Goal: Contribute content: Contribute content

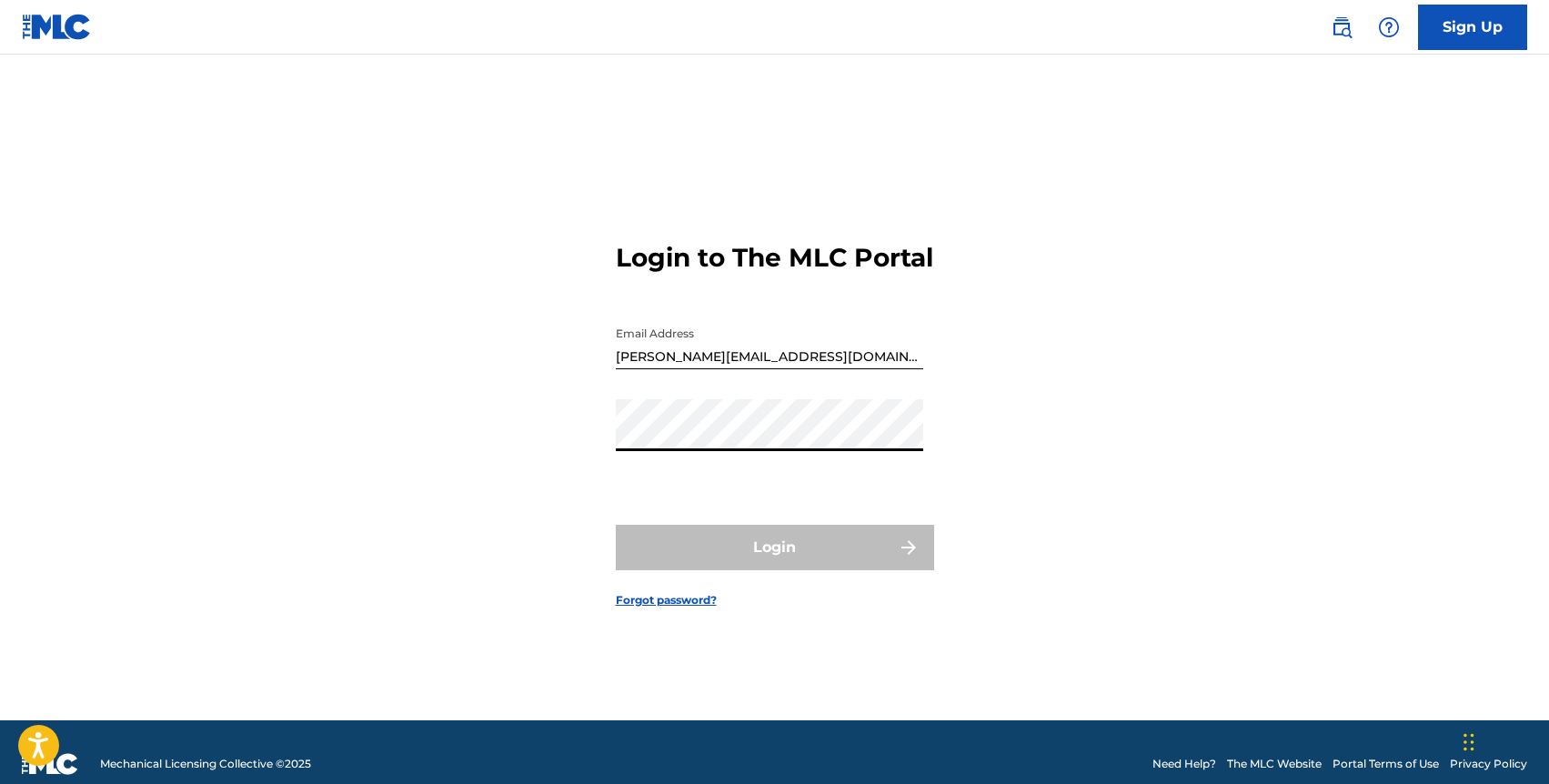
type input "[EMAIL_ADDRESS][DOMAIN_NAME]"
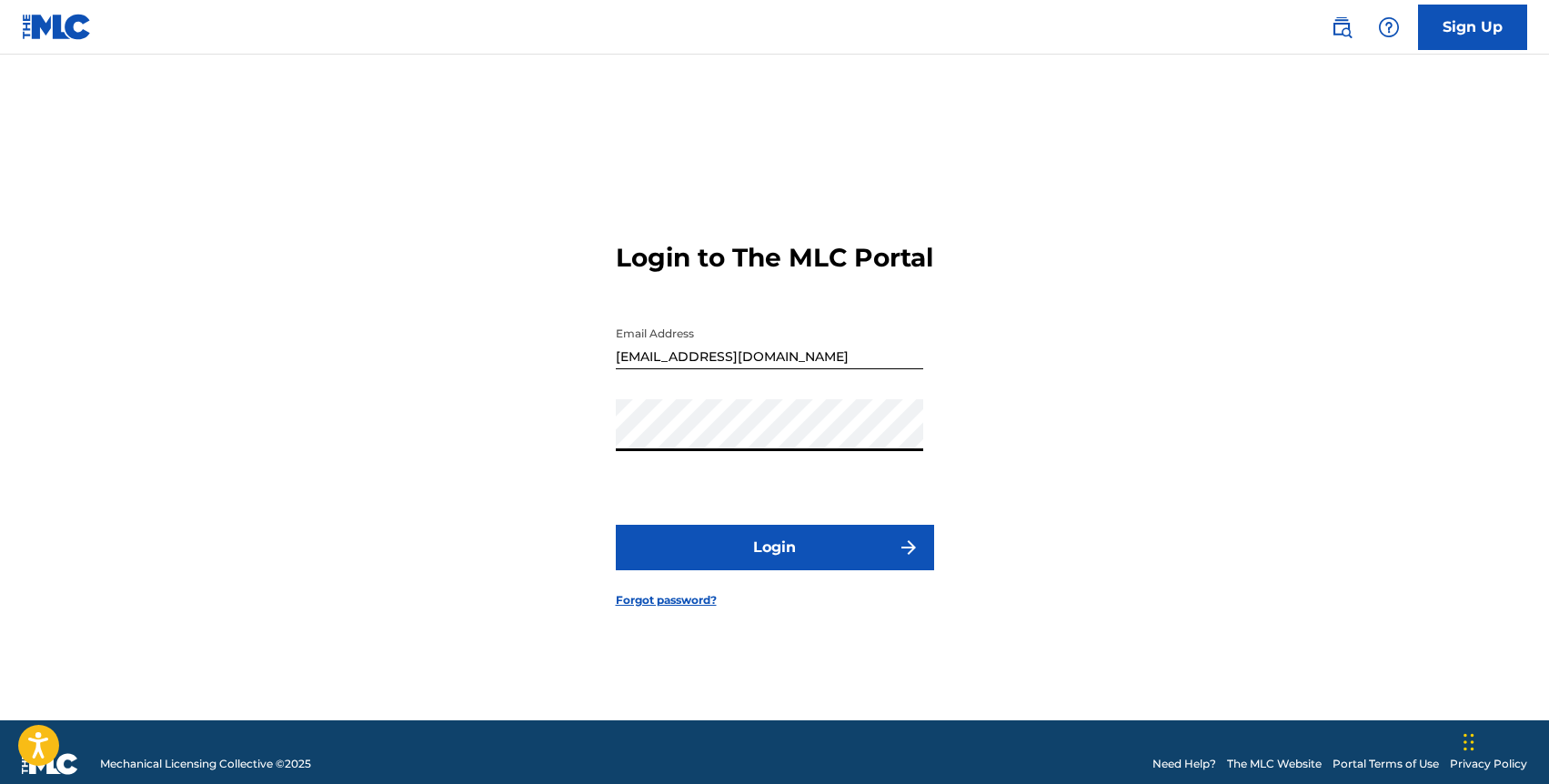
click at [765, 543] on button "Login" at bounding box center [775, 548] width 319 height 46
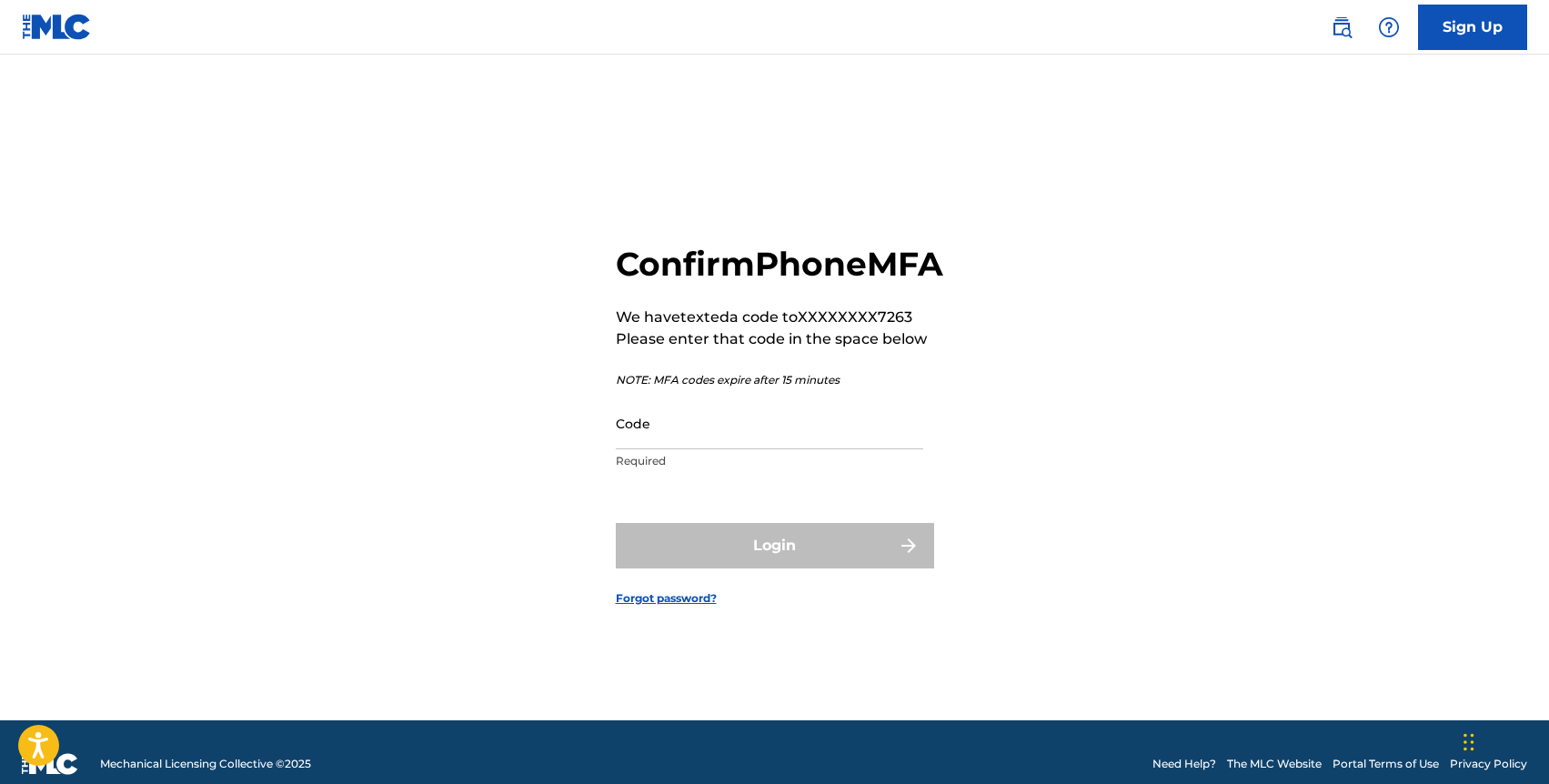
click at [846, 449] on input "Code" at bounding box center [769, 423] width 308 height 51
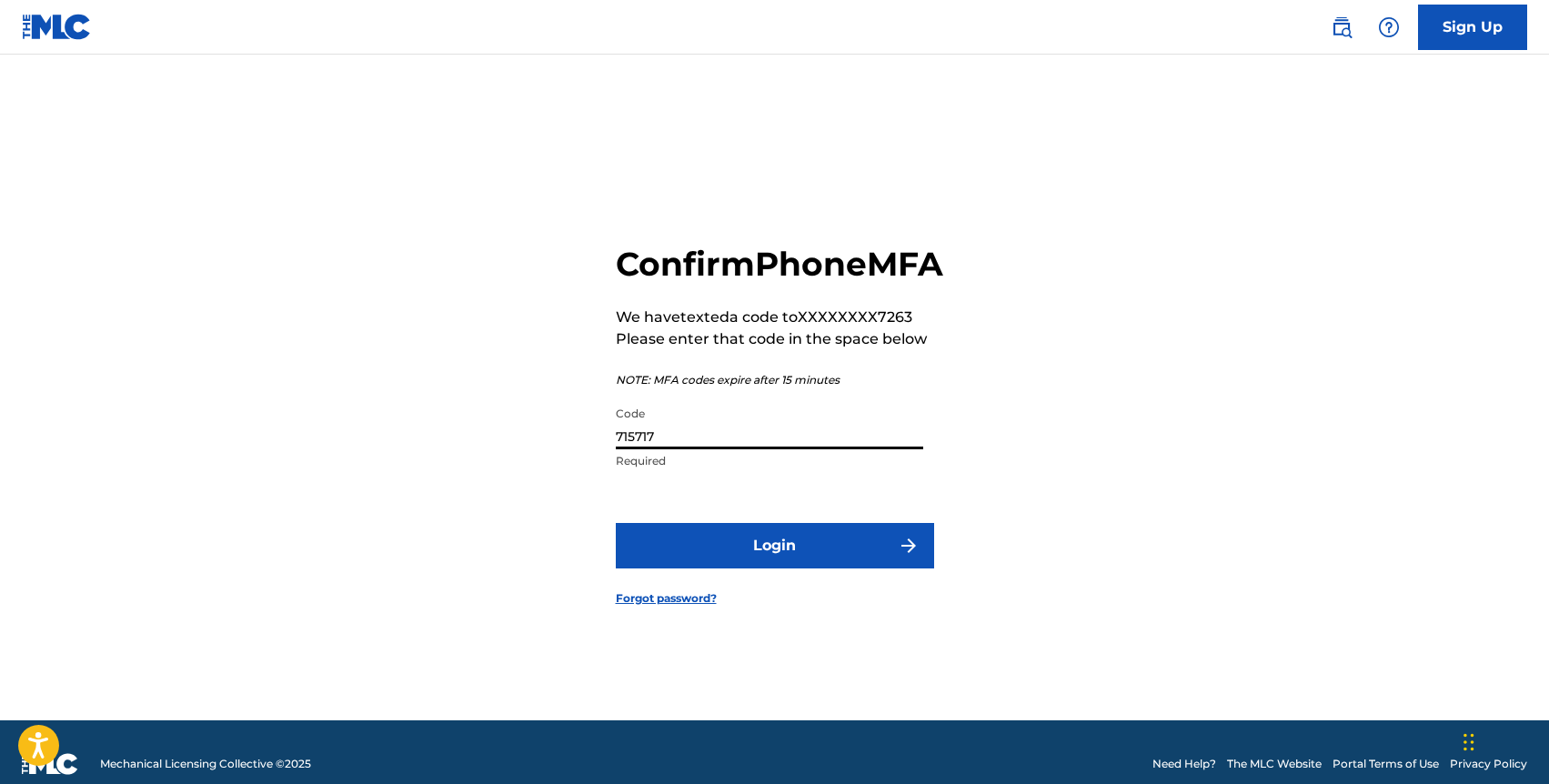
type input "715717"
click at [872, 568] on button "Login" at bounding box center [775, 546] width 319 height 46
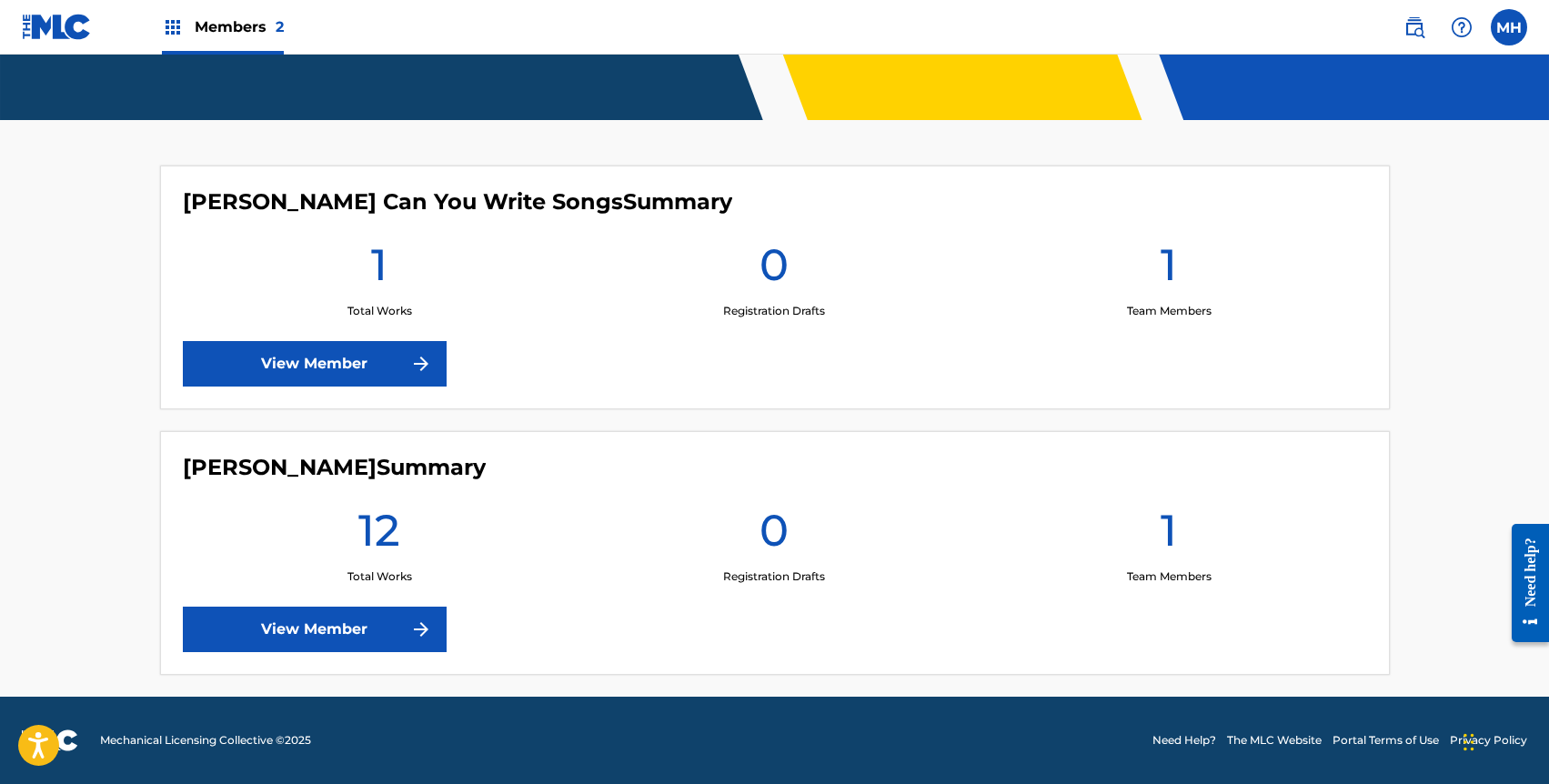
click at [294, 635] on link "View Member" at bounding box center [314, 630] width 264 height 46
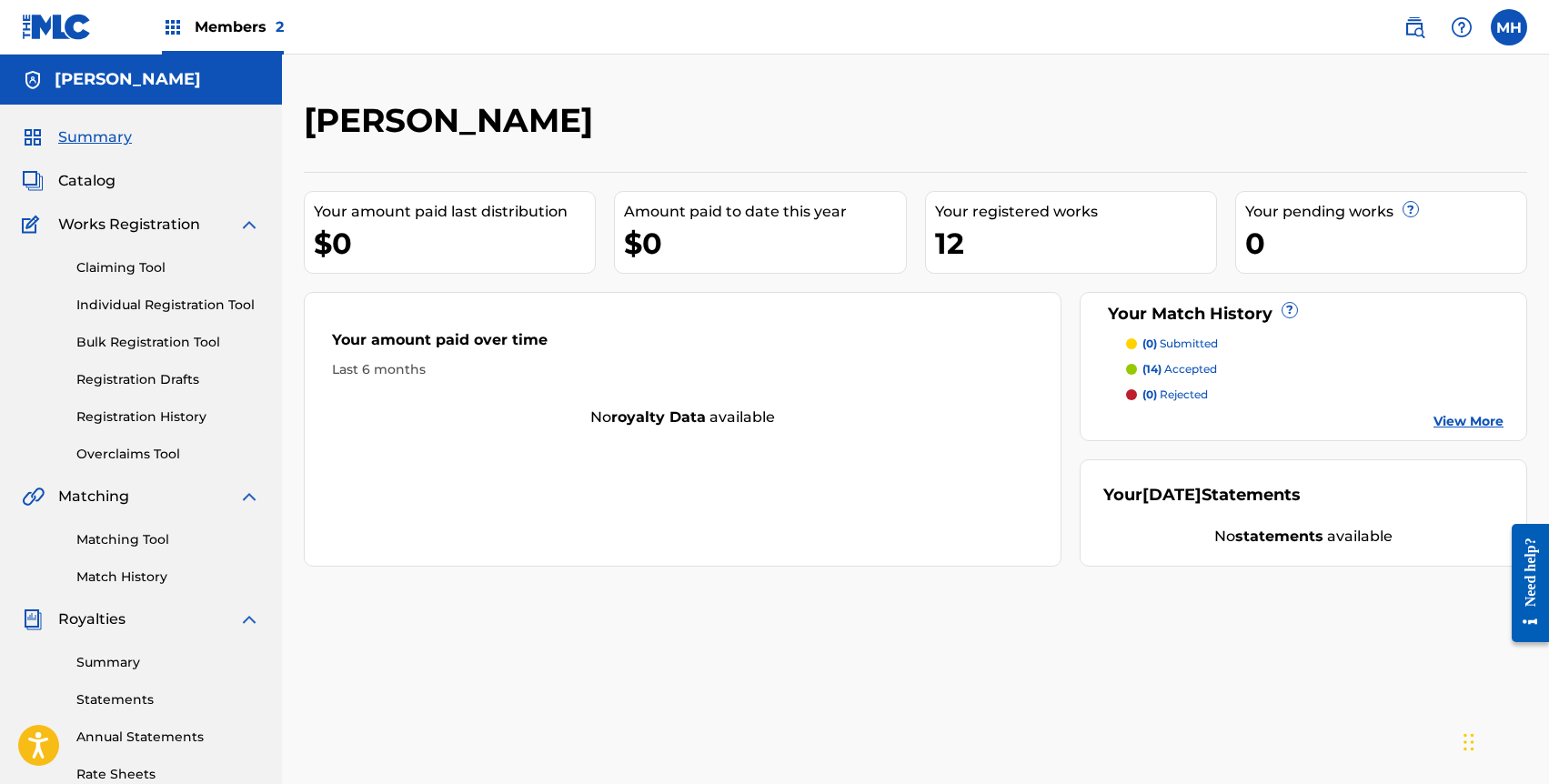
click at [1441, 425] on link "View More" at bounding box center [1468, 421] width 70 height 19
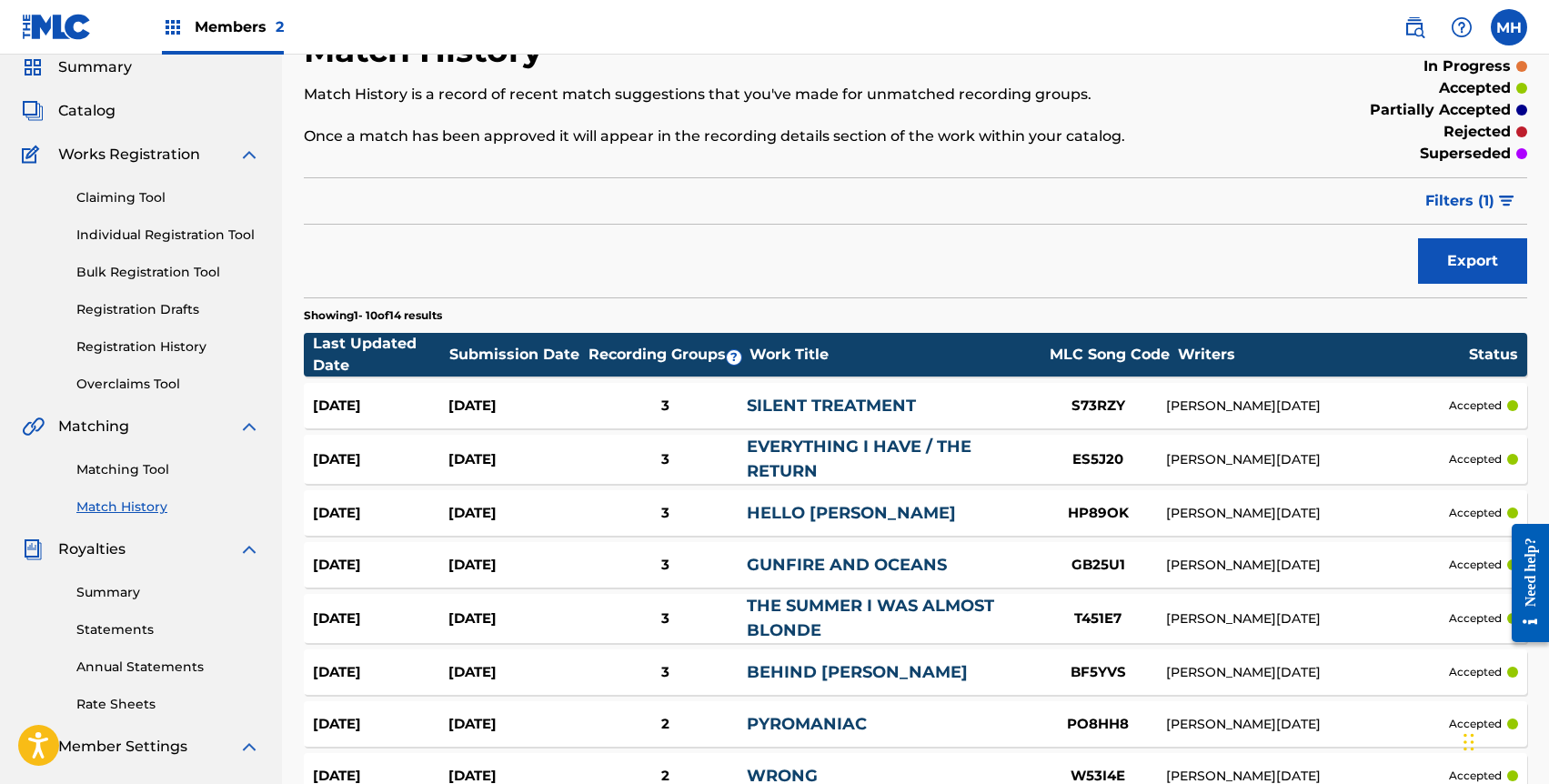
scroll to position [90, 0]
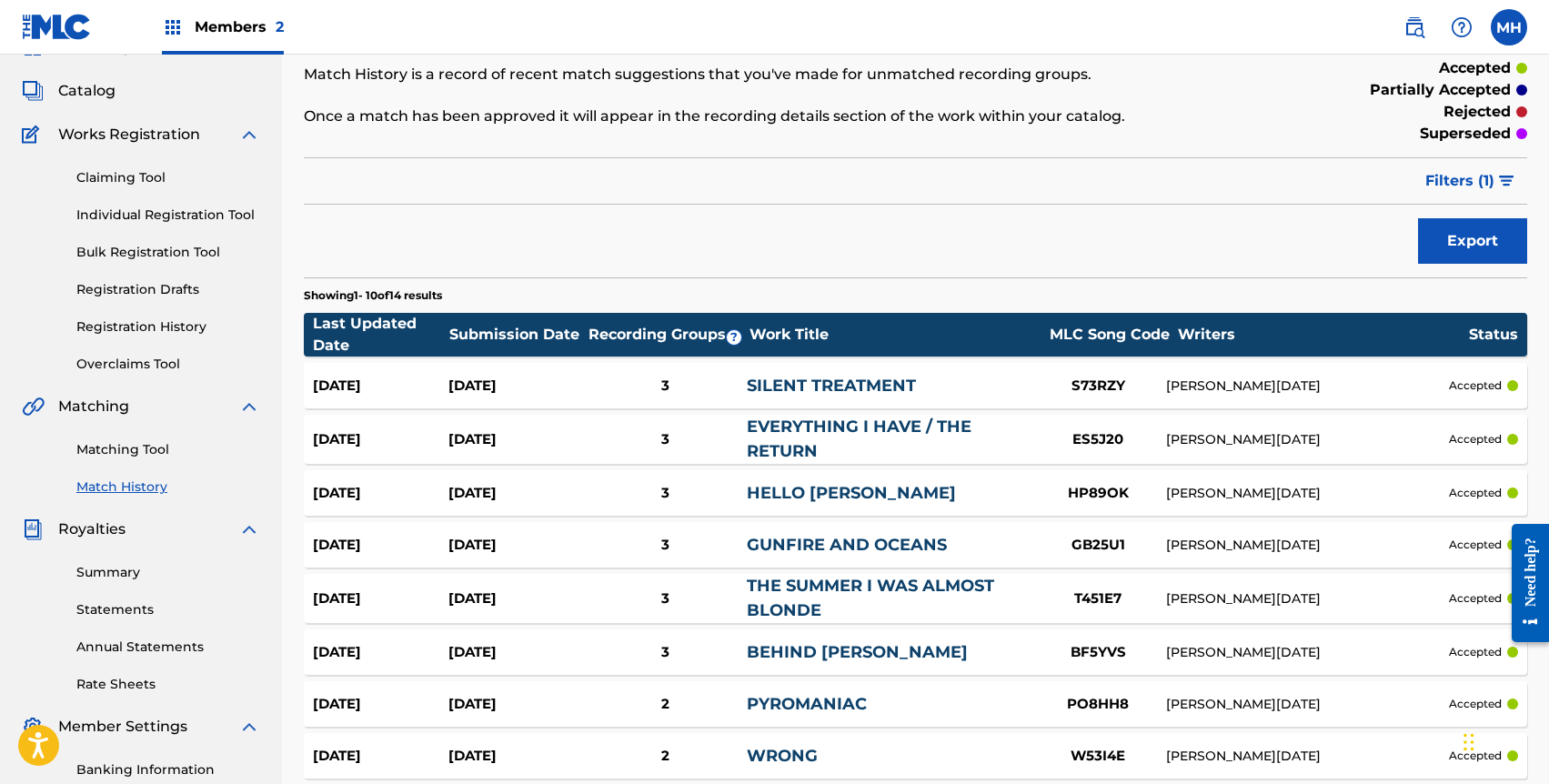
click at [96, 613] on link "Statements" at bounding box center [168, 610] width 184 height 19
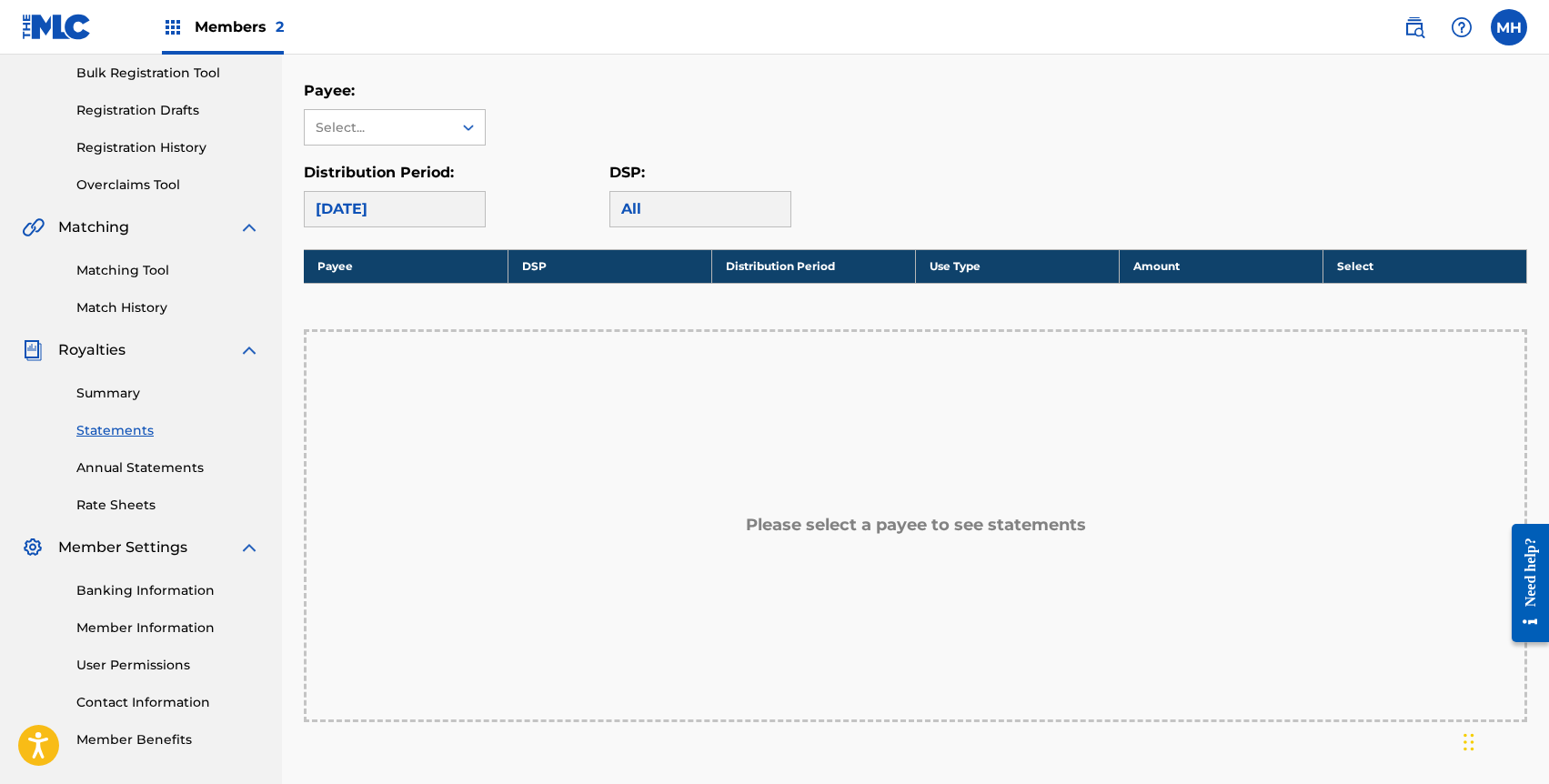
scroll to position [299, 0]
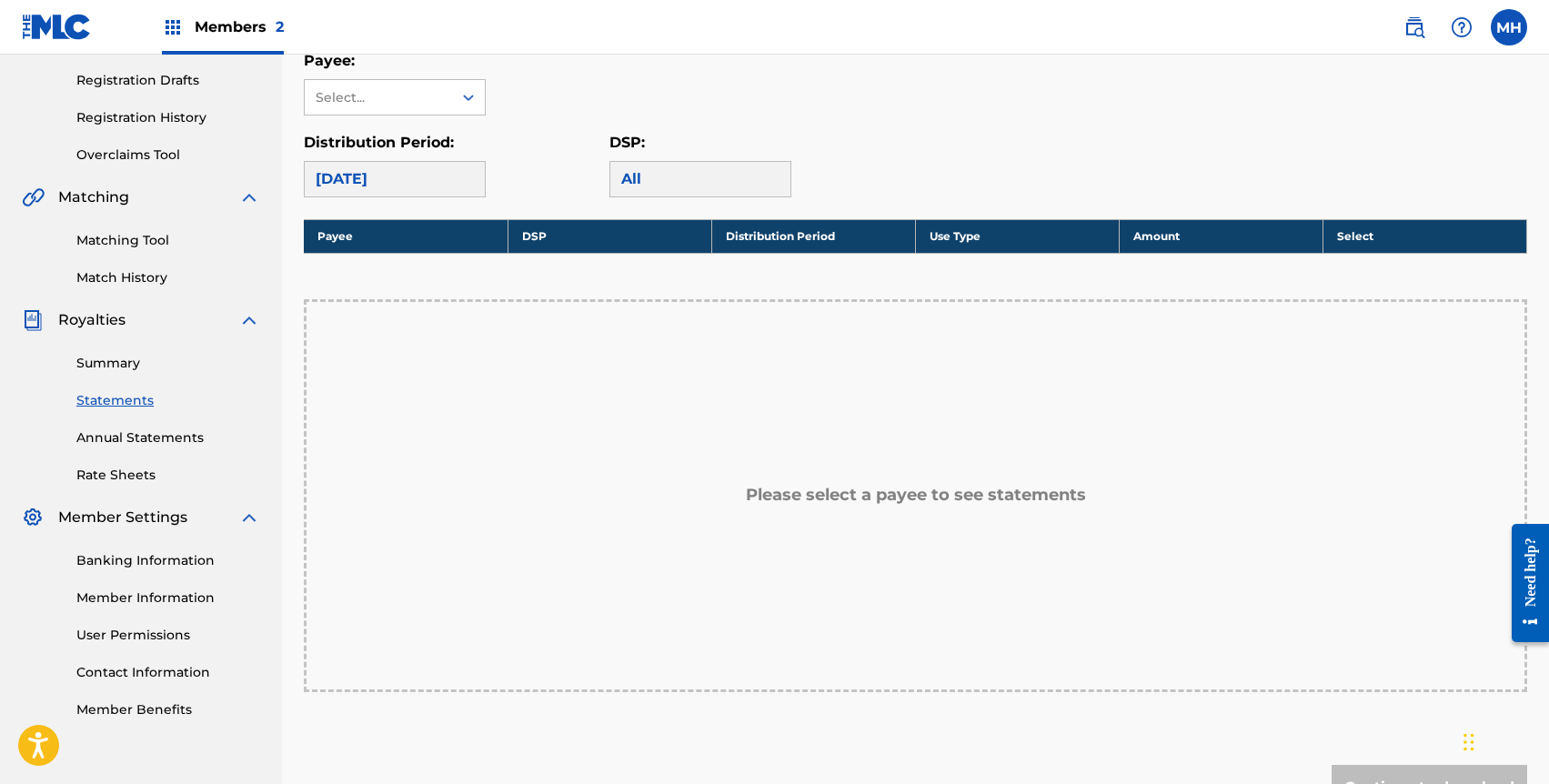
click at [419, 185] on div "[DATE]" at bounding box center [395, 179] width 182 height 37
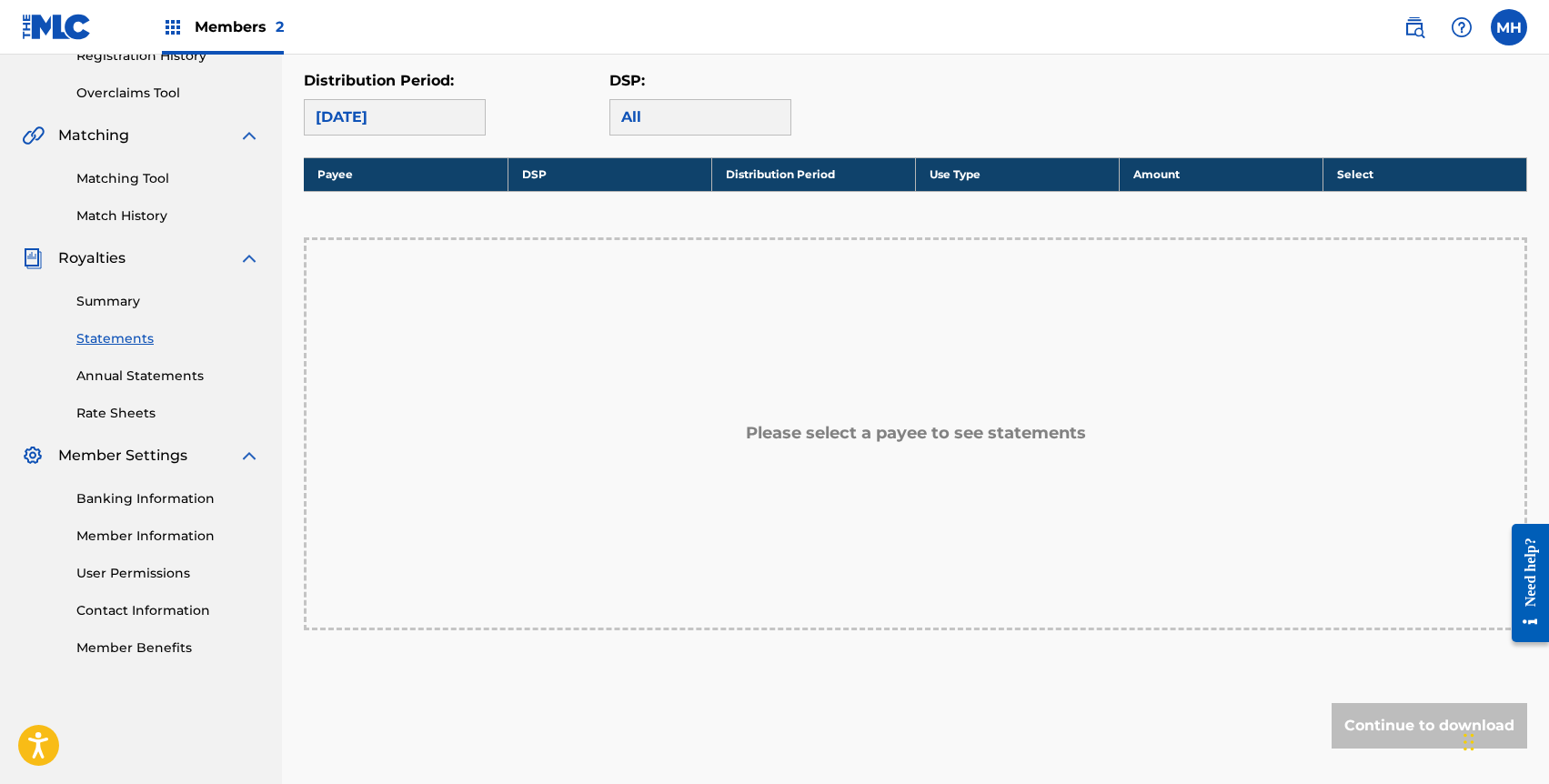
scroll to position [256, 0]
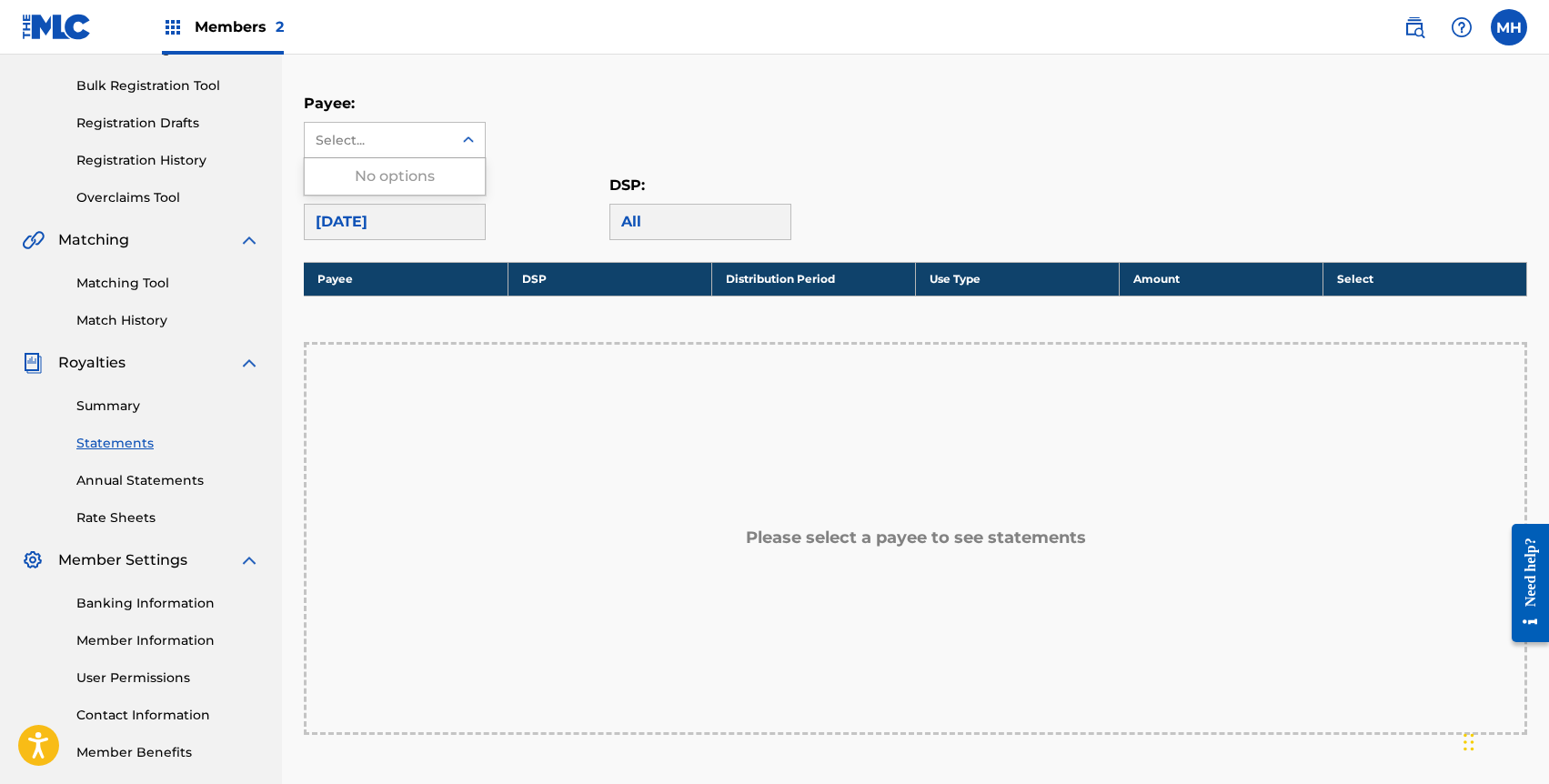
click at [440, 135] on div "Select..." at bounding box center [378, 140] width 148 height 35
click at [428, 180] on div "No options" at bounding box center [395, 176] width 180 height 37
click at [560, 123] on div "Payee: Use Up and Down to choose options, press Enter to select the currently f…" at bounding box center [915, 125] width 1224 height 65
click at [665, 208] on div "All" at bounding box center [701, 222] width 182 height 37
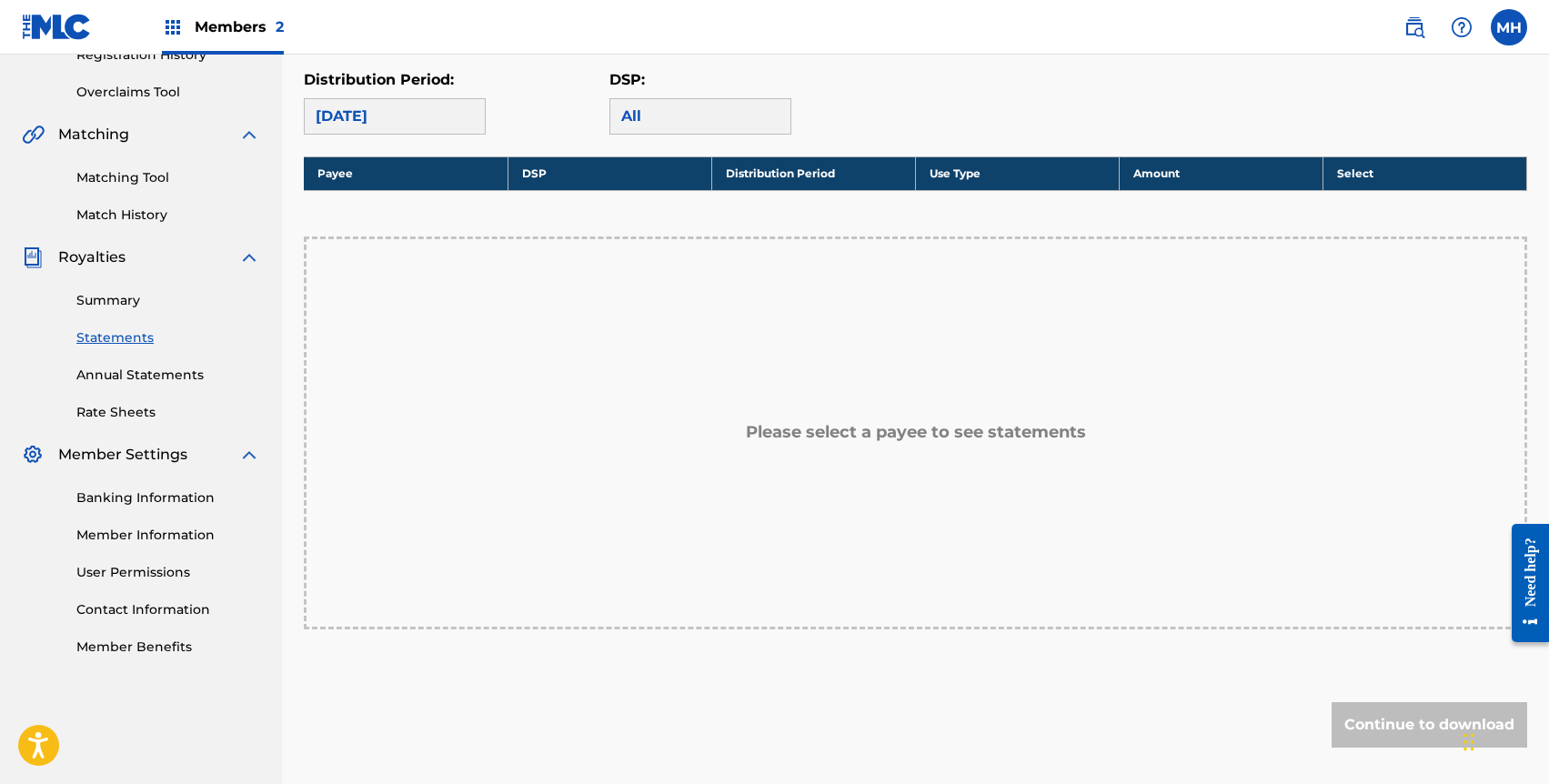
scroll to position [380, 0]
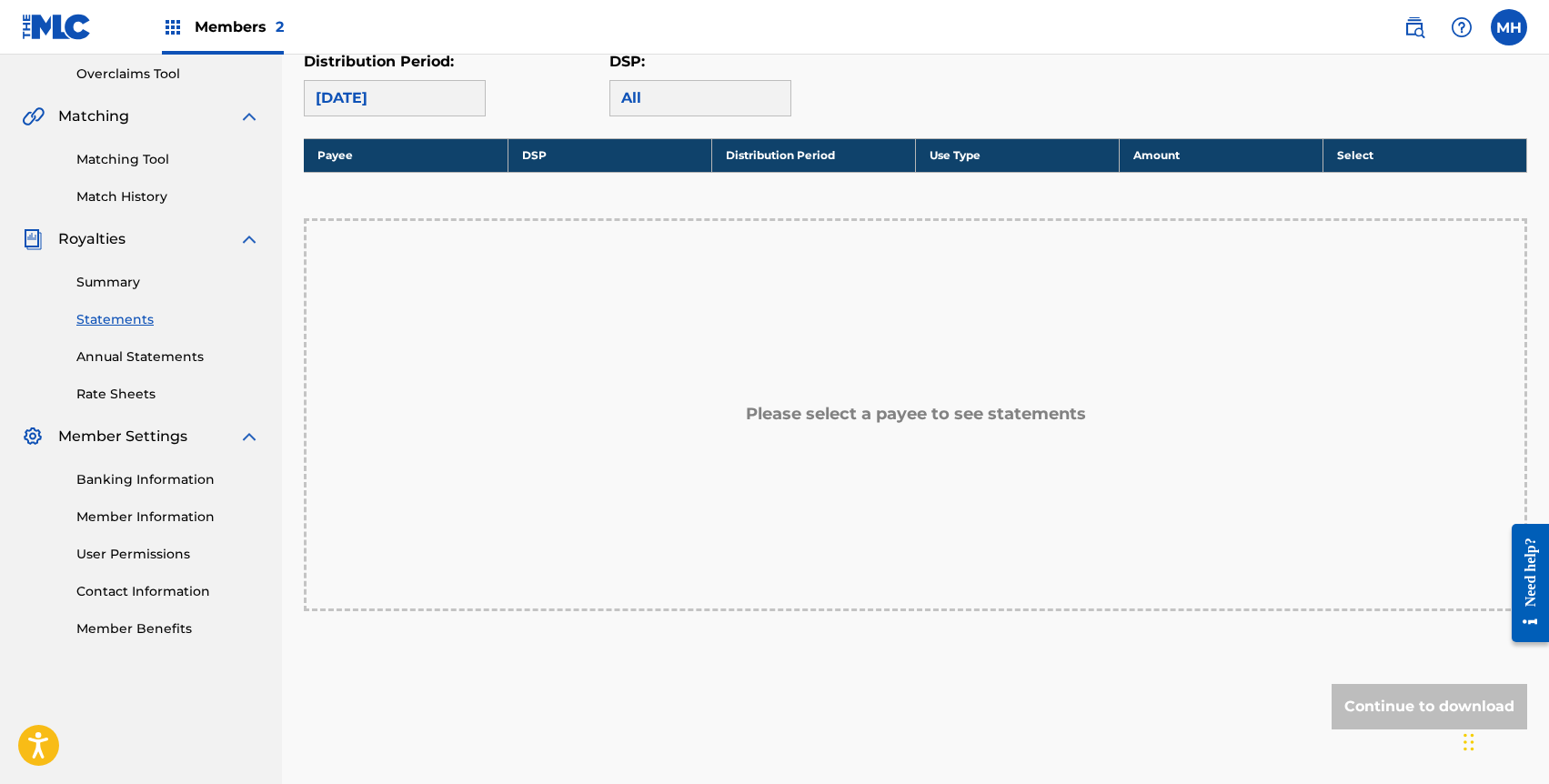
click at [140, 512] on link "Member Information" at bounding box center [168, 517] width 184 height 19
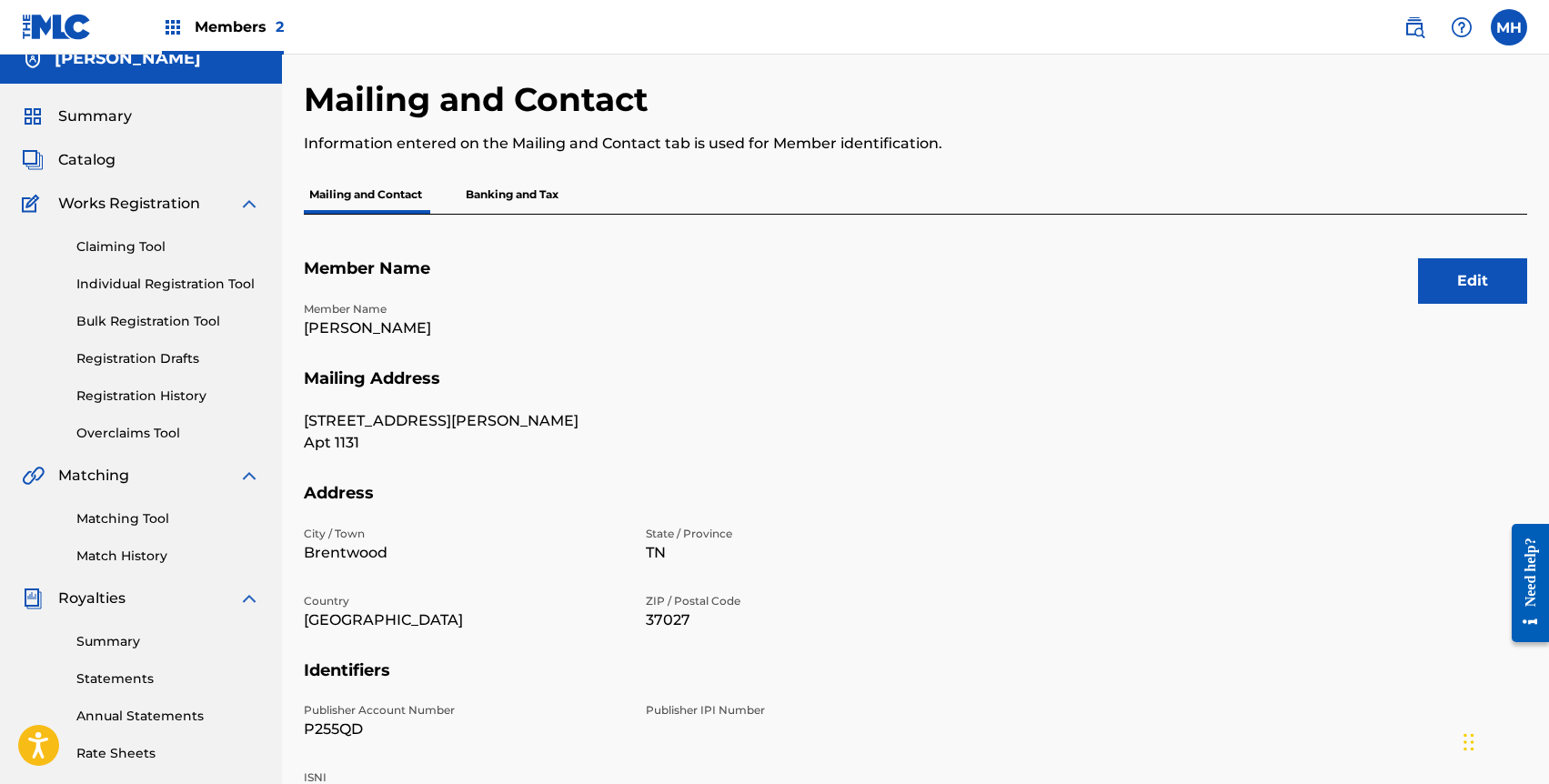
scroll to position [25, 0]
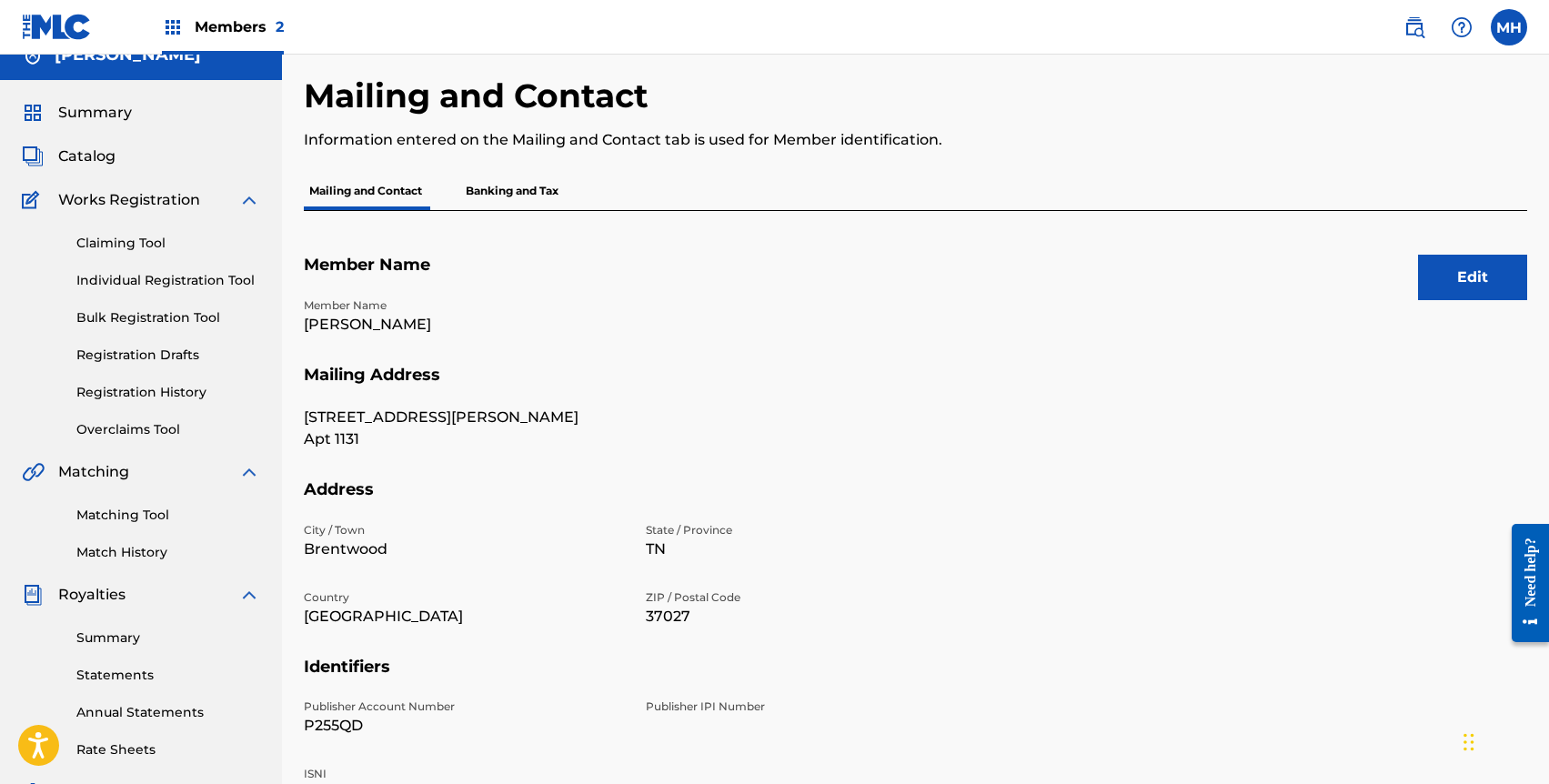
click at [536, 193] on p "Banking and Tax" at bounding box center [511, 191] width 104 height 39
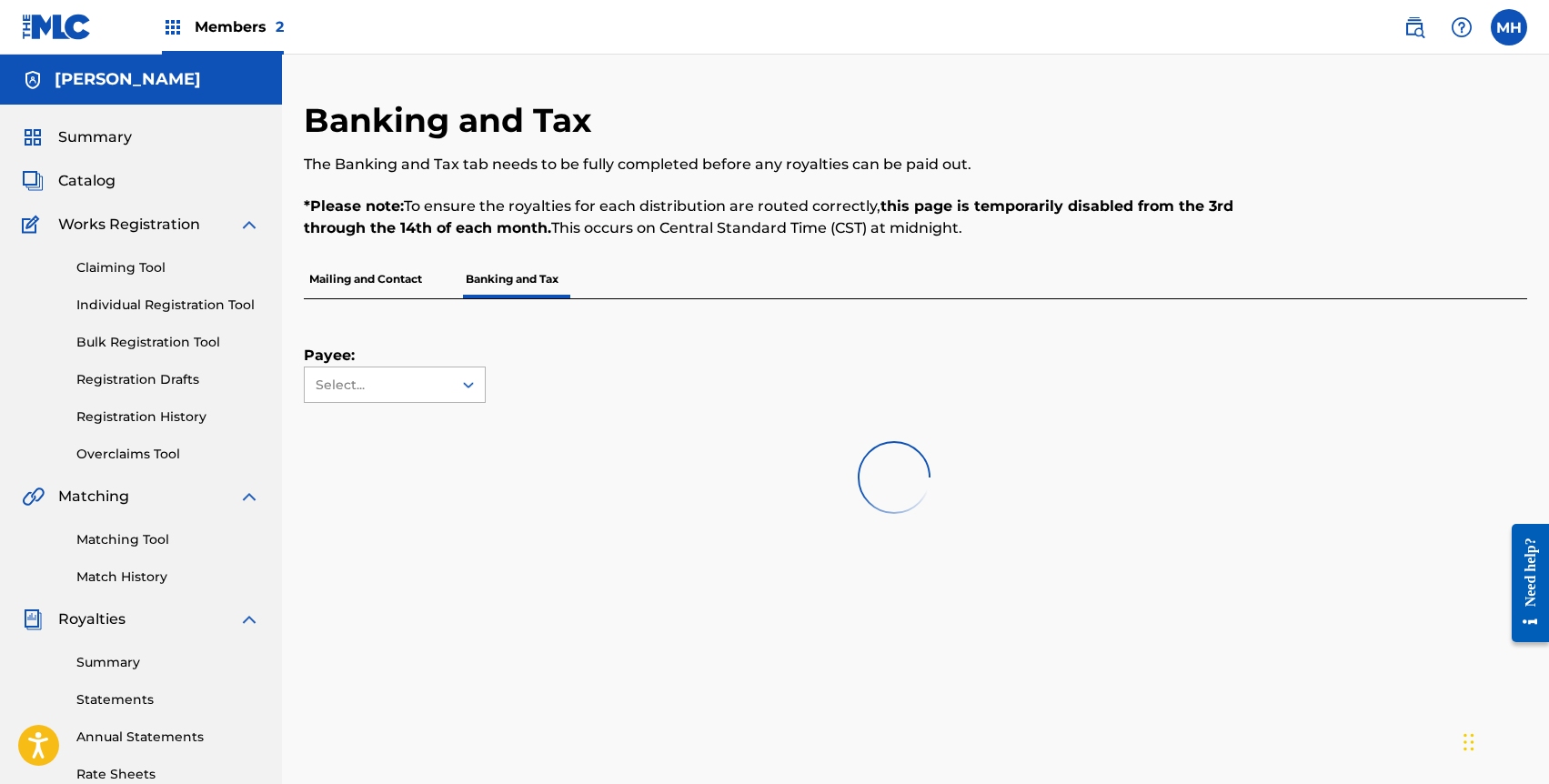
click at [358, 398] on div "Select..." at bounding box center [378, 385] width 148 height 35
click at [443, 347] on div "Payee: Use Up and Down to choose options, press Enter to select the currently f…" at bounding box center [395, 351] width 182 height 104
click at [371, 269] on p "Mailing and Contact" at bounding box center [365, 279] width 124 height 39
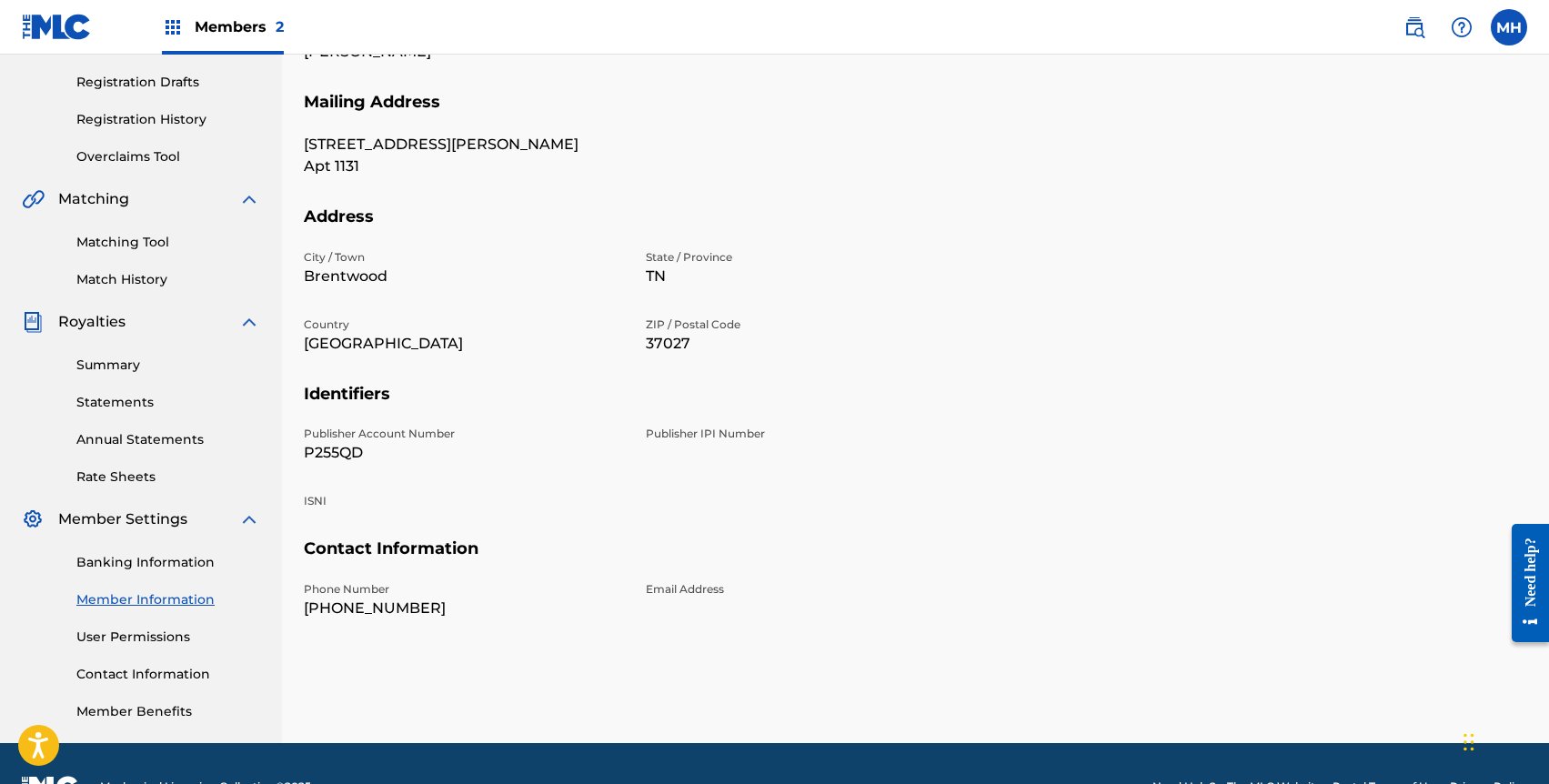
scroll to position [294, 0]
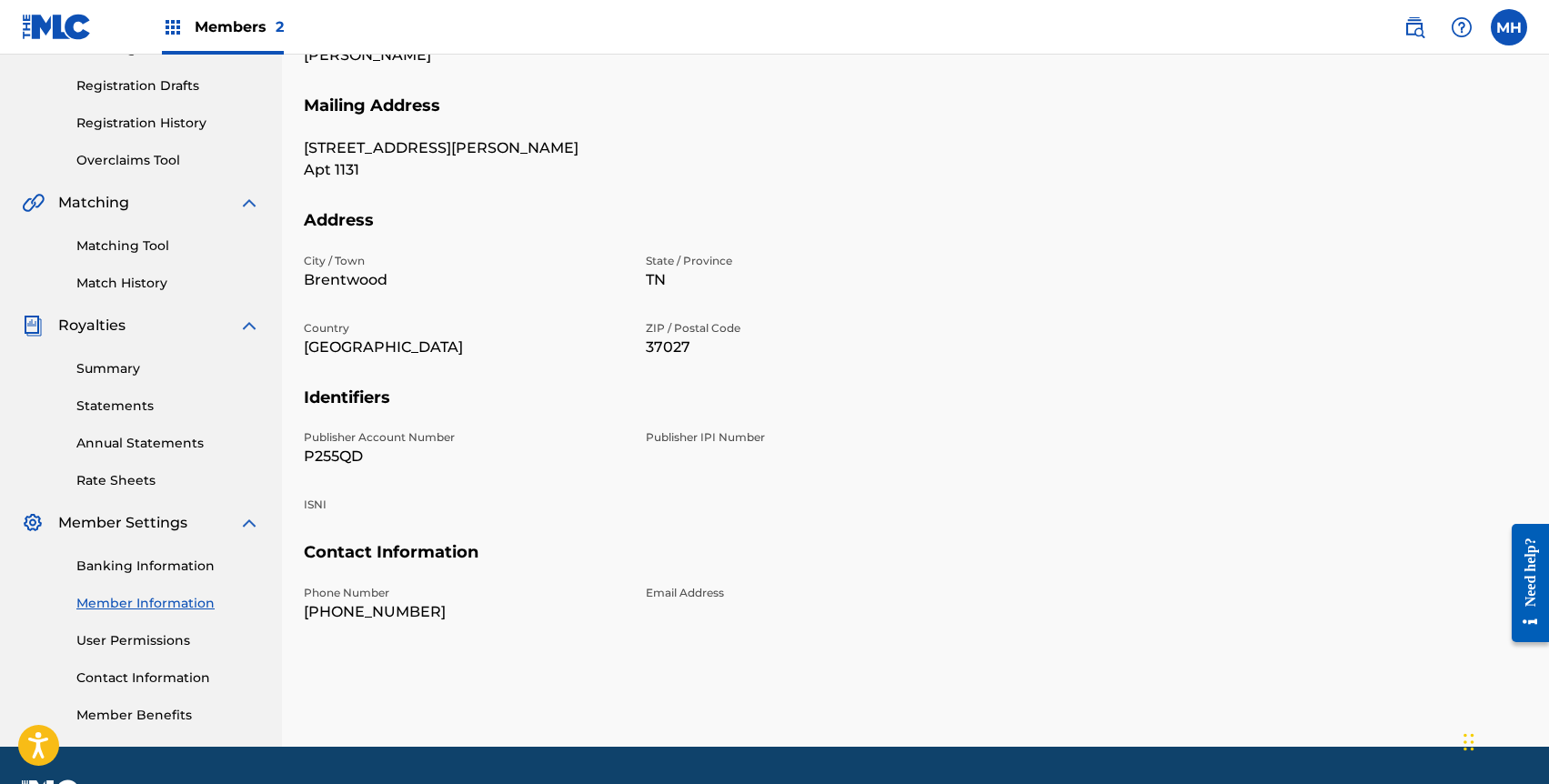
click at [104, 401] on link "Statements" at bounding box center [168, 406] width 184 height 19
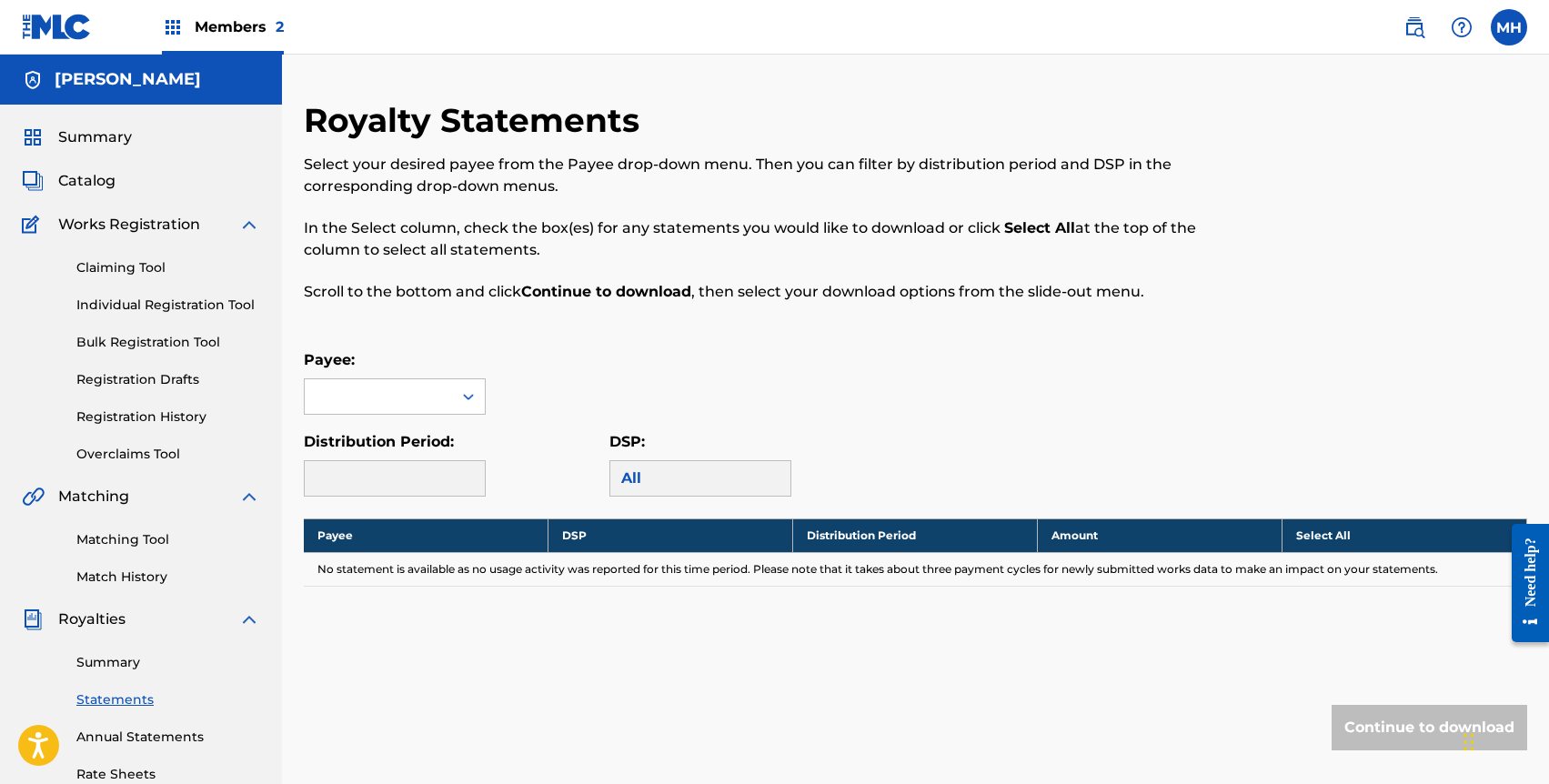
click at [99, 139] on span "Summary" at bounding box center [95, 138] width 73 height 22
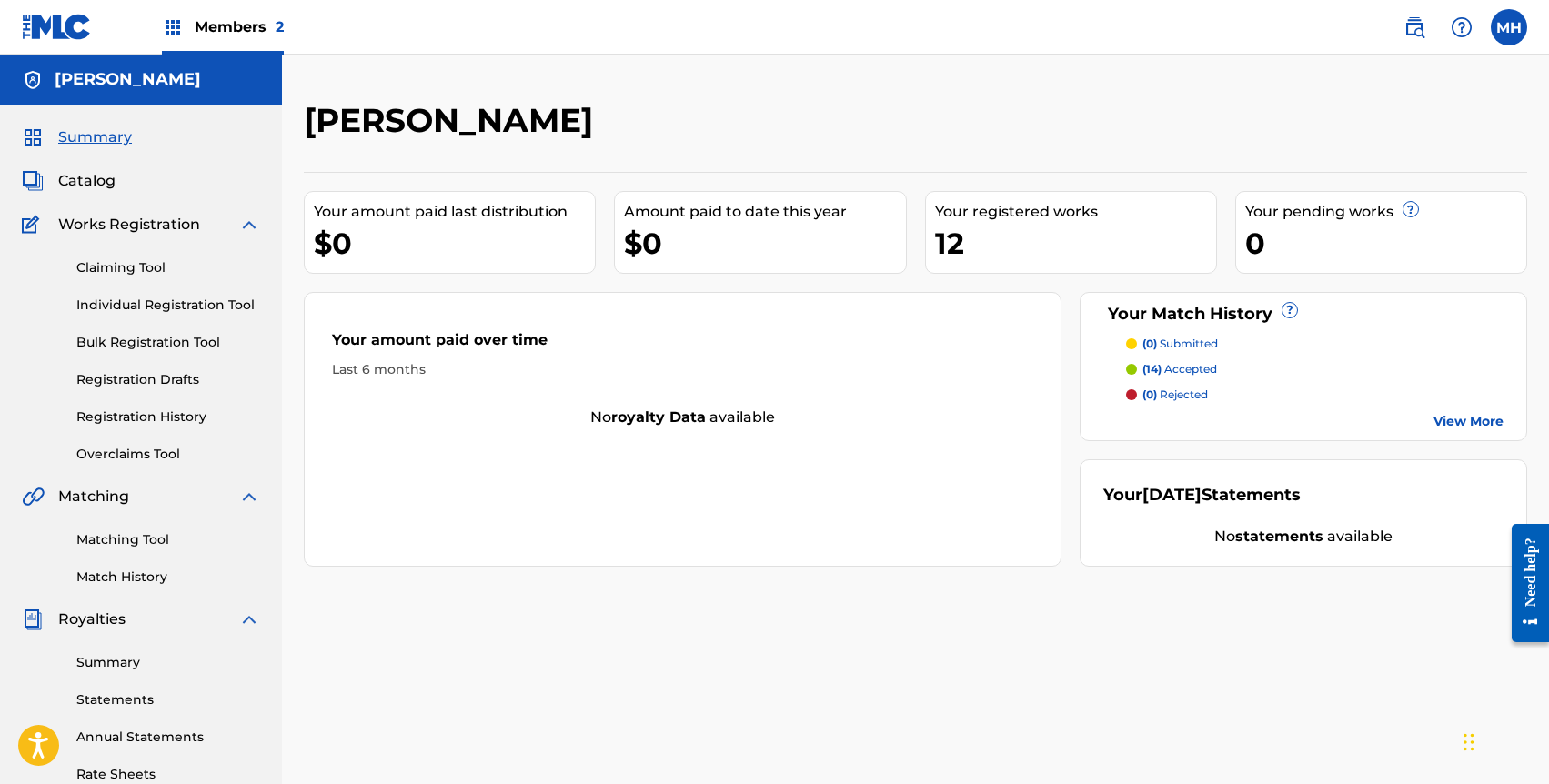
click at [235, 41] on div "Members 2" at bounding box center [222, 27] width 122 height 53
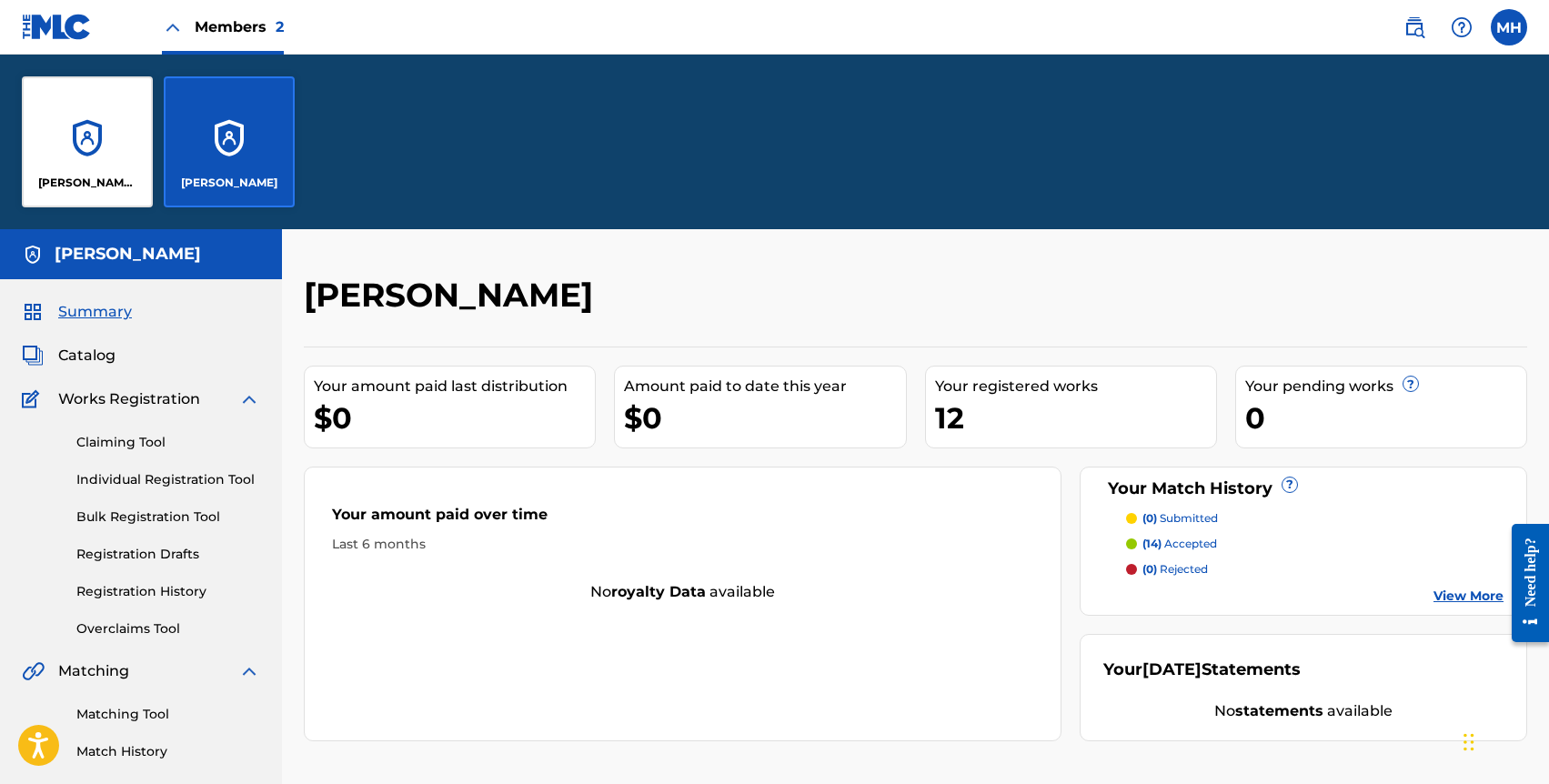
click at [104, 183] on p "[PERSON_NAME] Can You Write Songs" at bounding box center [88, 183] width 99 height 17
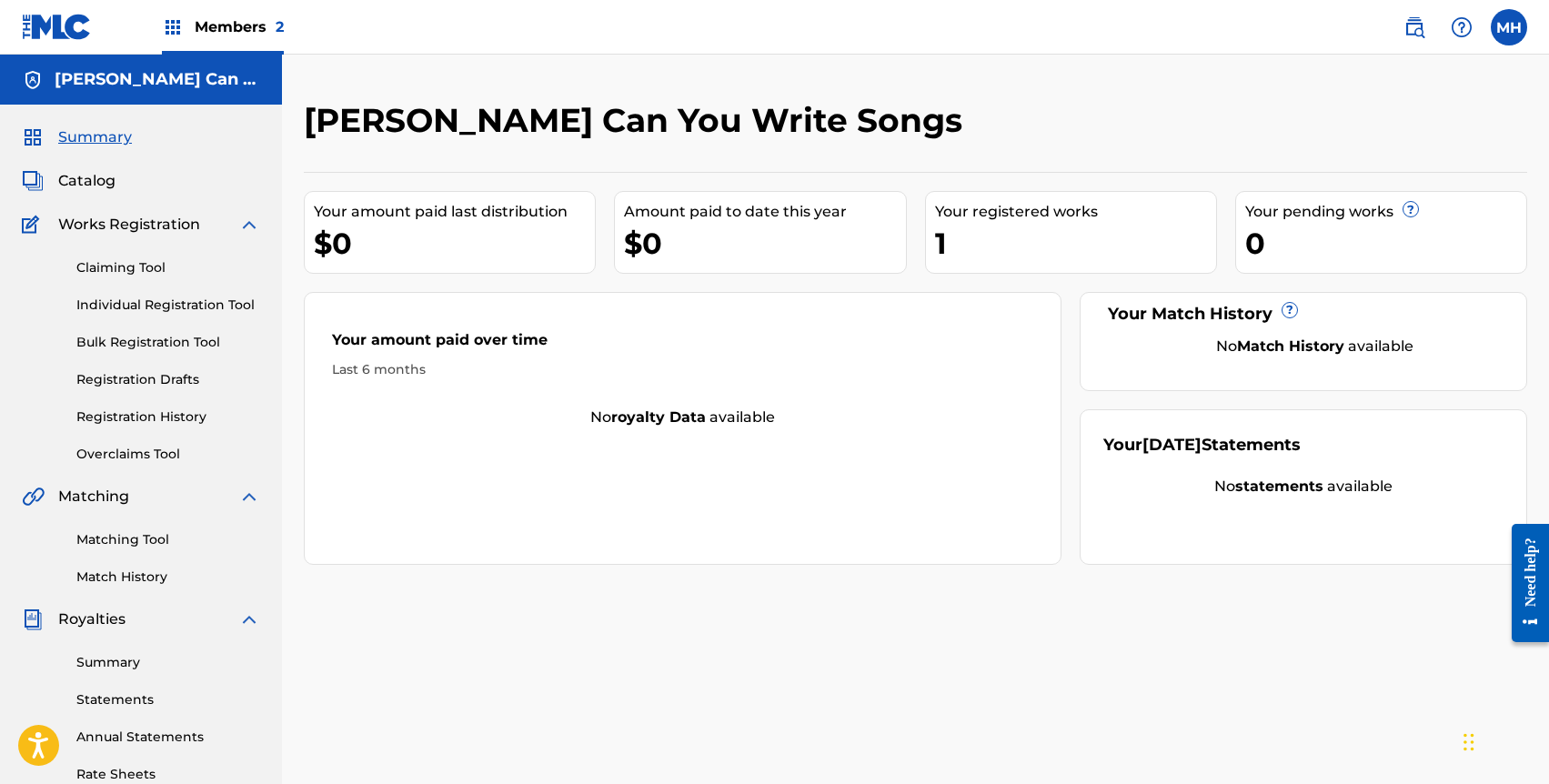
click at [91, 548] on link "Matching Tool" at bounding box center [168, 540] width 184 height 19
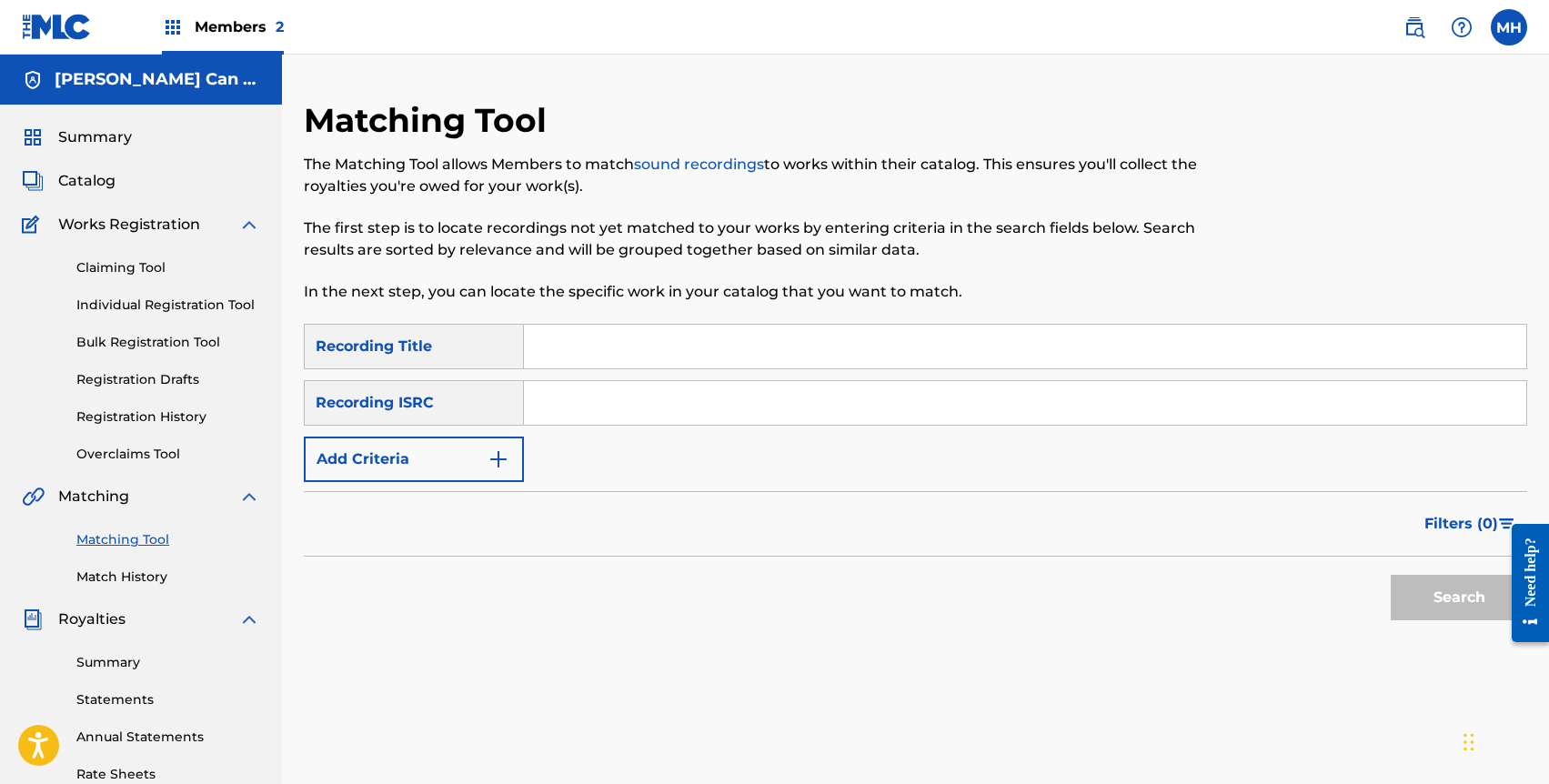
click at [570, 337] on input "Search Form" at bounding box center [1026, 347] width 1003 height 44
click at [577, 405] on input "Search Form" at bounding box center [1026, 403] width 1003 height 44
type input "QZK6L2257577"
click at [641, 357] on input "Search Form" at bounding box center [1026, 347] width 1003 height 44
type input "magical"
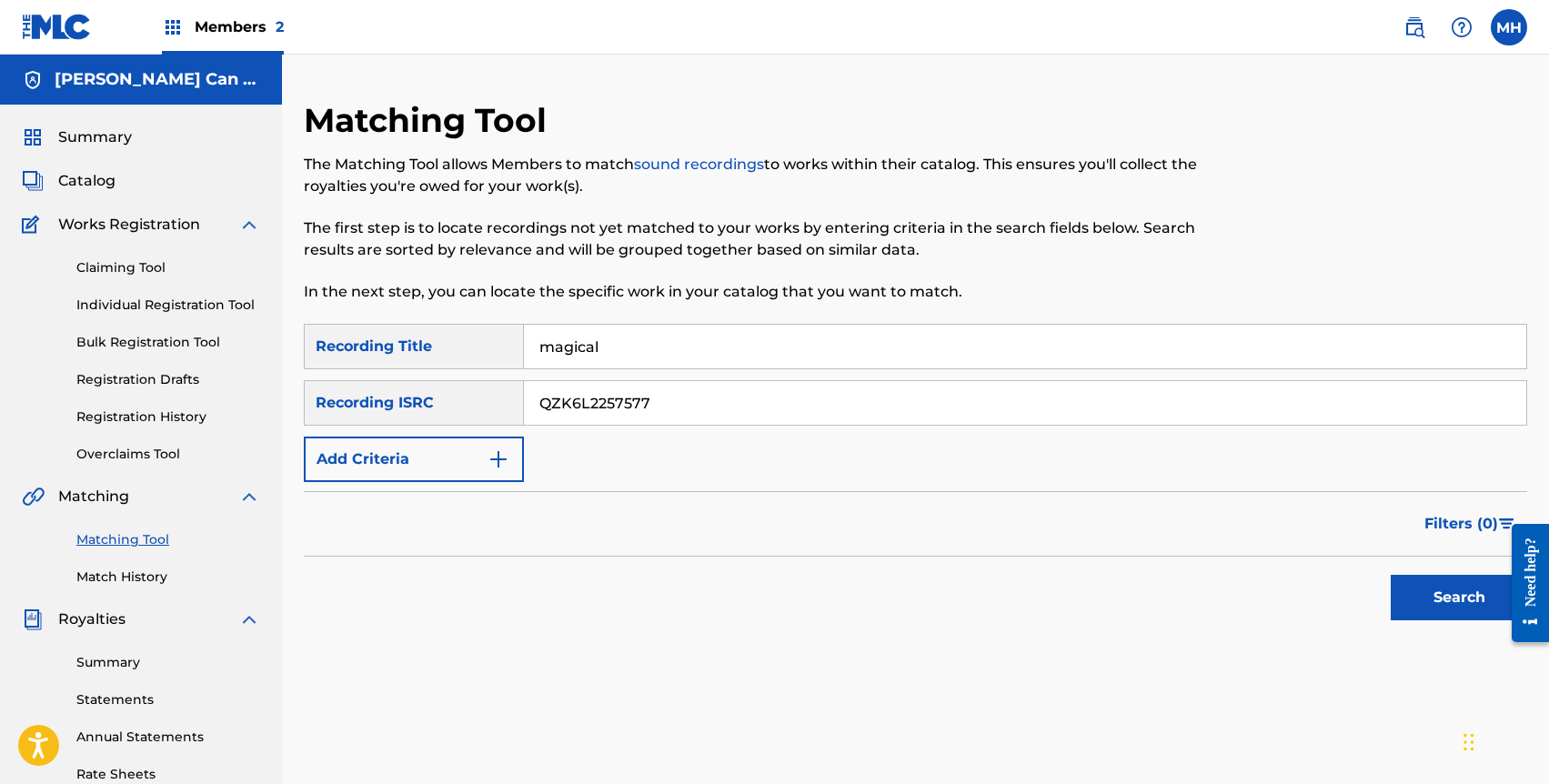
click at [1480, 593] on button "Search" at bounding box center [1459, 598] width 137 height 46
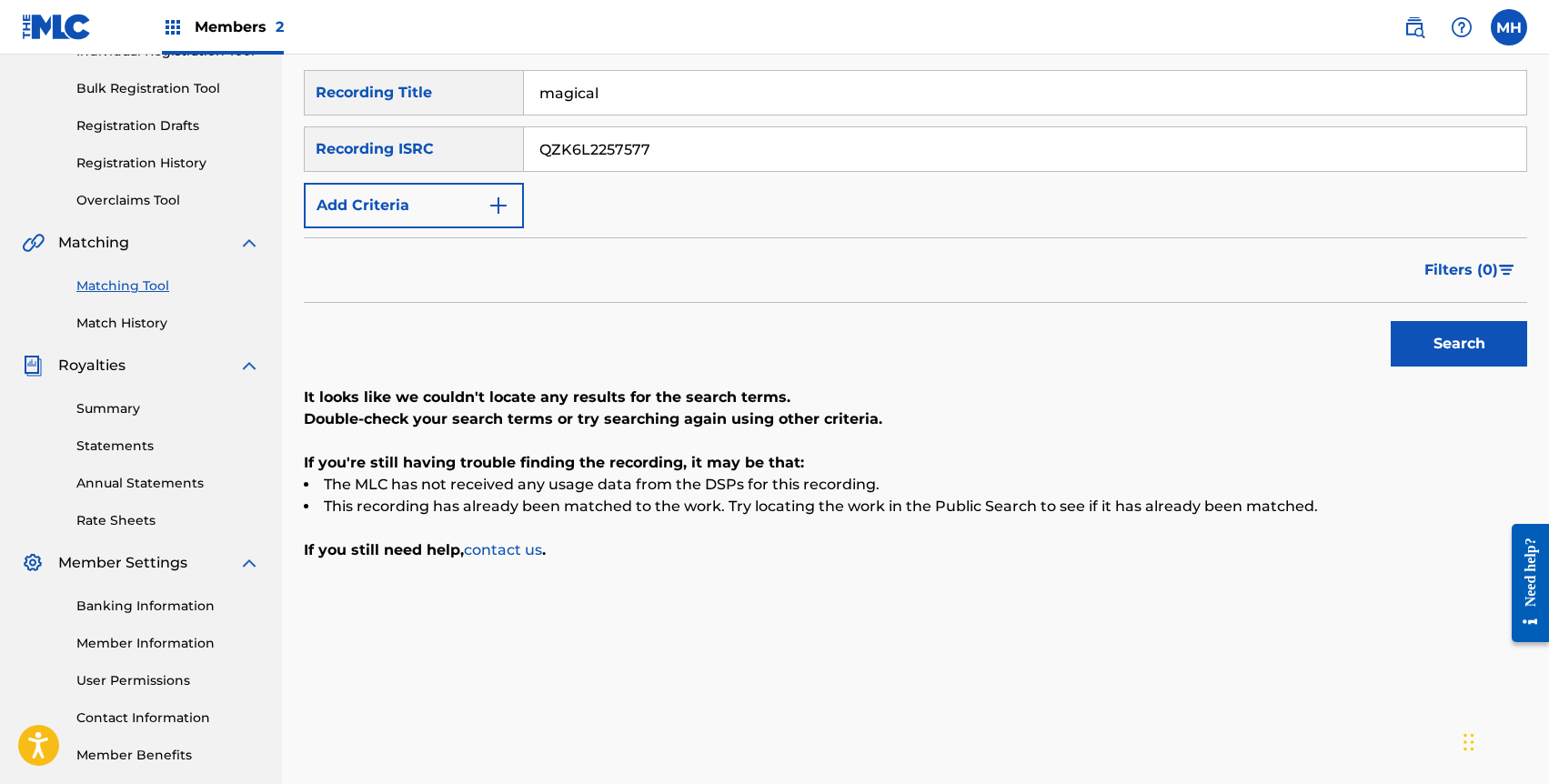
scroll to position [255, 0]
drag, startPoint x: 719, startPoint y: 158, endPoint x: 718, endPoint y: 124, distance: 34.0
click at [718, 125] on div "QZK6L2257577" at bounding box center [1026, 148] width 1004 height 46
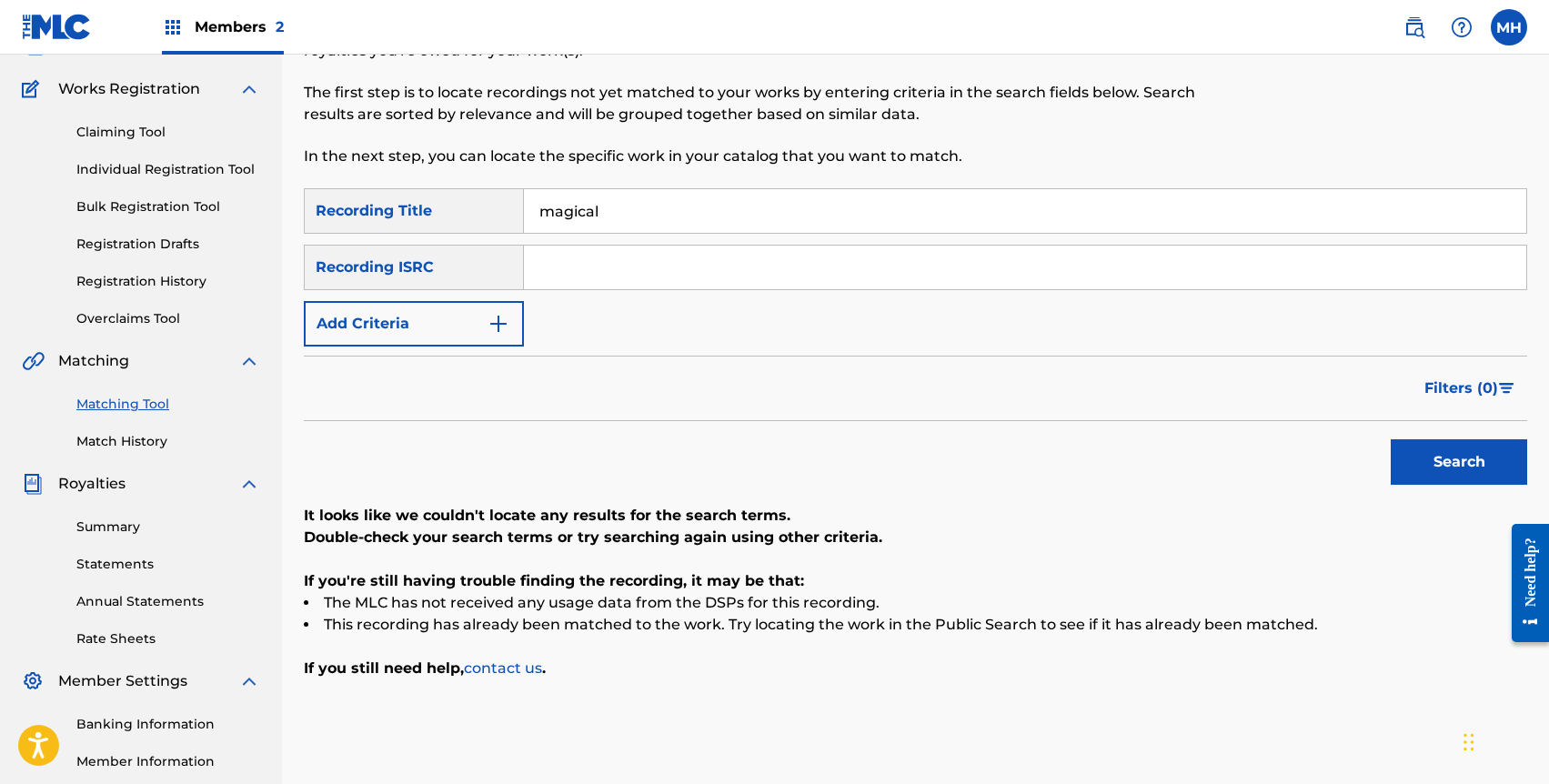
scroll to position [123, 0]
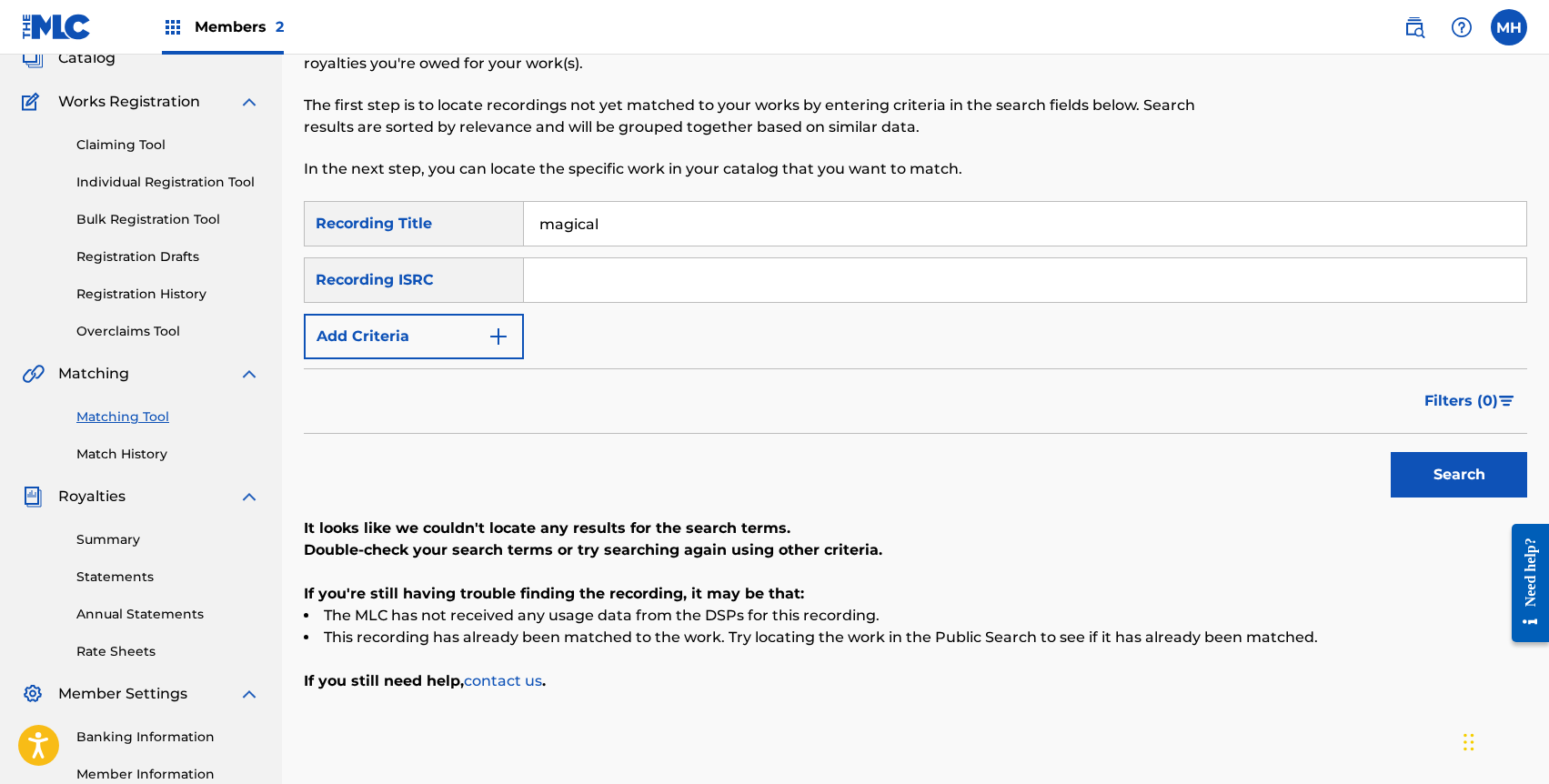
click at [452, 342] on button "Add Criteria" at bounding box center [414, 337] width 220 height 46
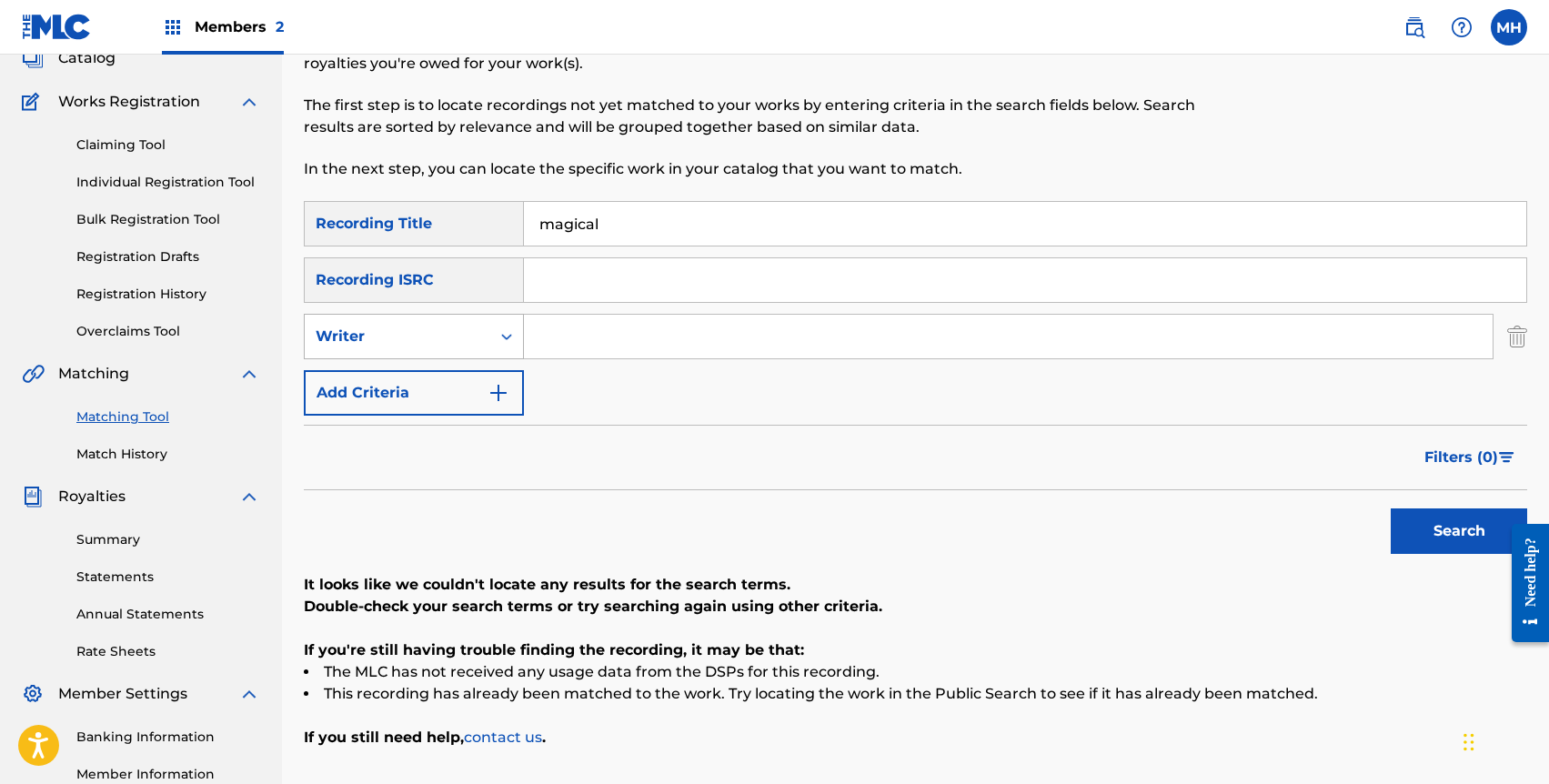
click at [477, 336] on div "Writer" at bounding box center [398, 337] width 163 height 22
click at [591, 328] on input "Search Form" at bounding box center [1008, 337] width 969 height 44
click at [1430, 527] on button "Search" at bounding box center [1459, 532] width 137 height 46
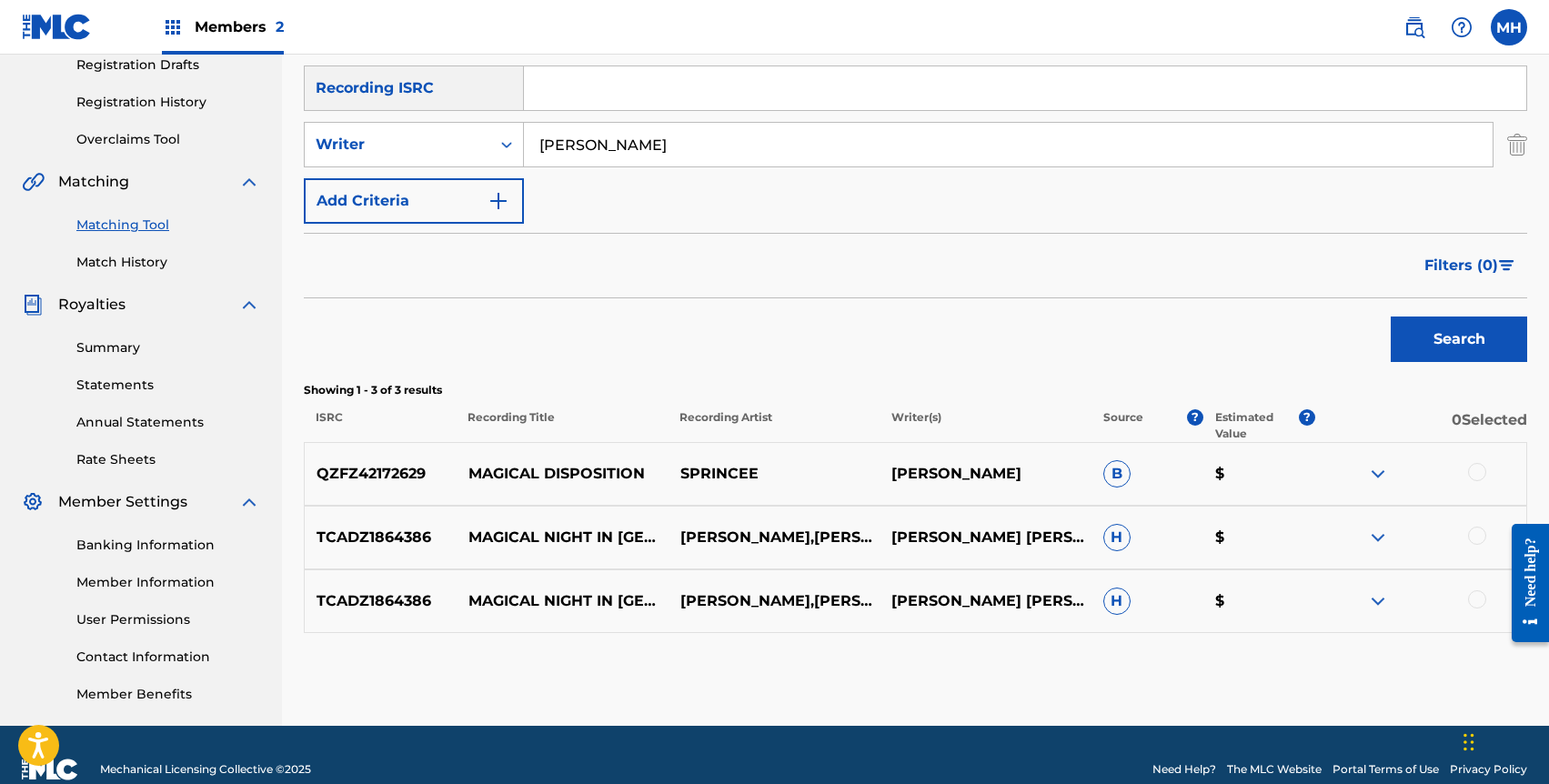
scroll to position [192, 0]
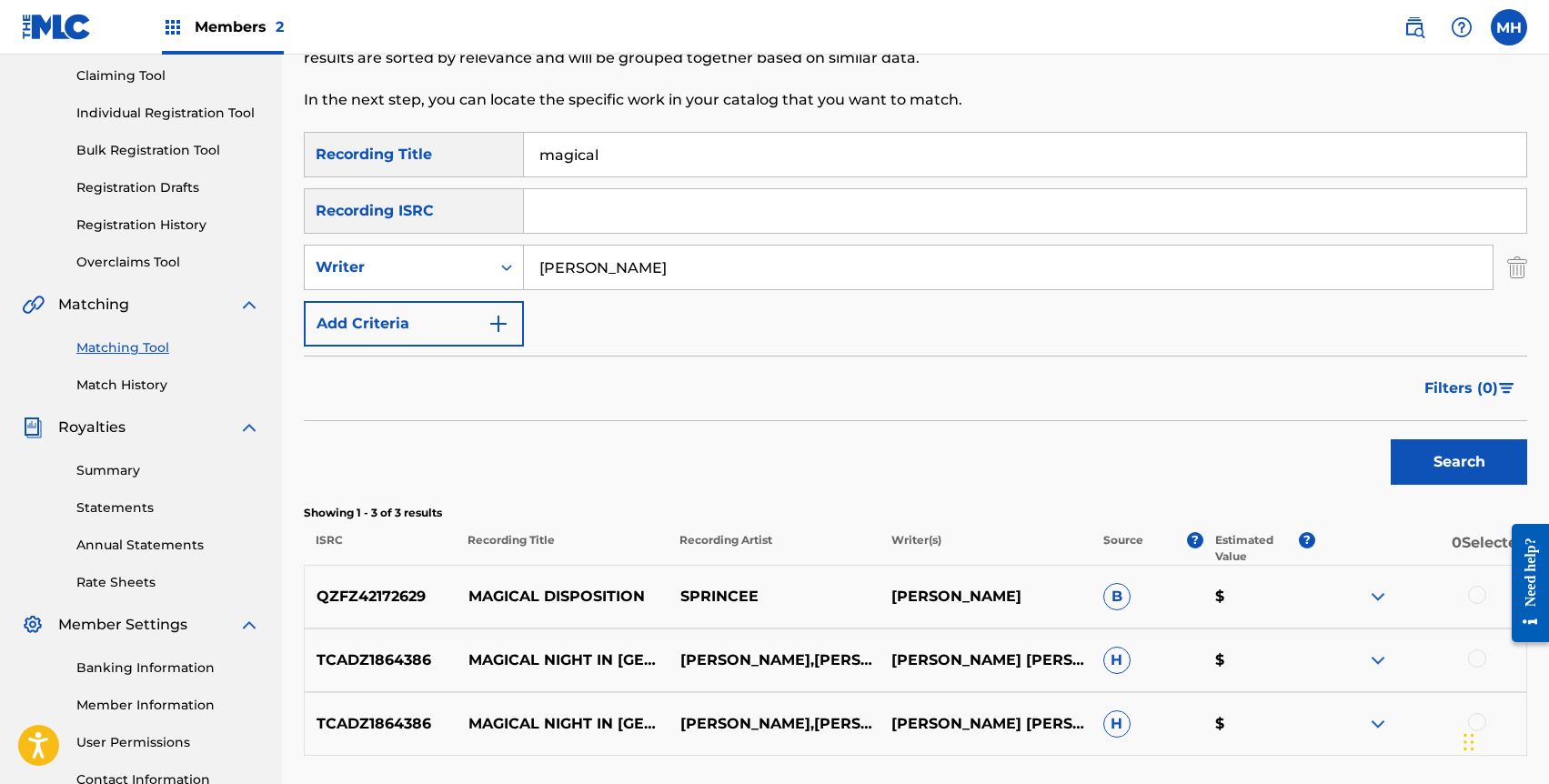
drag, startPoint x: 688, startPoint y: 267, endPoint x: 688, endPoint y: 237, distance: 30.0
click at [688, 237] on div "SearchWithCriteria22cab386-55a8-4f7a-aa82-4855bd499f78 Recording Title magical …" at bounding box center [915, 240] width 1224 height 215
click at [1391, 440] on button "Search" at bounding box center [1459, 463] width 137 height 46
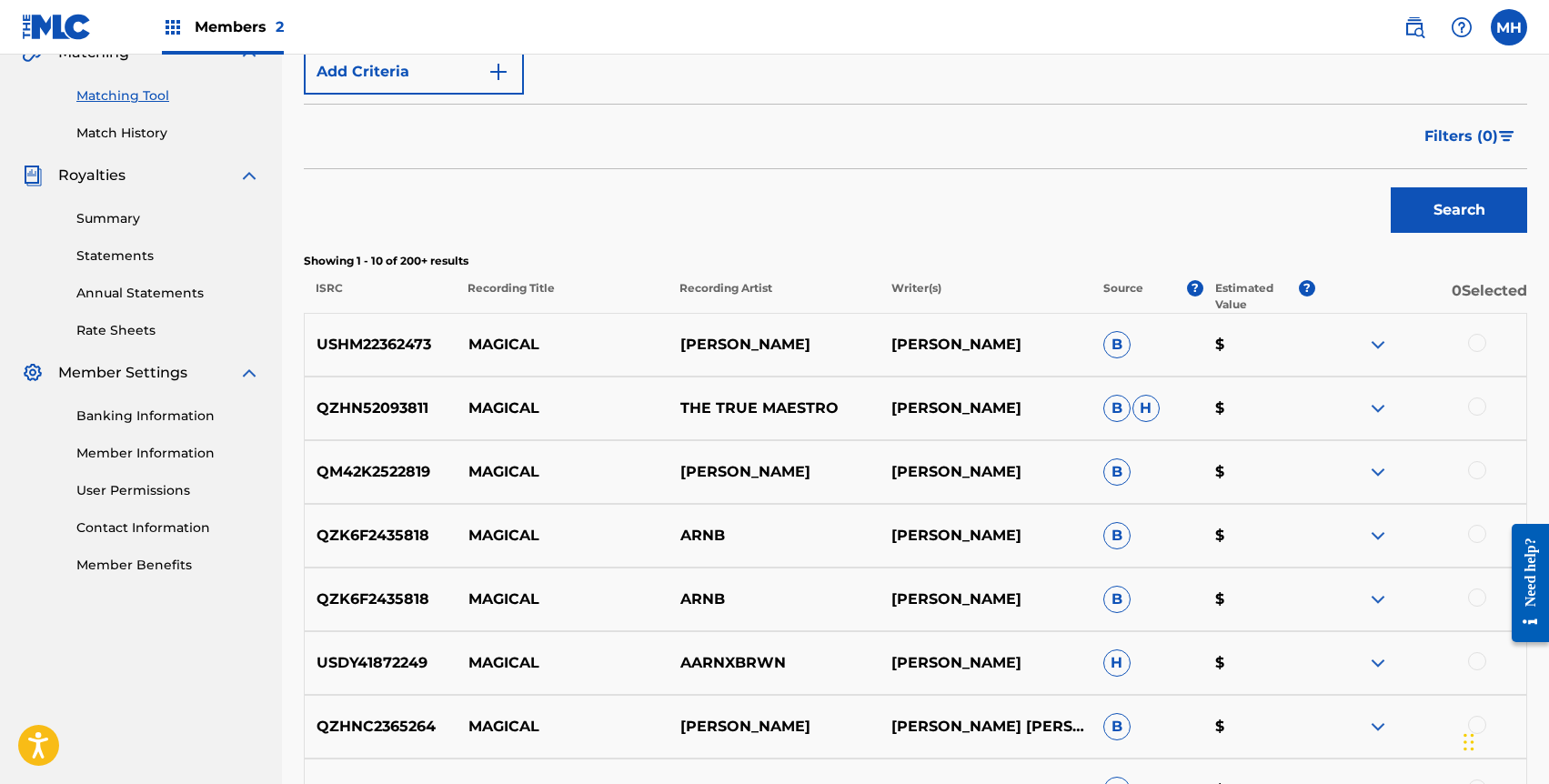
scroll to position [0, 0]
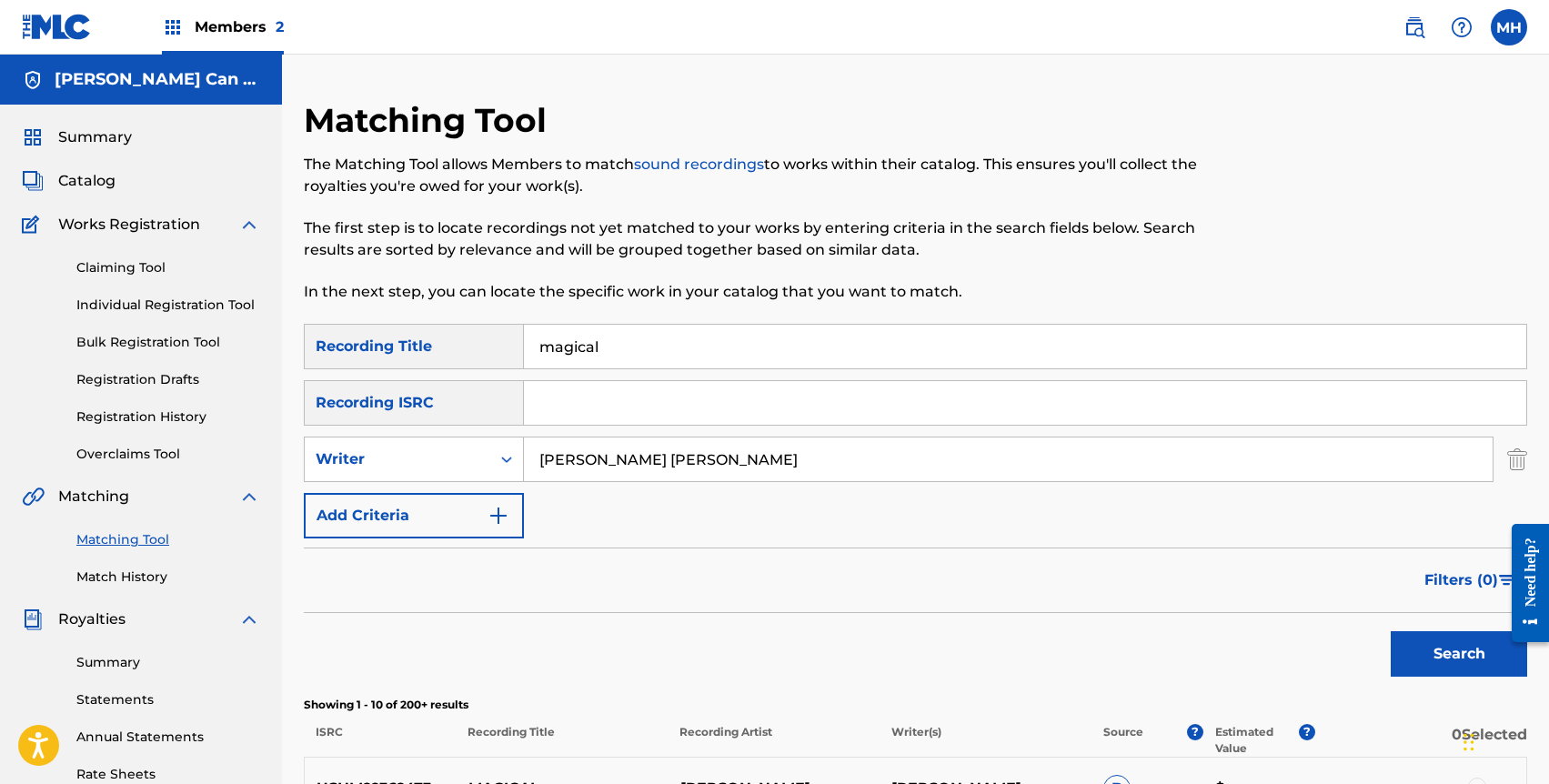
click at [606, 463] on input "[PERSON_NAME] [PERSON_NAME]" at bounding box center [1008, 460] width 969 height 44
type input "[PERSON_NAME]"
click at [1391, 632] on button "Search" at bounding box center [1459, 655] width 137 height 46
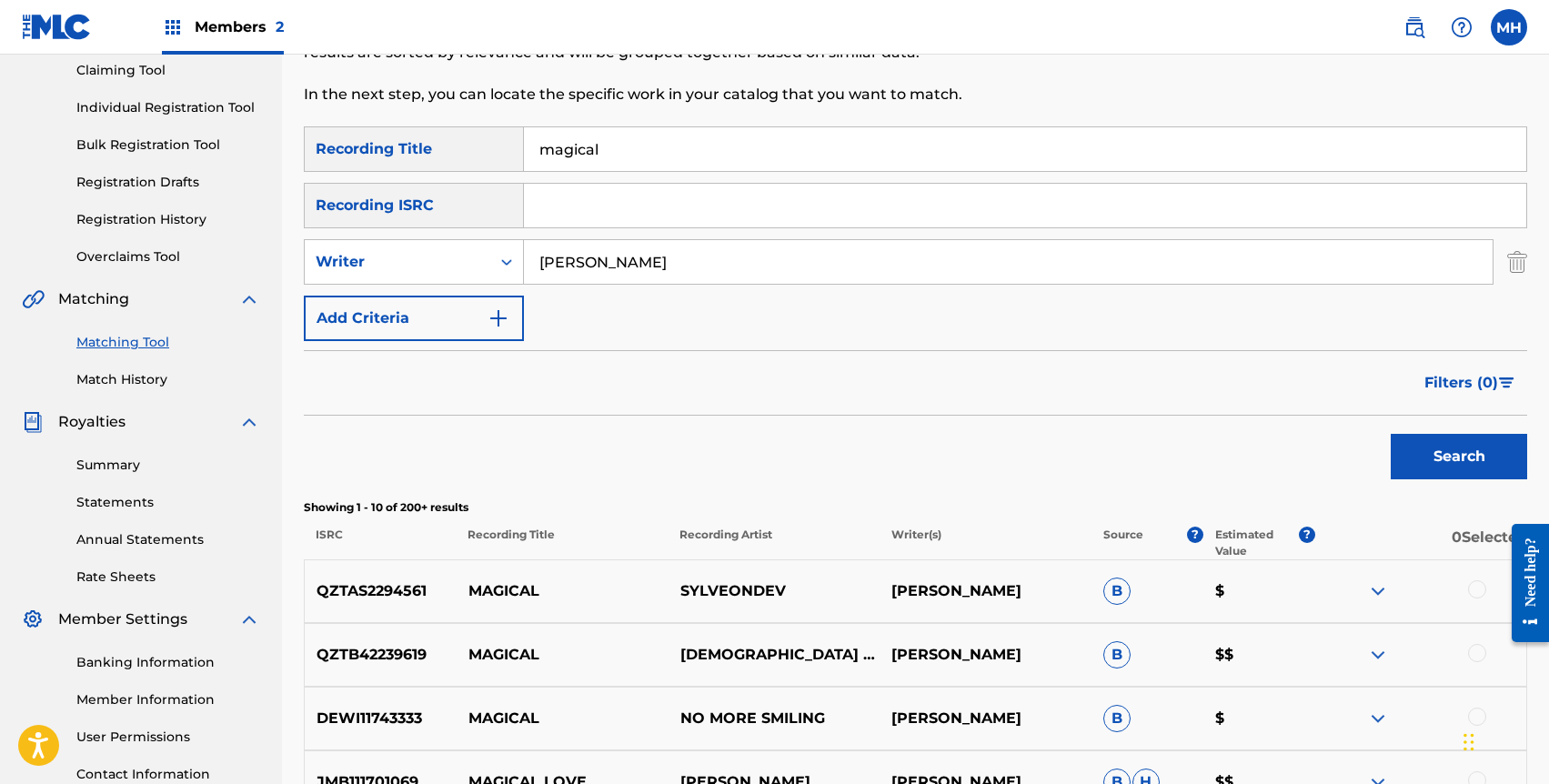
scroll to position [131, 0]
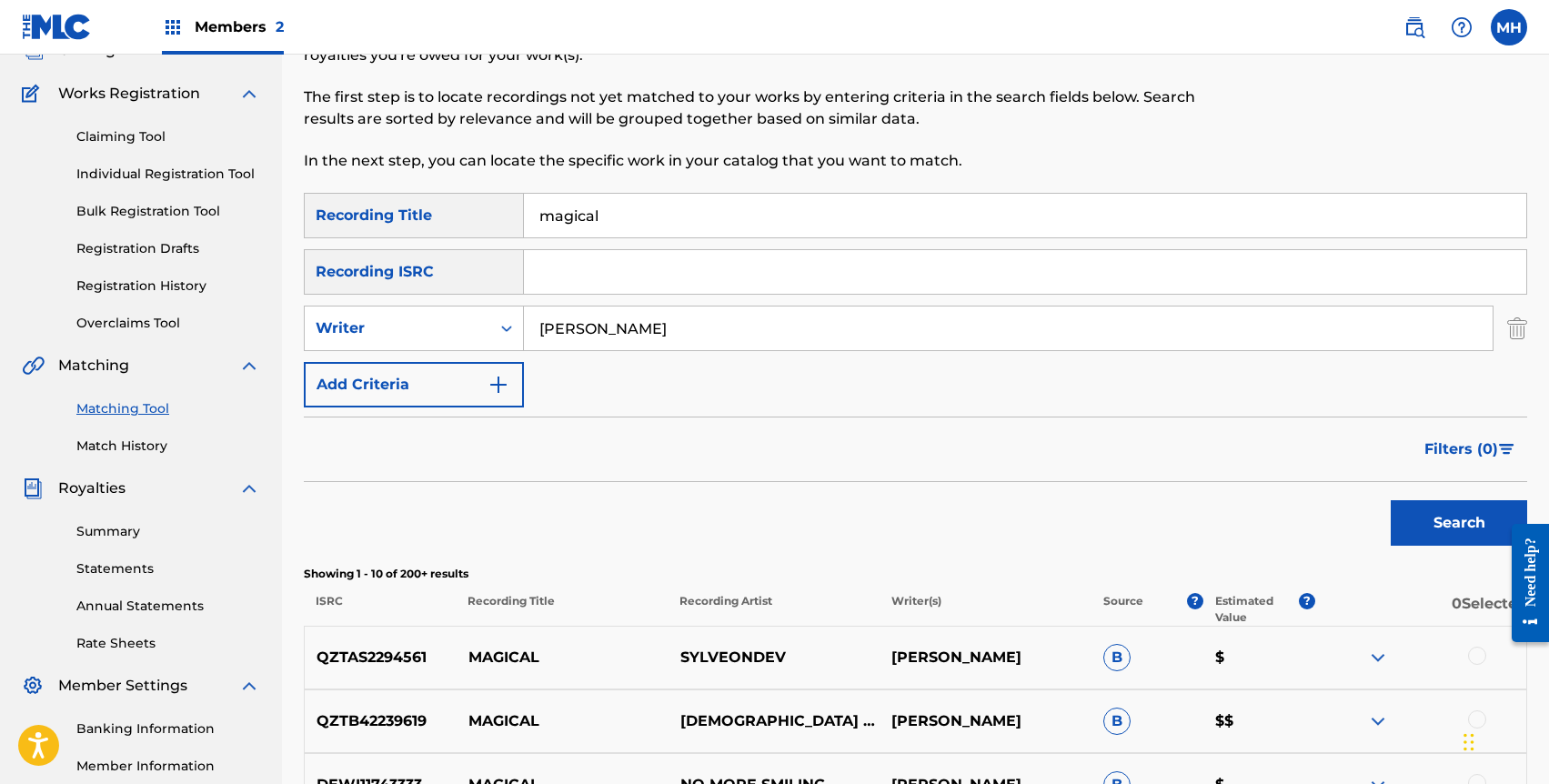
drag, startPoint x: 677, startPoint y: 331, endPoint x: 677, endPoint y: 310, distance: 21.0
click at [677, 310] on input "[PERSON_NAME]" at bounding box center [1008, 329] width 969 height 44
click at [652, 276] on input "Search Form" at bounding box center [1026, 272] width 1003 height 44
paste input "QZZ7S2515972"
type input "QZZ7S2515972"
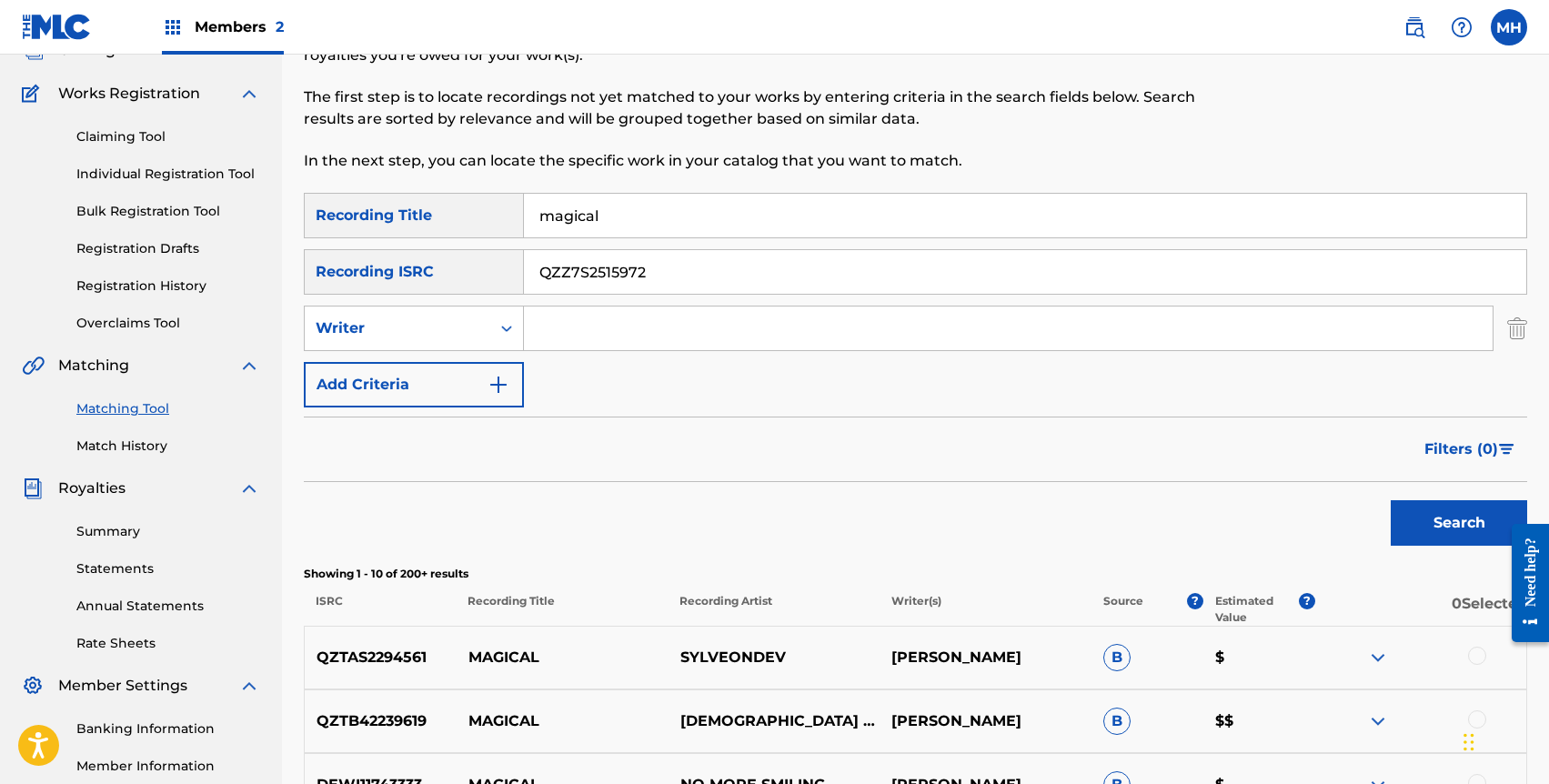
click at [1524, 327] on img "Search Form" at bounding box center [1518, 329] width 20 height 46
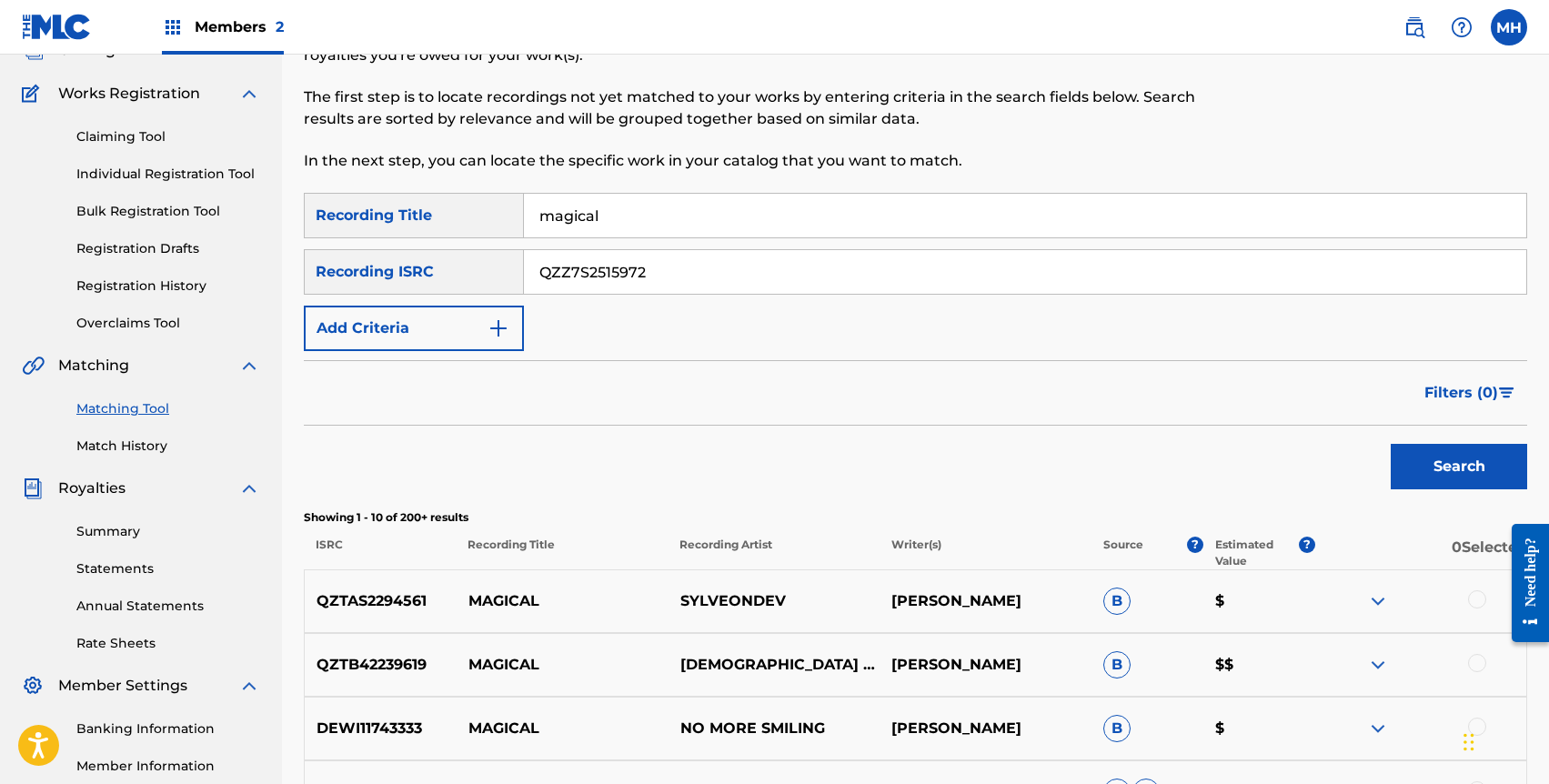
click at [1430, 495] on div "Search" at bounding box center [1454, 462] width 146 height 73
click at [1431, 467] on button "Search" at bounding box center [1459, 466] width 137 height 46
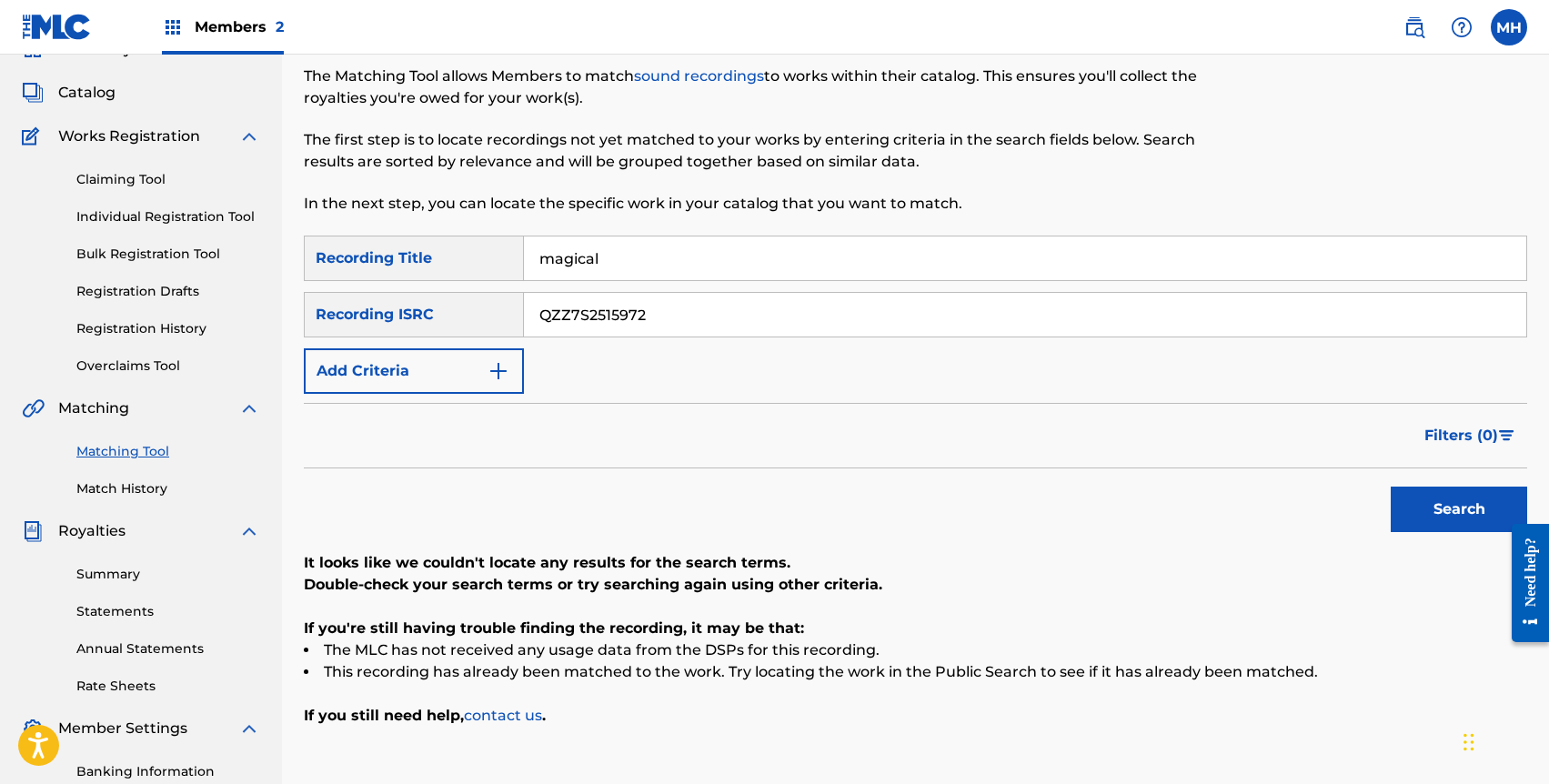
scroll to position [0, 0]
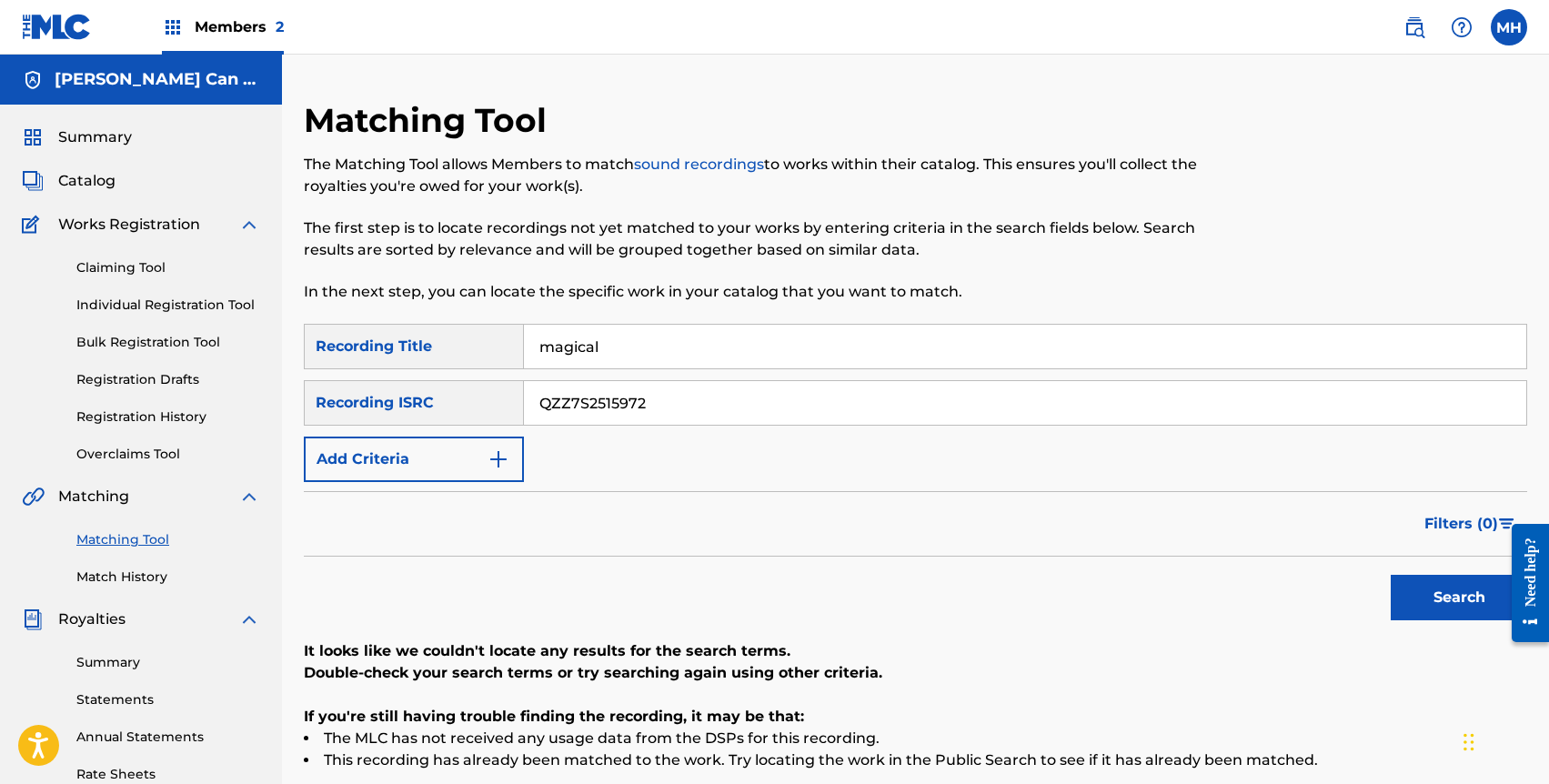
click at [130, 413] on link "Registration History" at bounding box center [168, 417] width 184 height 19
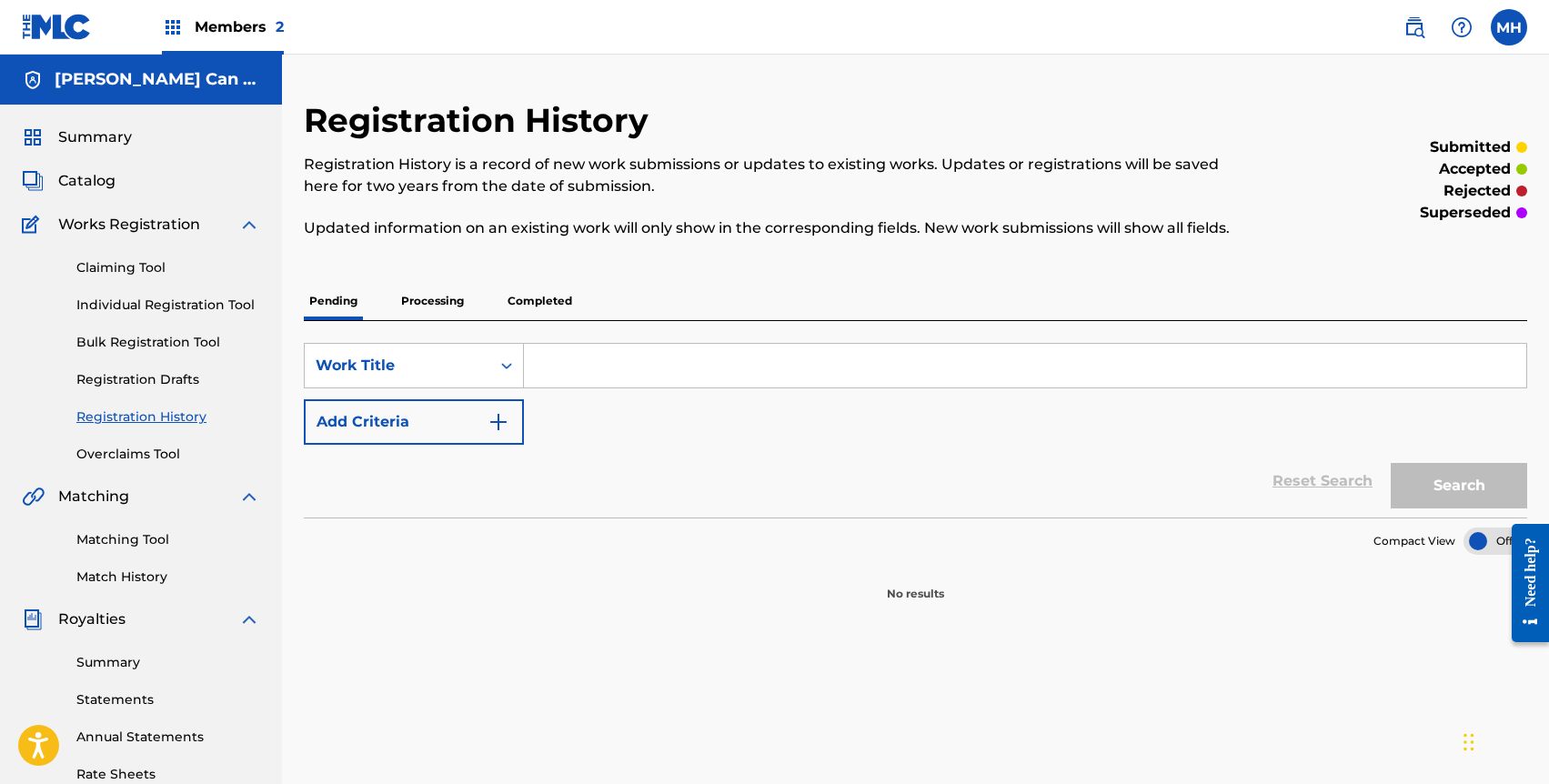
click at [526, 314] on p "Completed" at bounding box center [540, 301] width 75 height 39
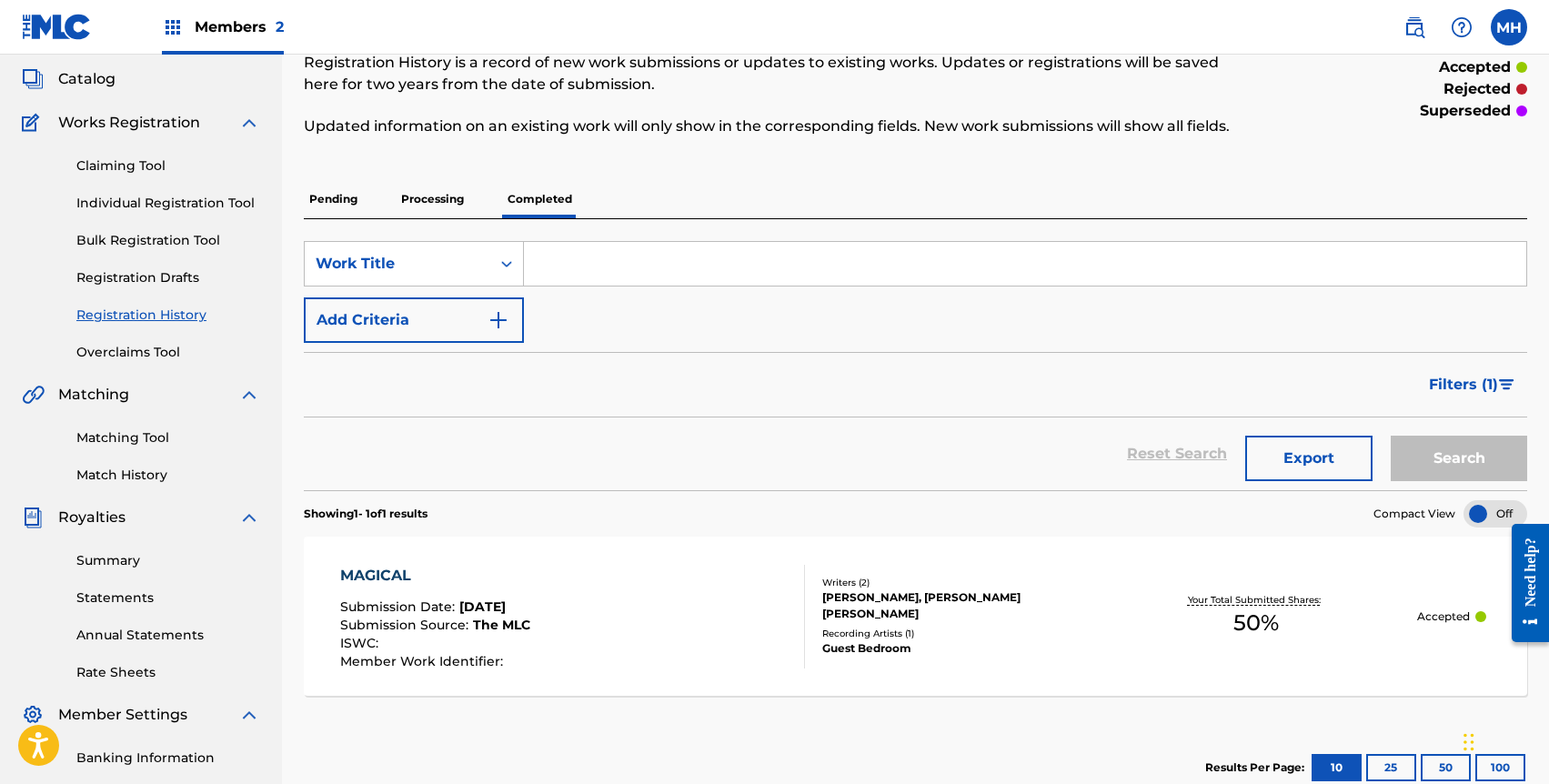
scroll to position [122, 0]
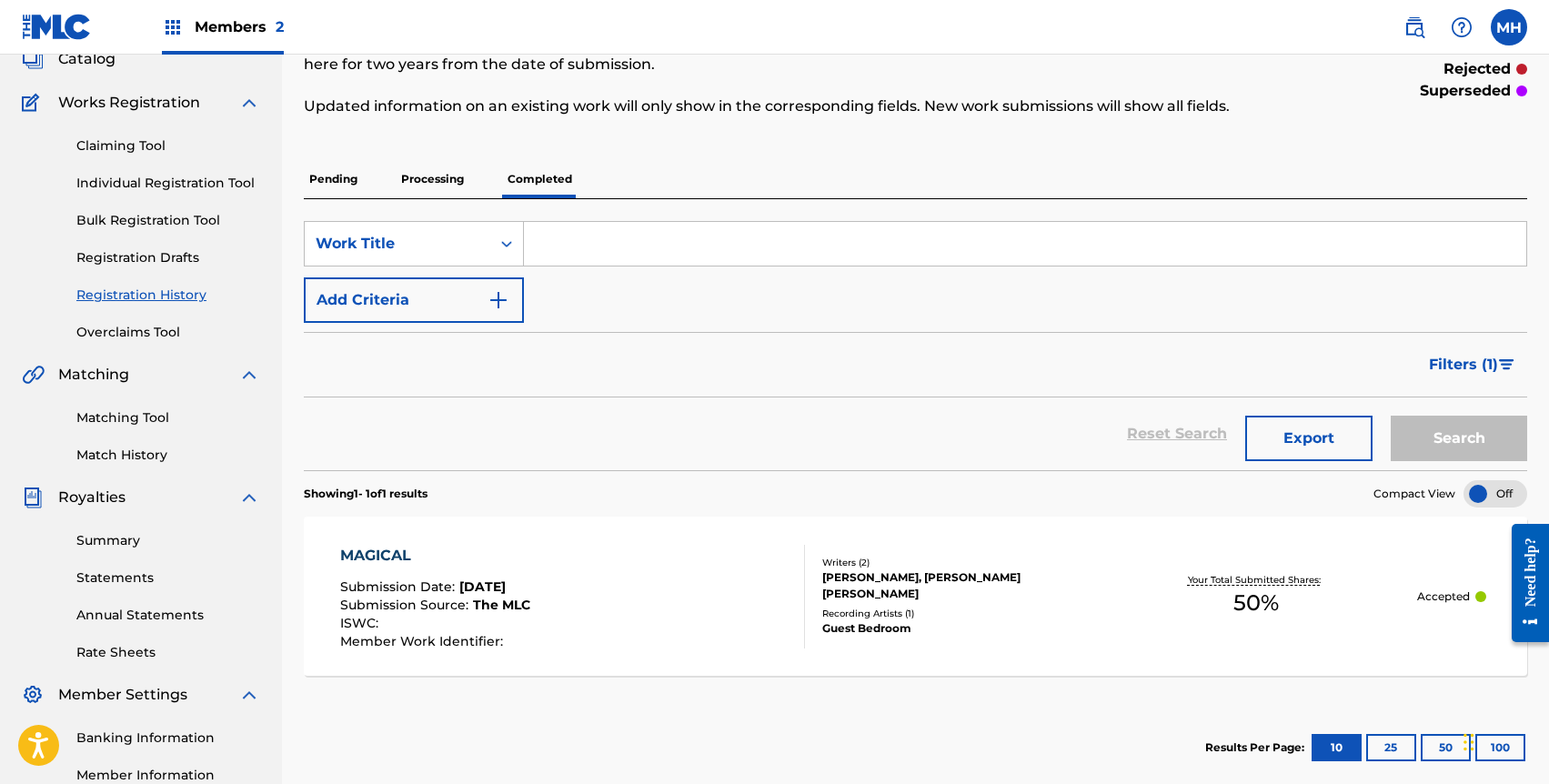
click at [466, 580] on span "[DATE]" at bounding box center [482, 587] width 47 height 17
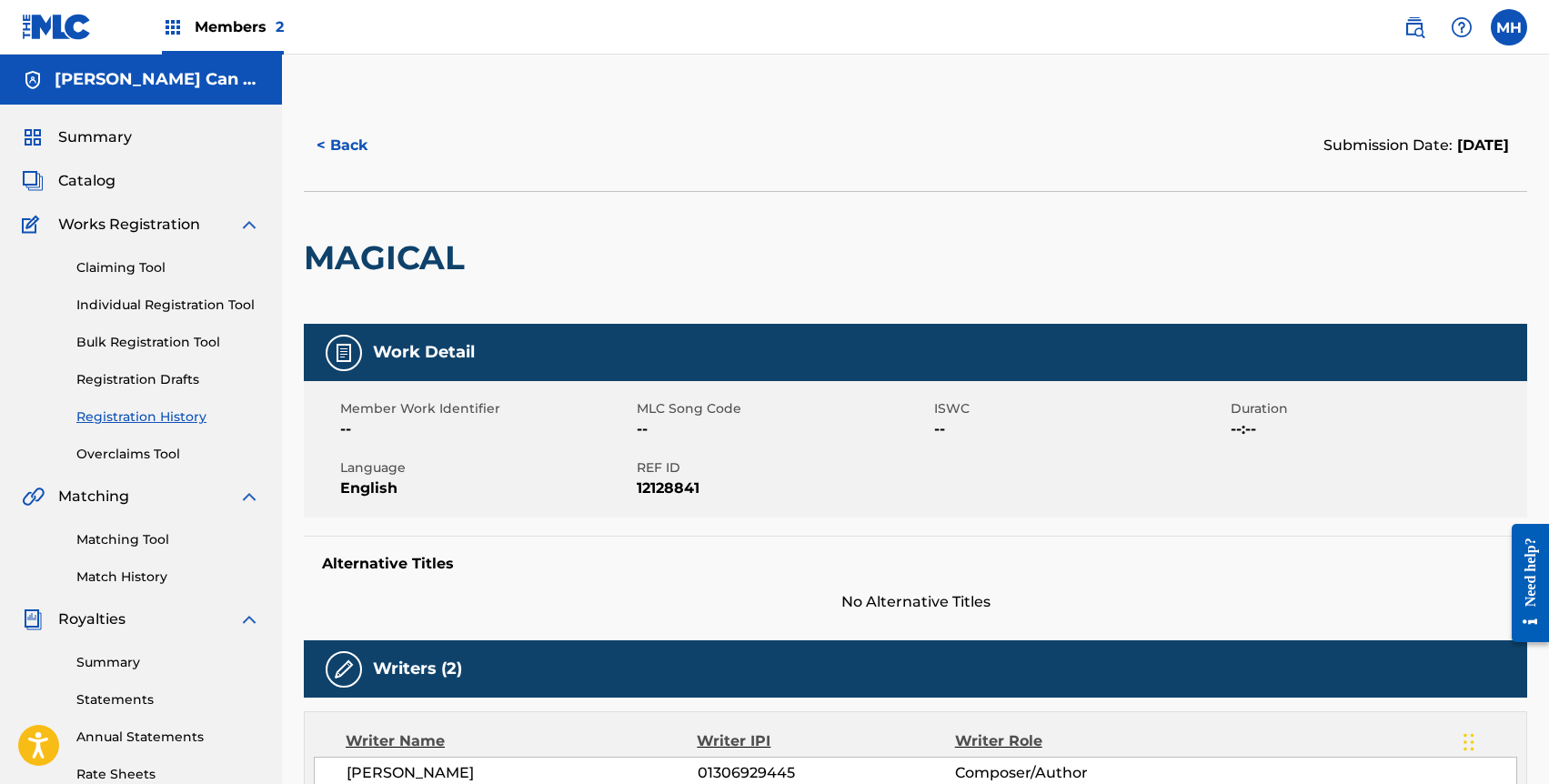
click at [95, 185] on span "Catalog" at bounding box center [86, 181] width 57 height 22
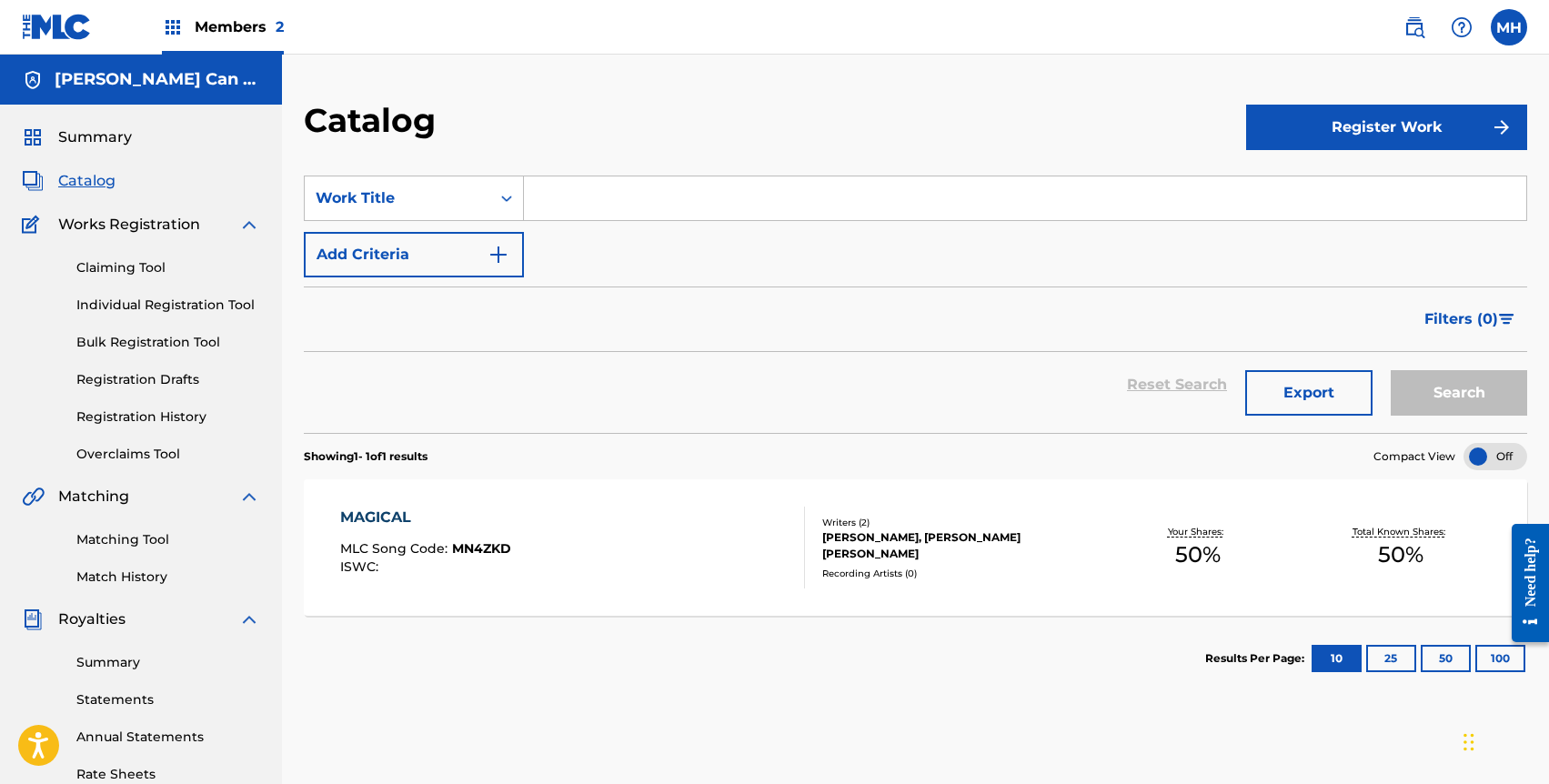
click at [871, 550] on div "[PERSON_NAME], [PERSON_NAME] [PERSON_NAME]" at bounding box center [959, 546] width 273 height 33
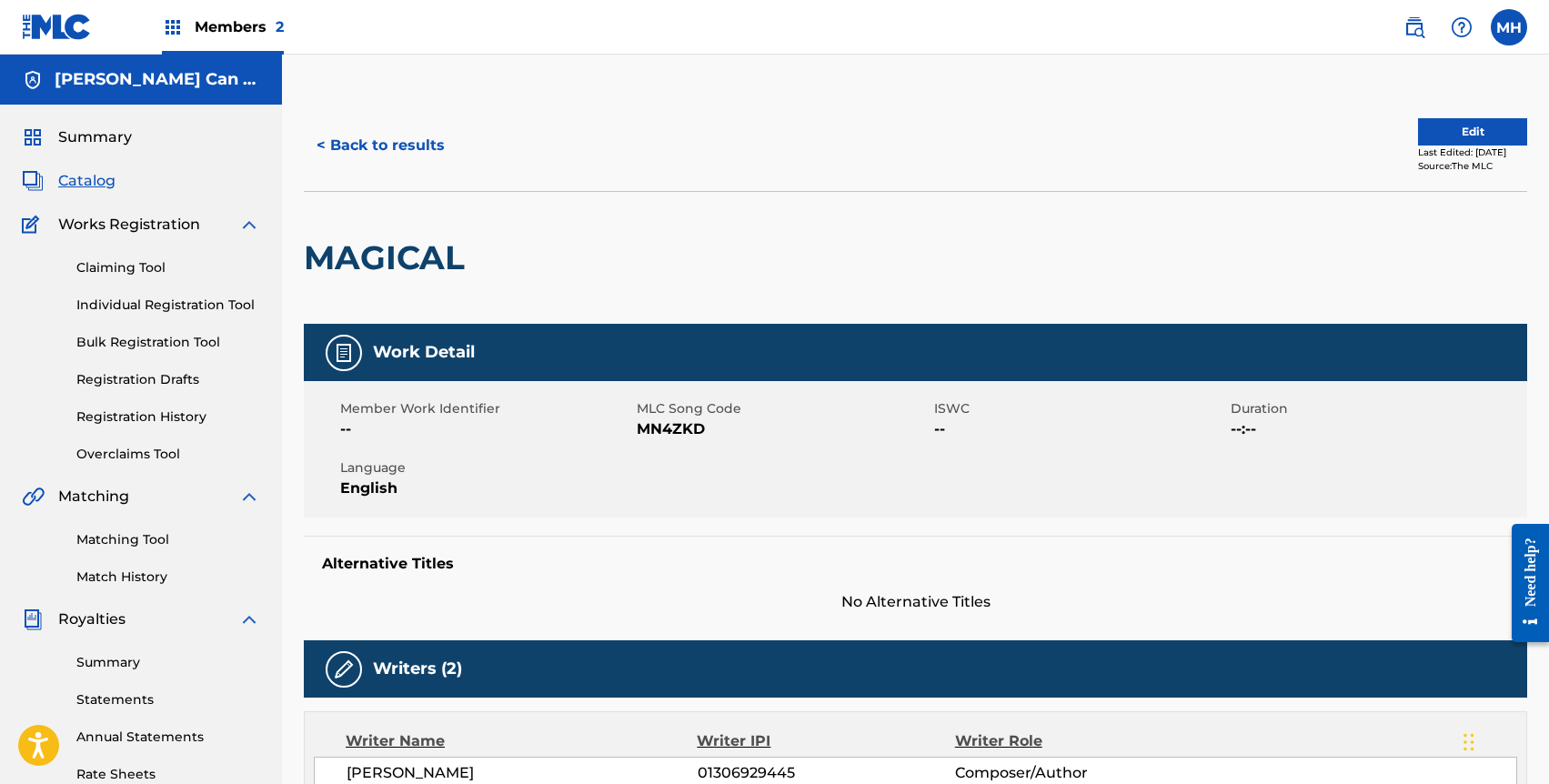
click at [1458, 126] on button "Edit" at bounding box center [1473, 132] width 109 height 28
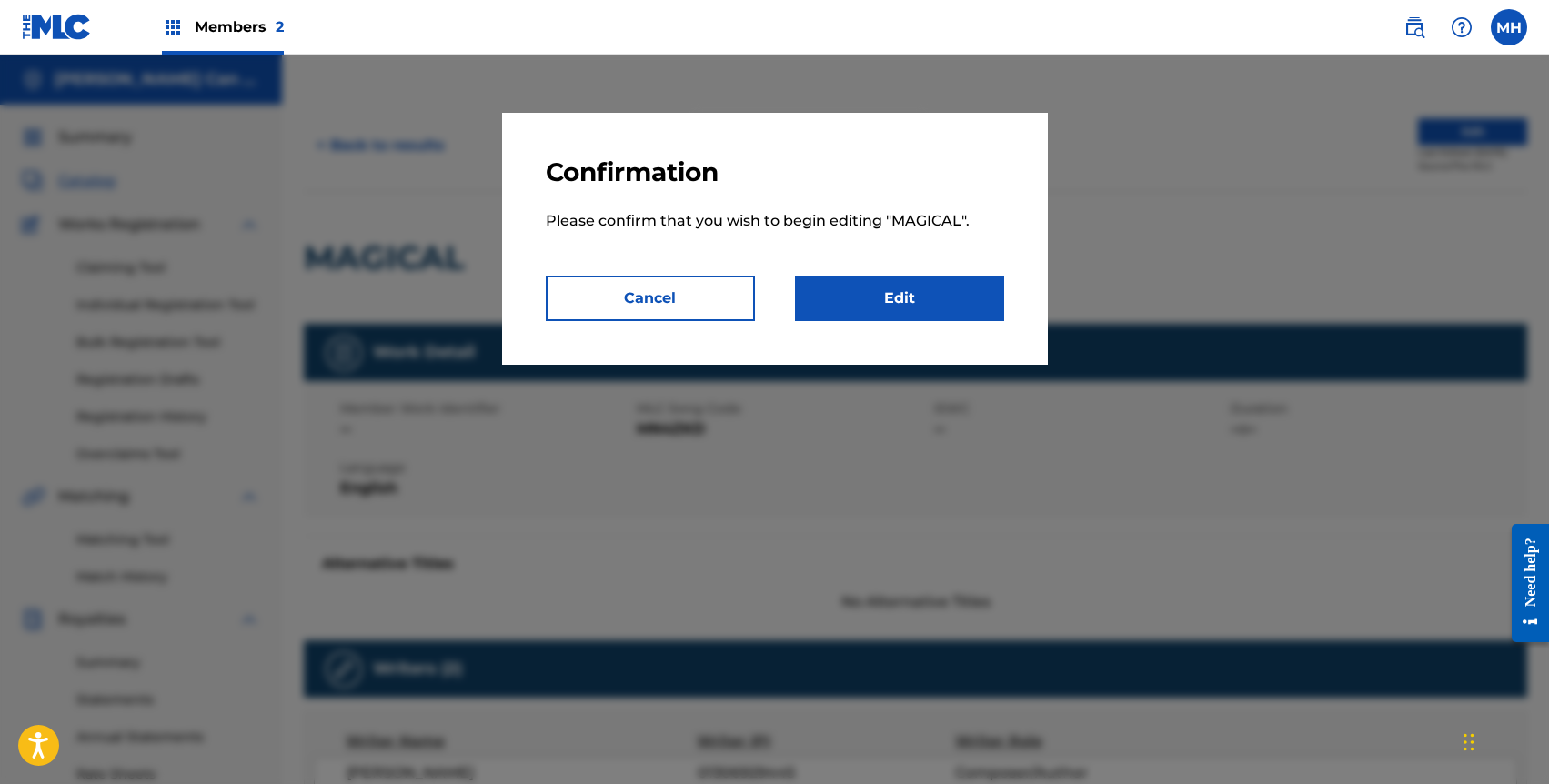
click at [917, 292] on link "Edit" at bounding box center [900, 298] width 209 height 46
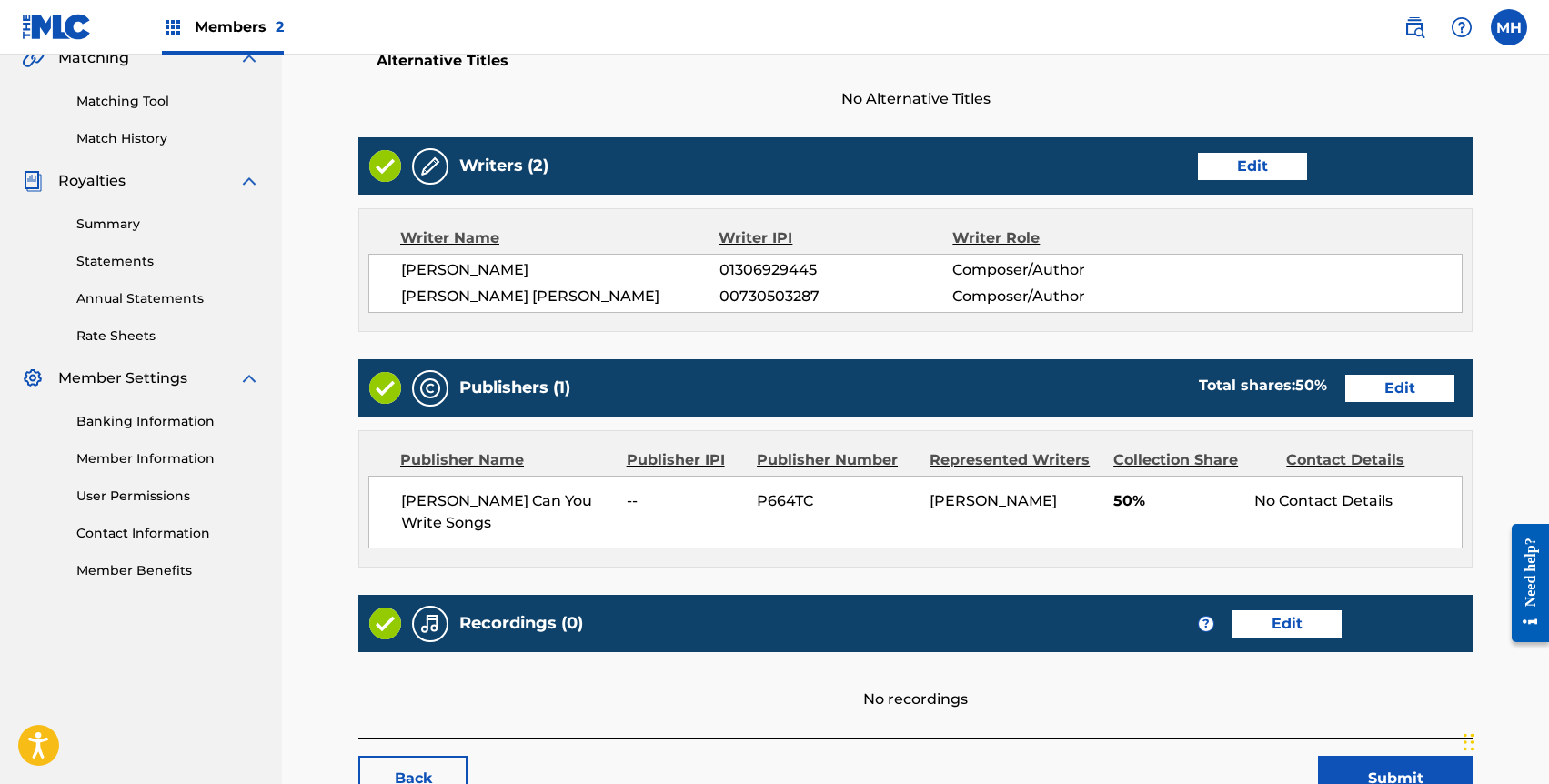
scroll to position [546, 0]
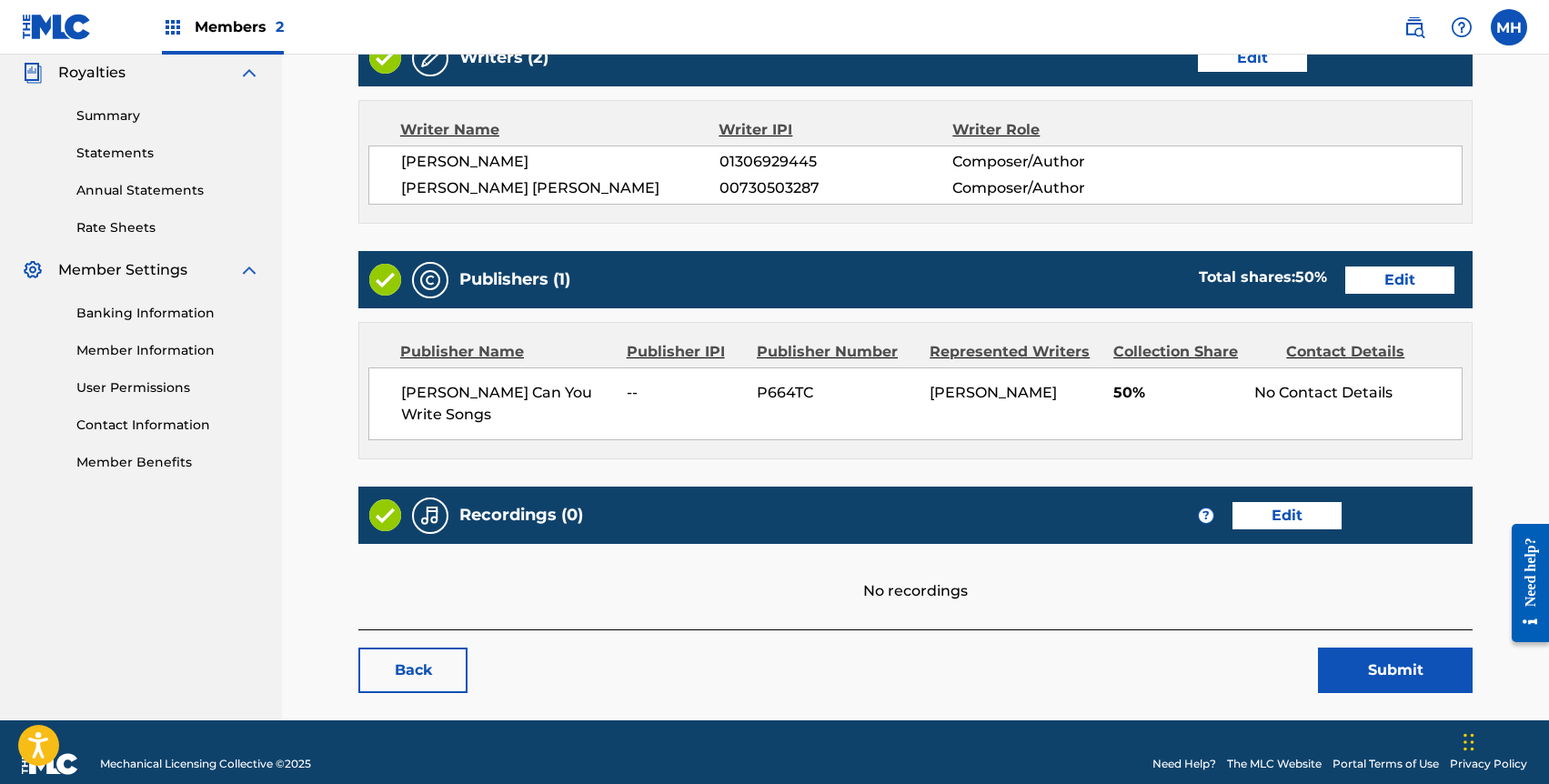
click at [1300, 502] on link "Edit" at bounding box center [1287, 516] width 109 height 28
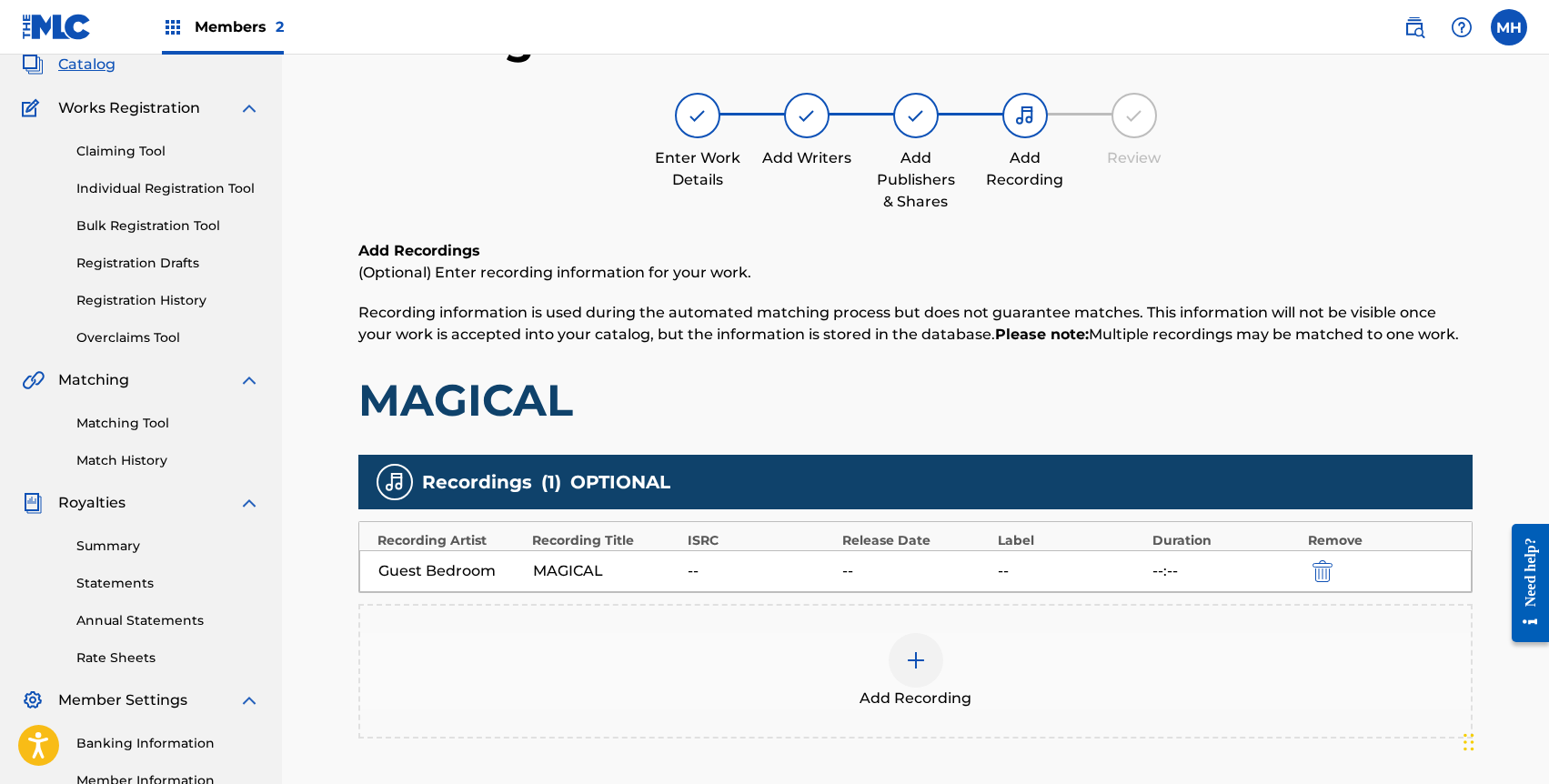
scroll to position [344, 0]
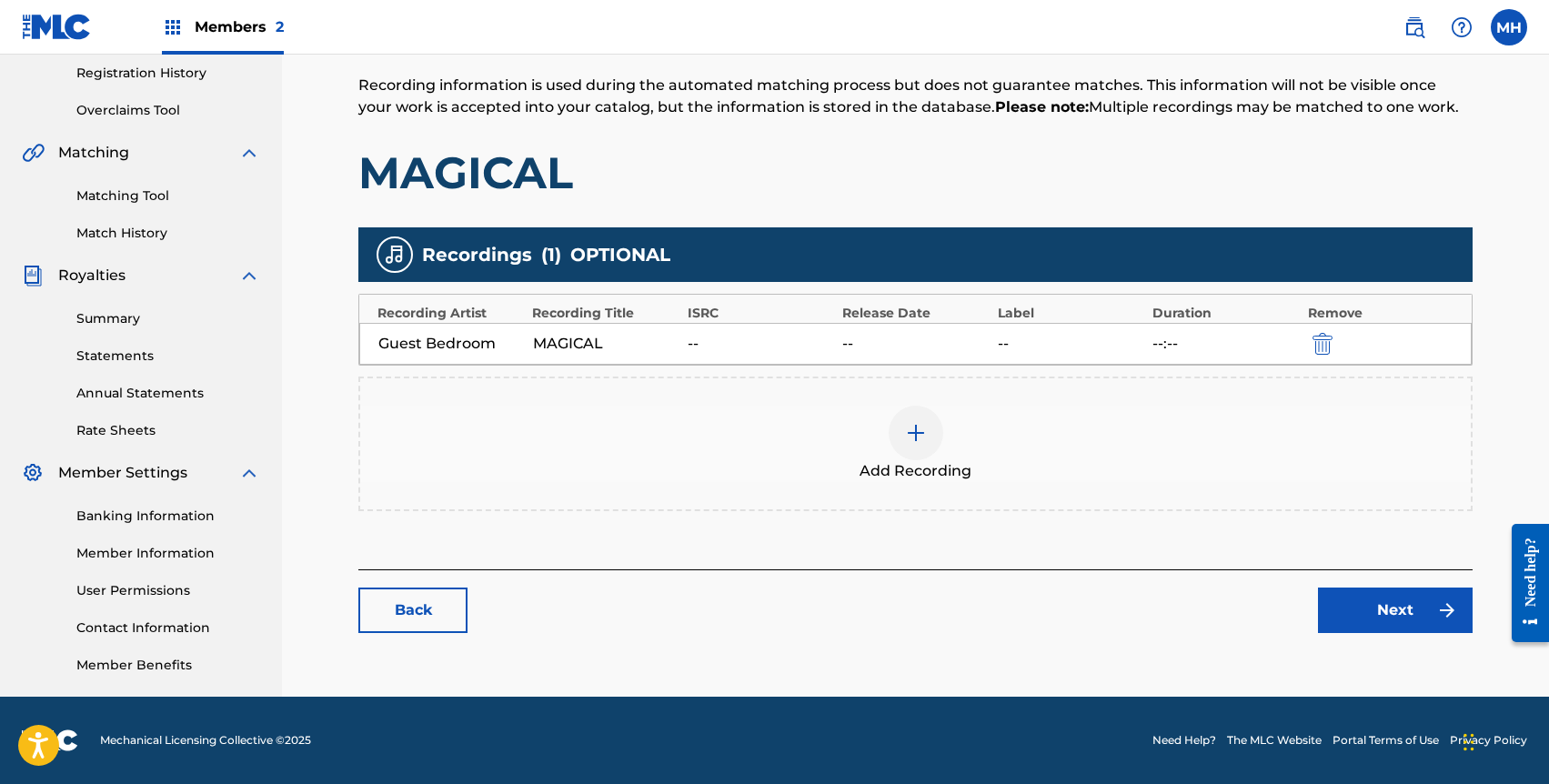
click at [903, 443] on div at bounding box center [915, 432] width 54 height 54
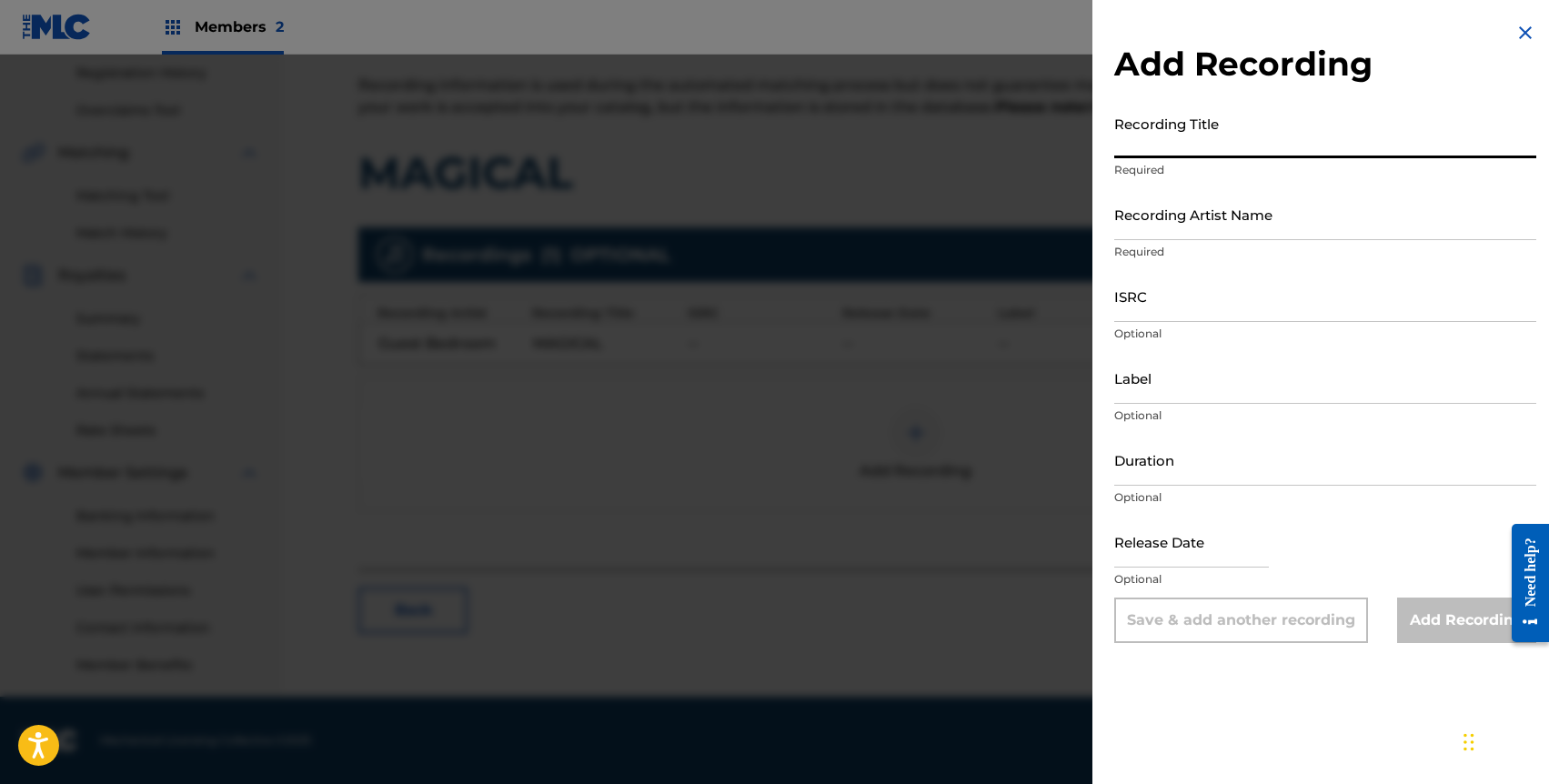
click at [1161, 139] on input "Recording Title" at bounding box center [1326, 132] width 422 height 51
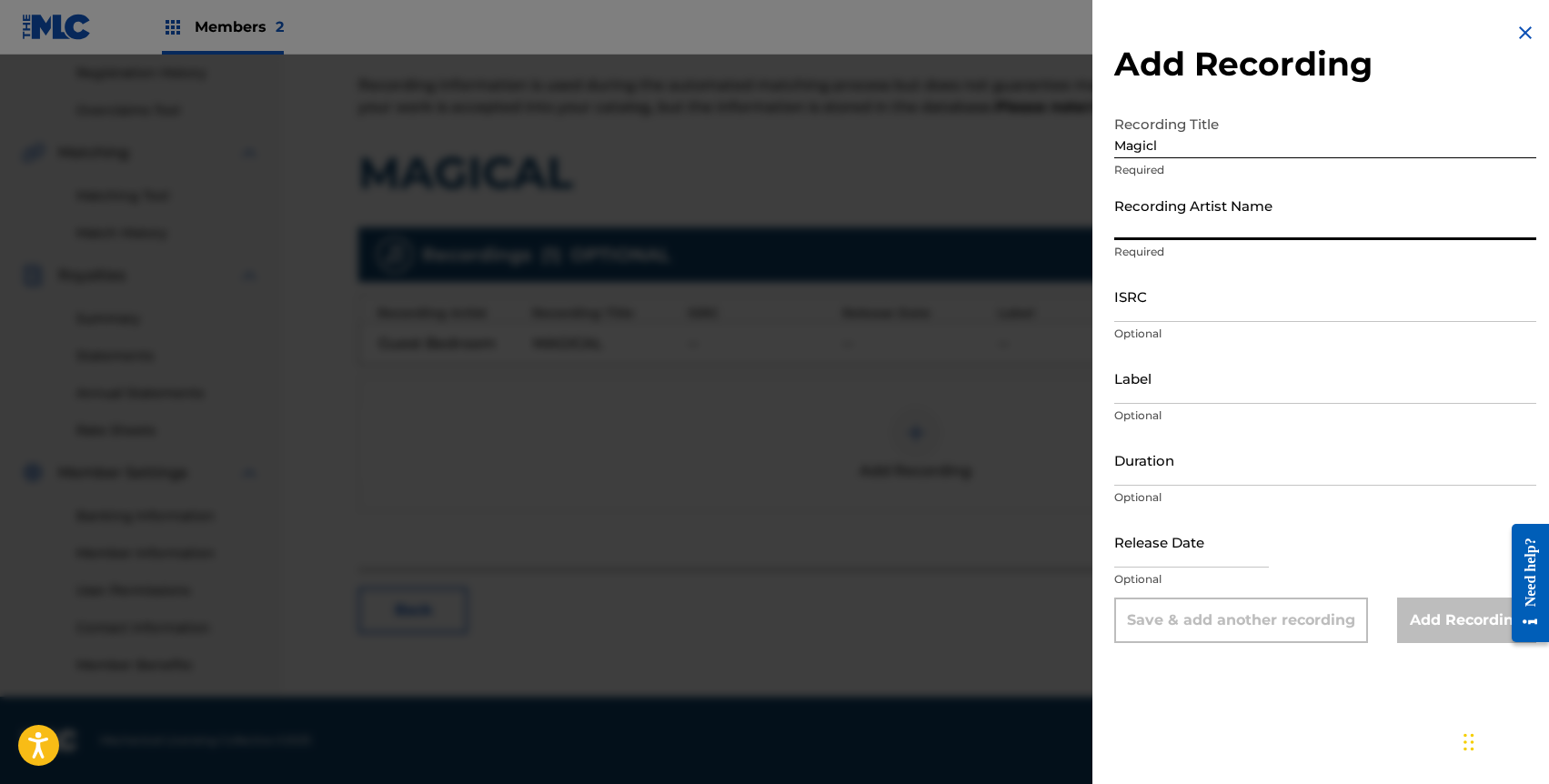
click at [1221, 145] on input "Magicl" at bounding box center [1326, 132] width 422 height 51
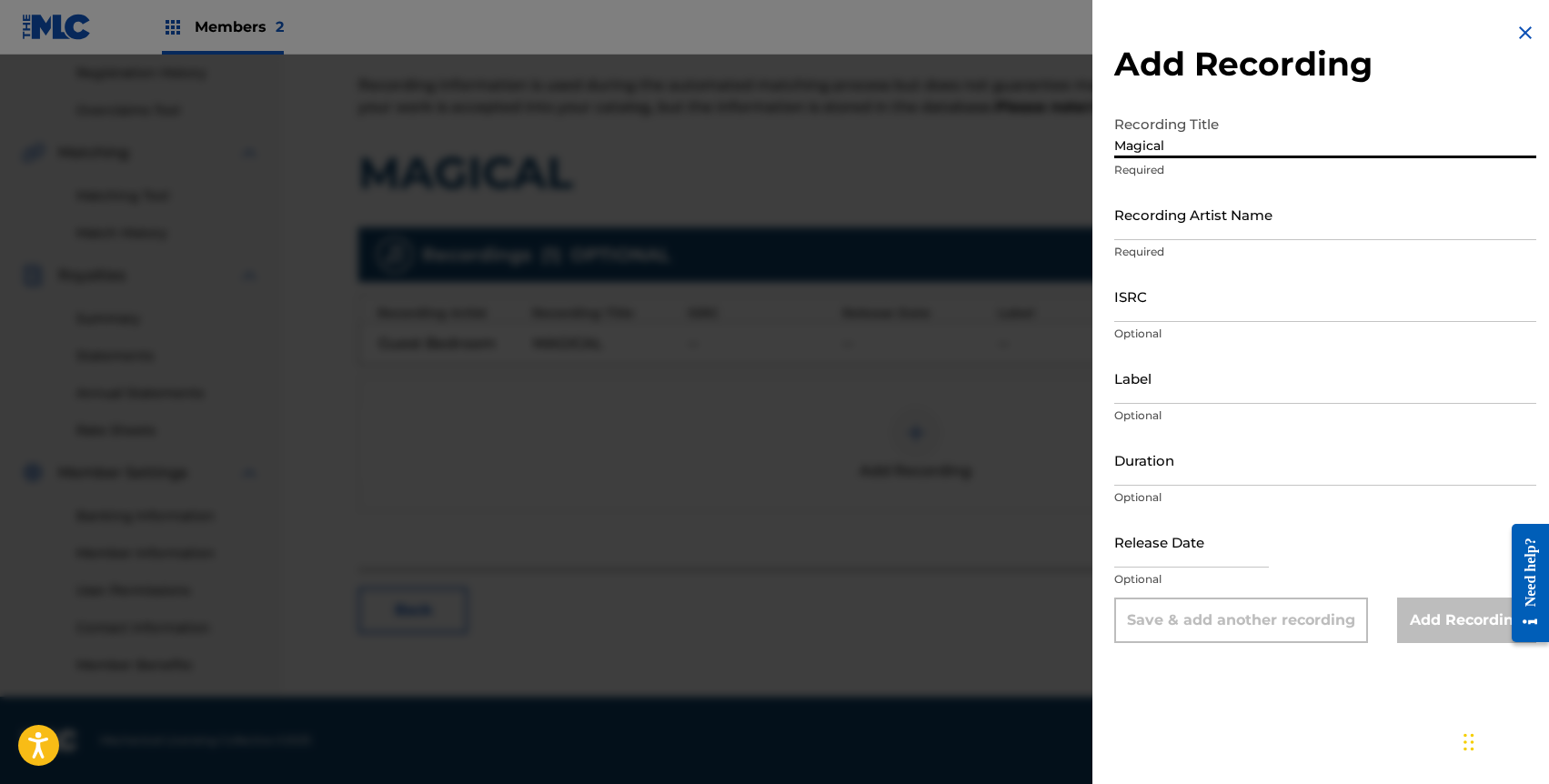
type input "Magical"
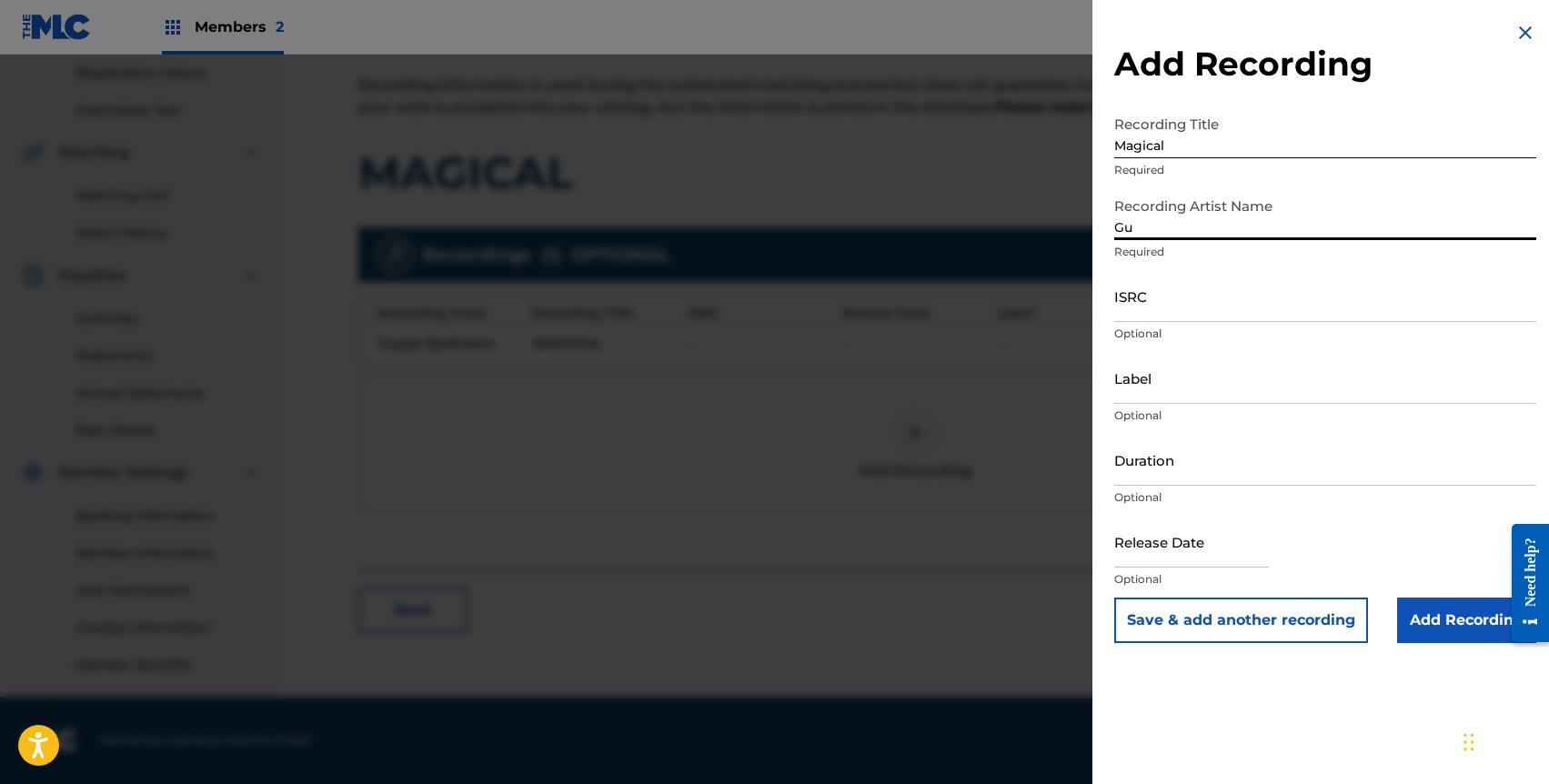
type input "Guest Bedroom"
click at [1184, 310] on input "ISRC" at bounding box center [1326, 296] width 422 height 51
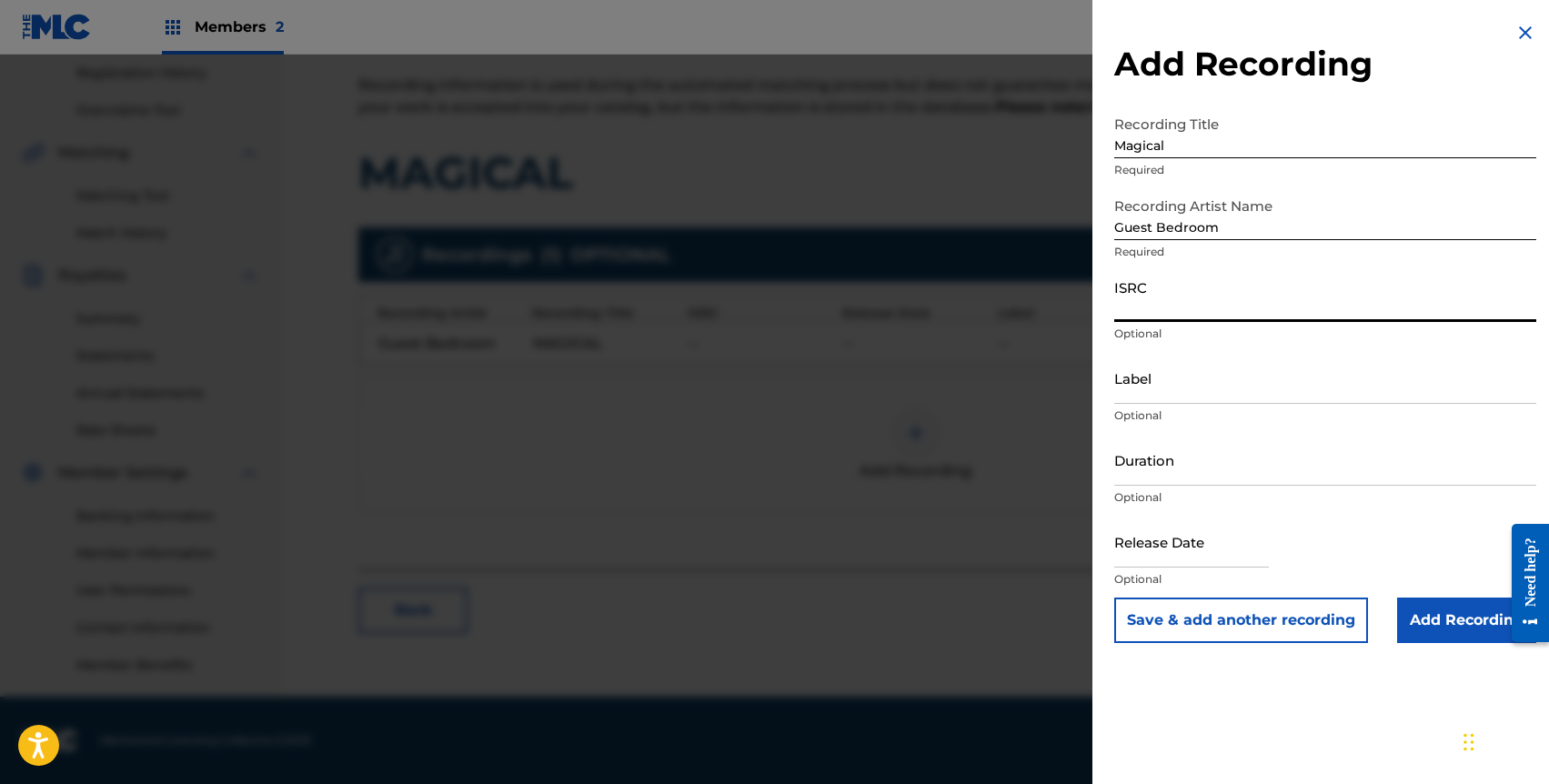
paste input "QZZ7S2515972"
type input "QZZ7S2515972"
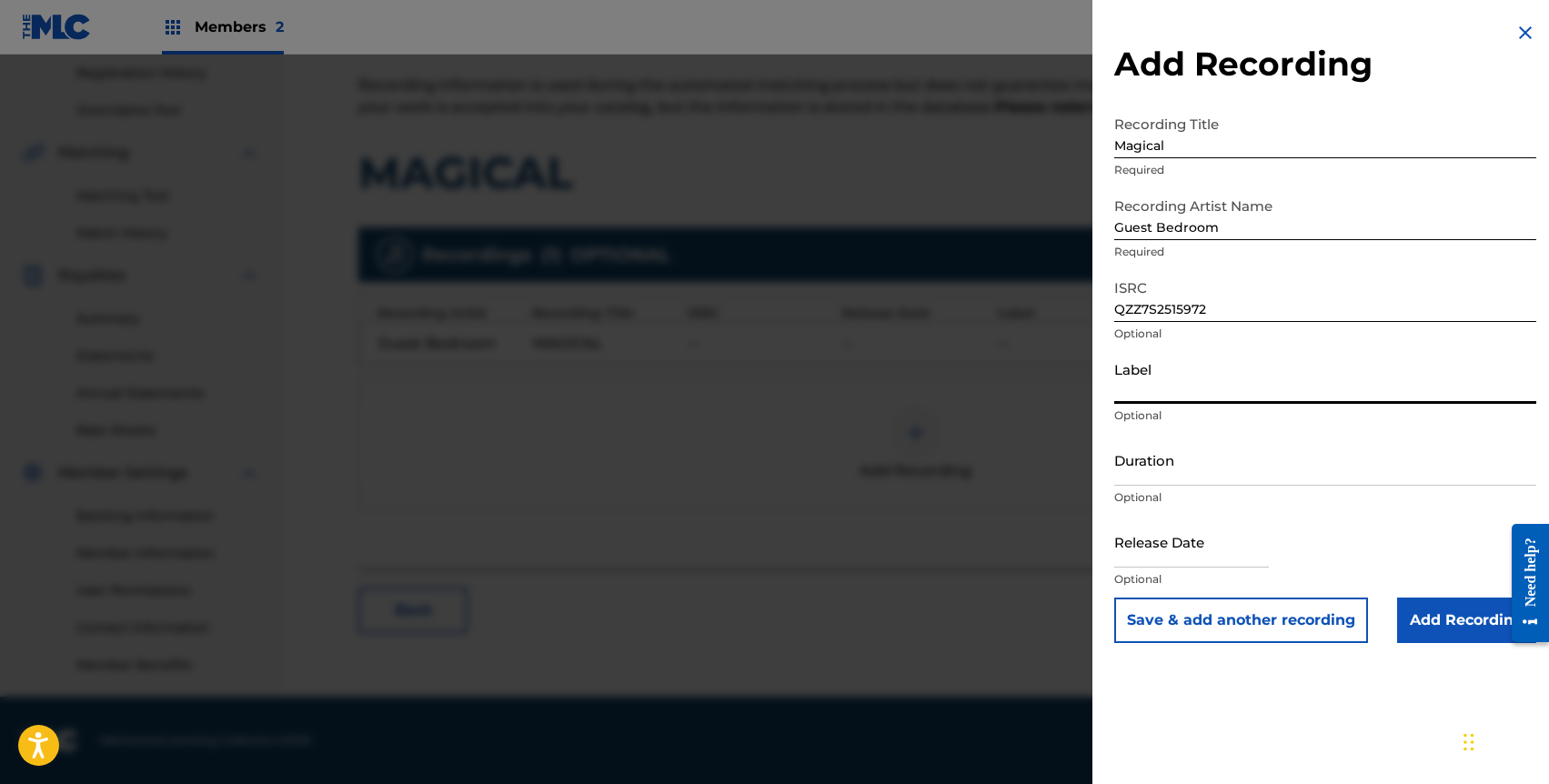
click at [1174, 377] on input "Label" at bounding box center [1326, 377] width 422 height 51
click at [1170, 460] on input "Duration" at bounding box center [1326, 460] width 422 height 51
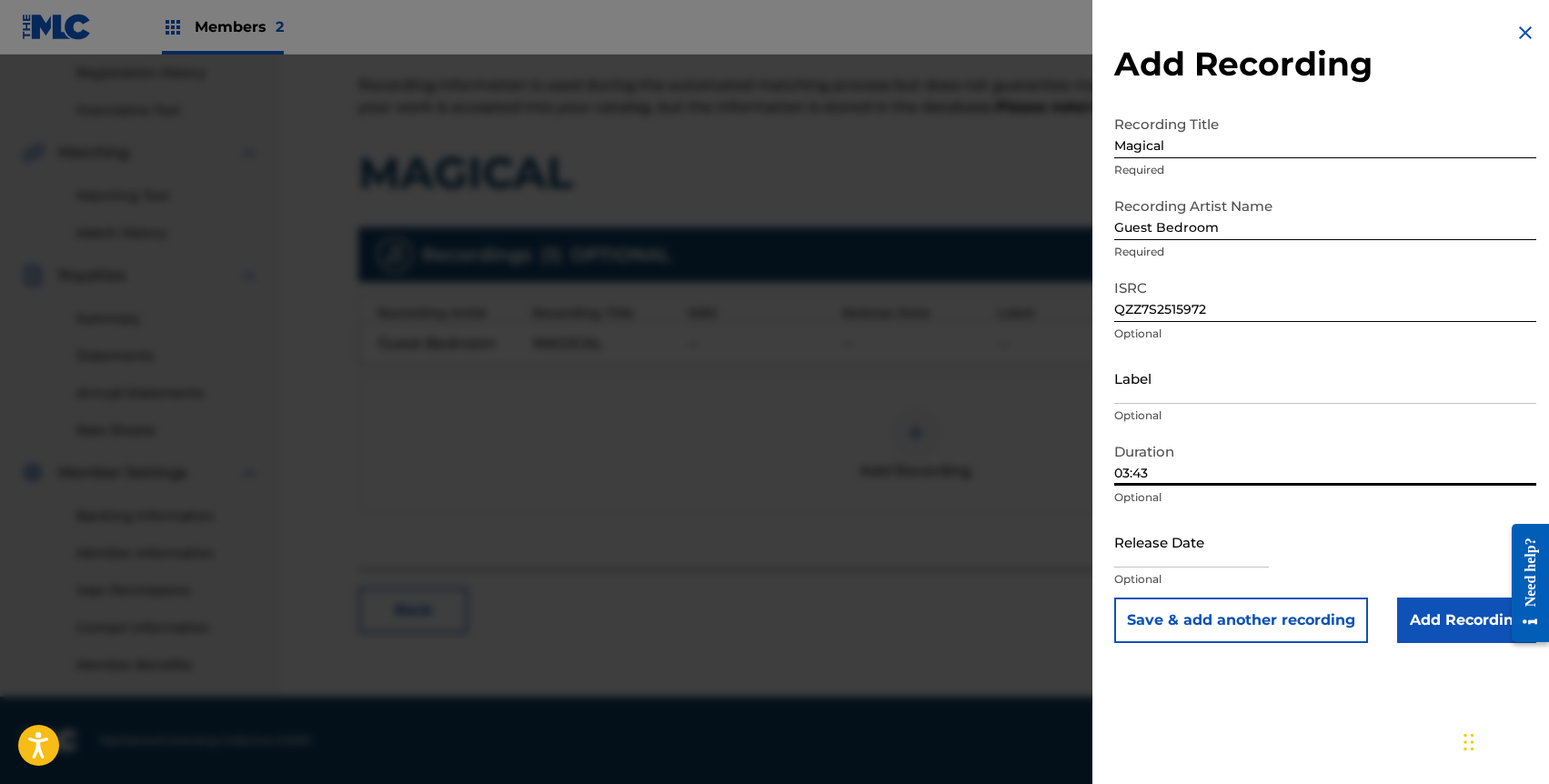
type input "03:43"
click at [1193, 547] on input "text" at bounding box center [1192, 542] width 154 height 51
select select "8"
select select "2025"
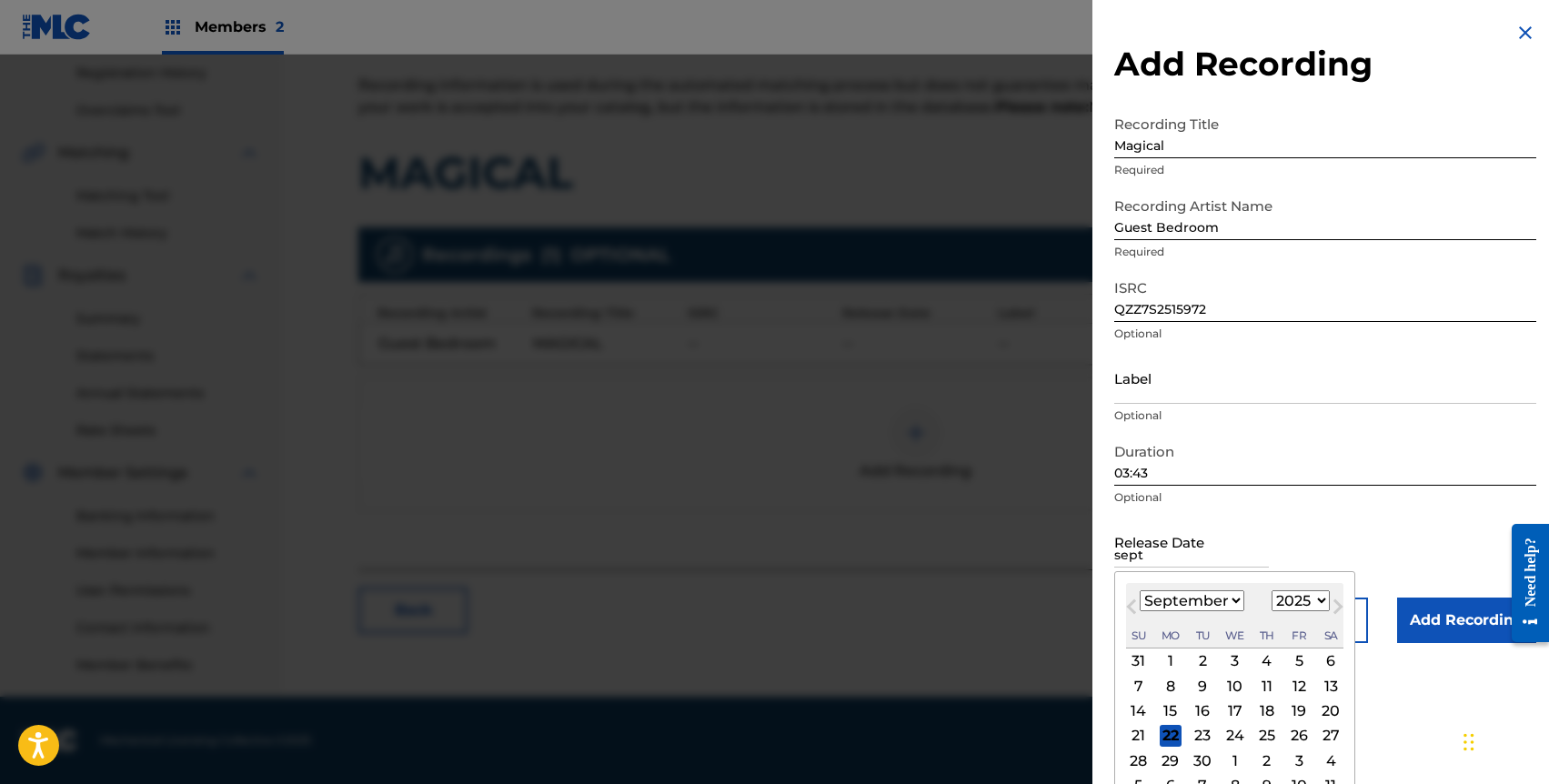
type input "[DATE]"
select select "2020"
type input "[DATE]"
select select "2025"
type input "[DATE]"
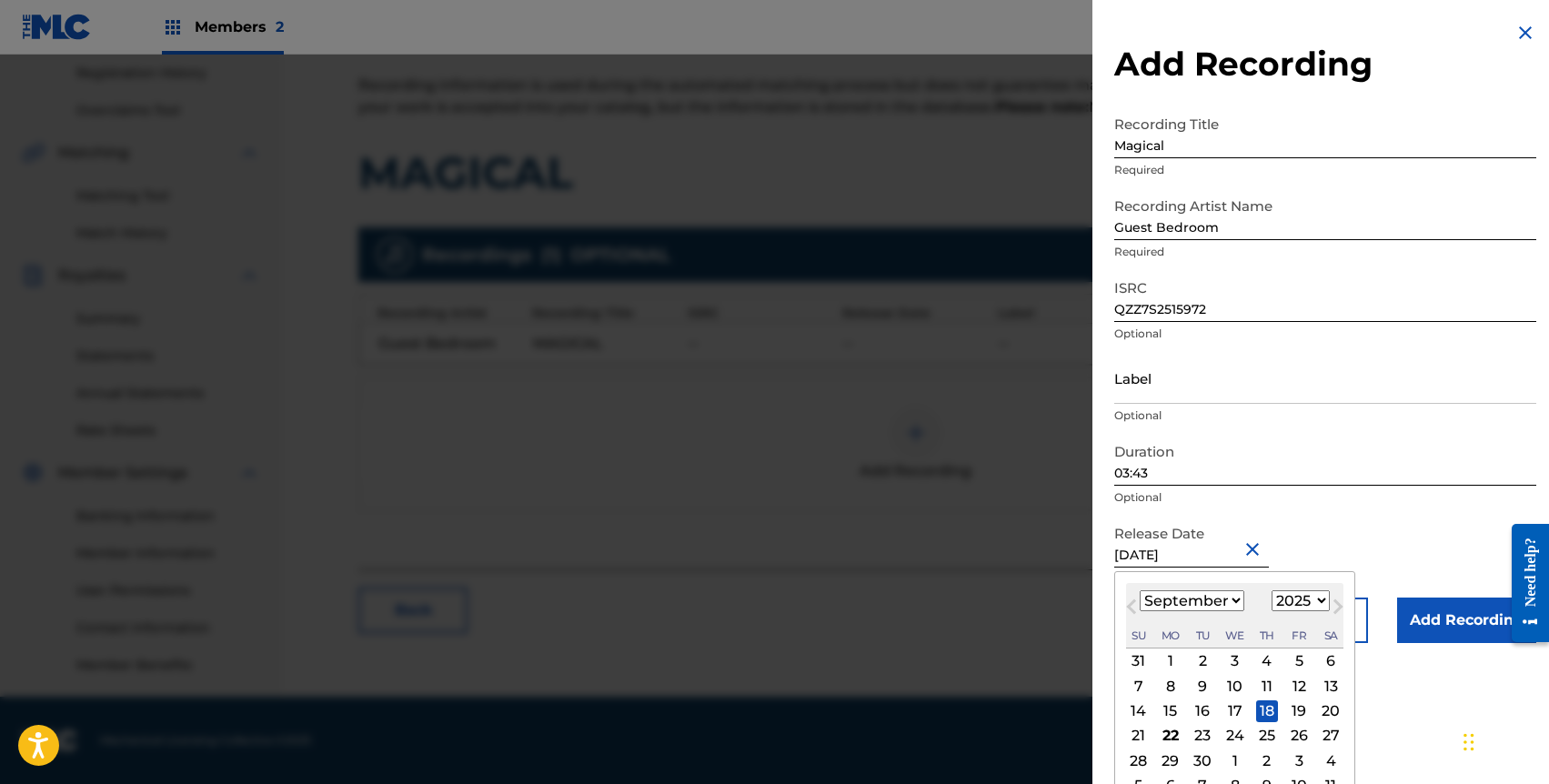
click at [1358, 542] on div "Release Date [DATE] [DATE] Previous Month Next Month [DATE] January February Ma…" at bounding box center [1326, 556] width 422 height 82
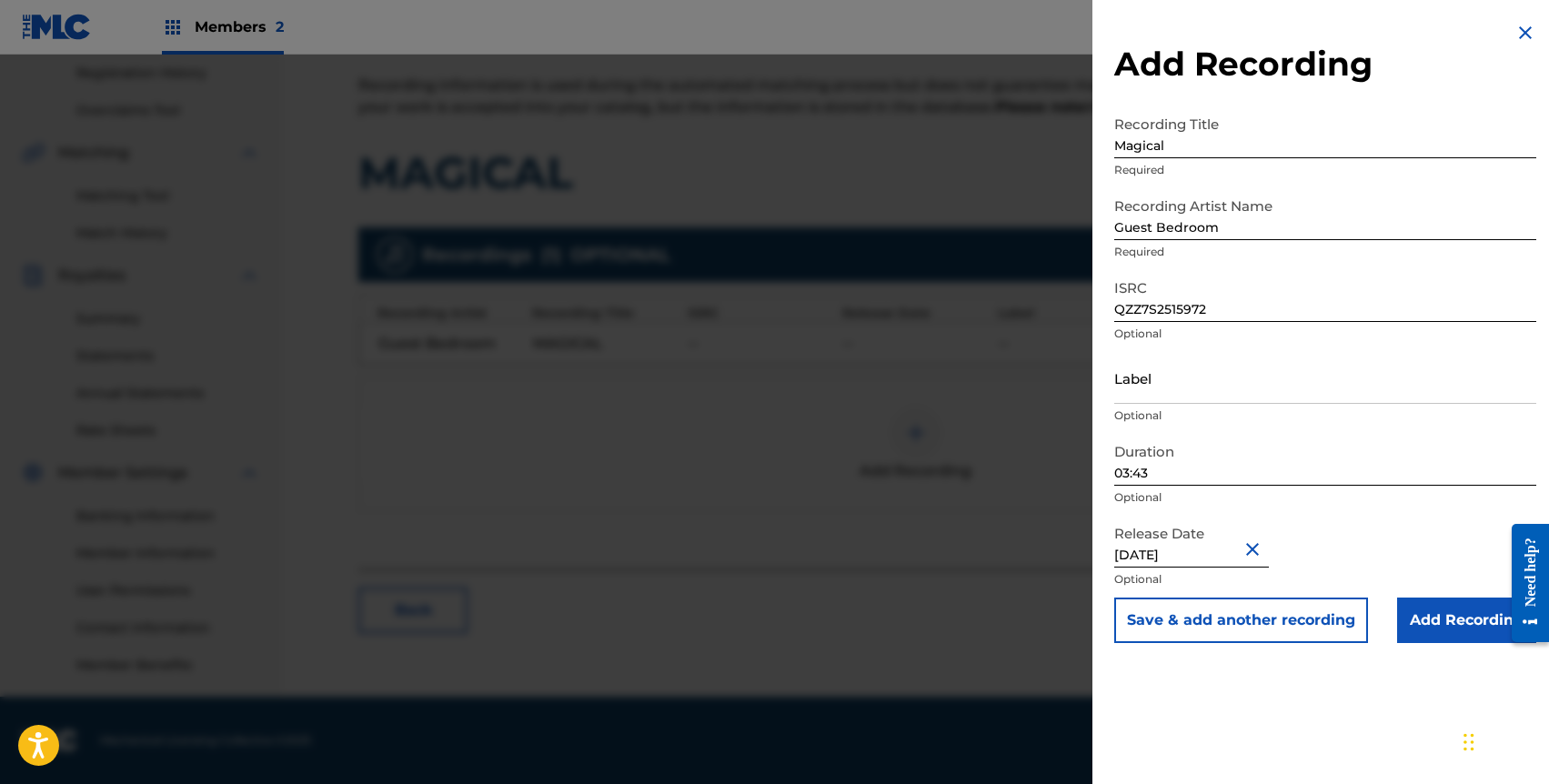
click at [1423, 618] on input "Add Recording" at bounding box center [1467, 621] width 140 height 46
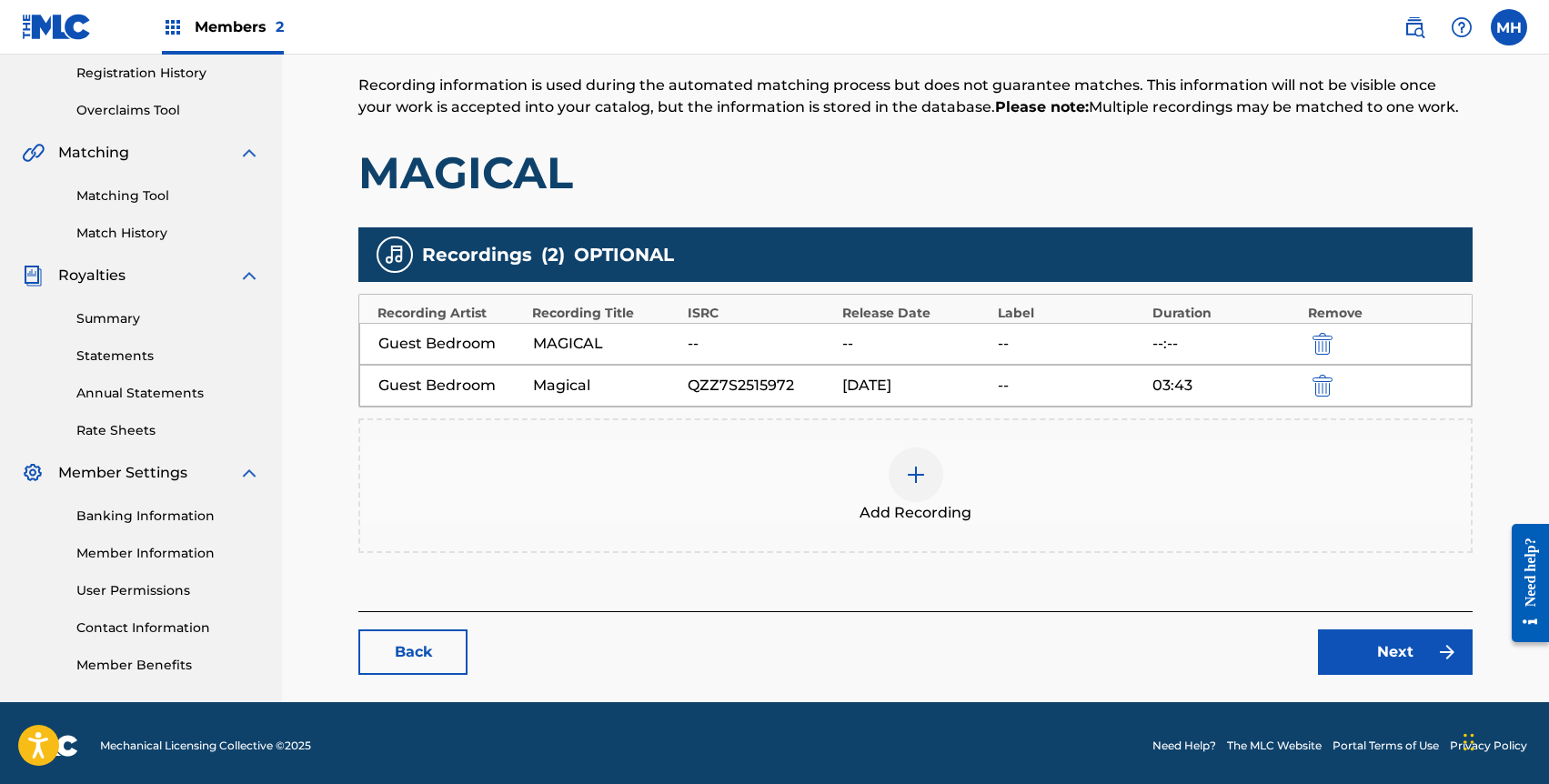
click at [1326, 338] on img "submit" at bounding box center [1323, 344] width 20 height 22
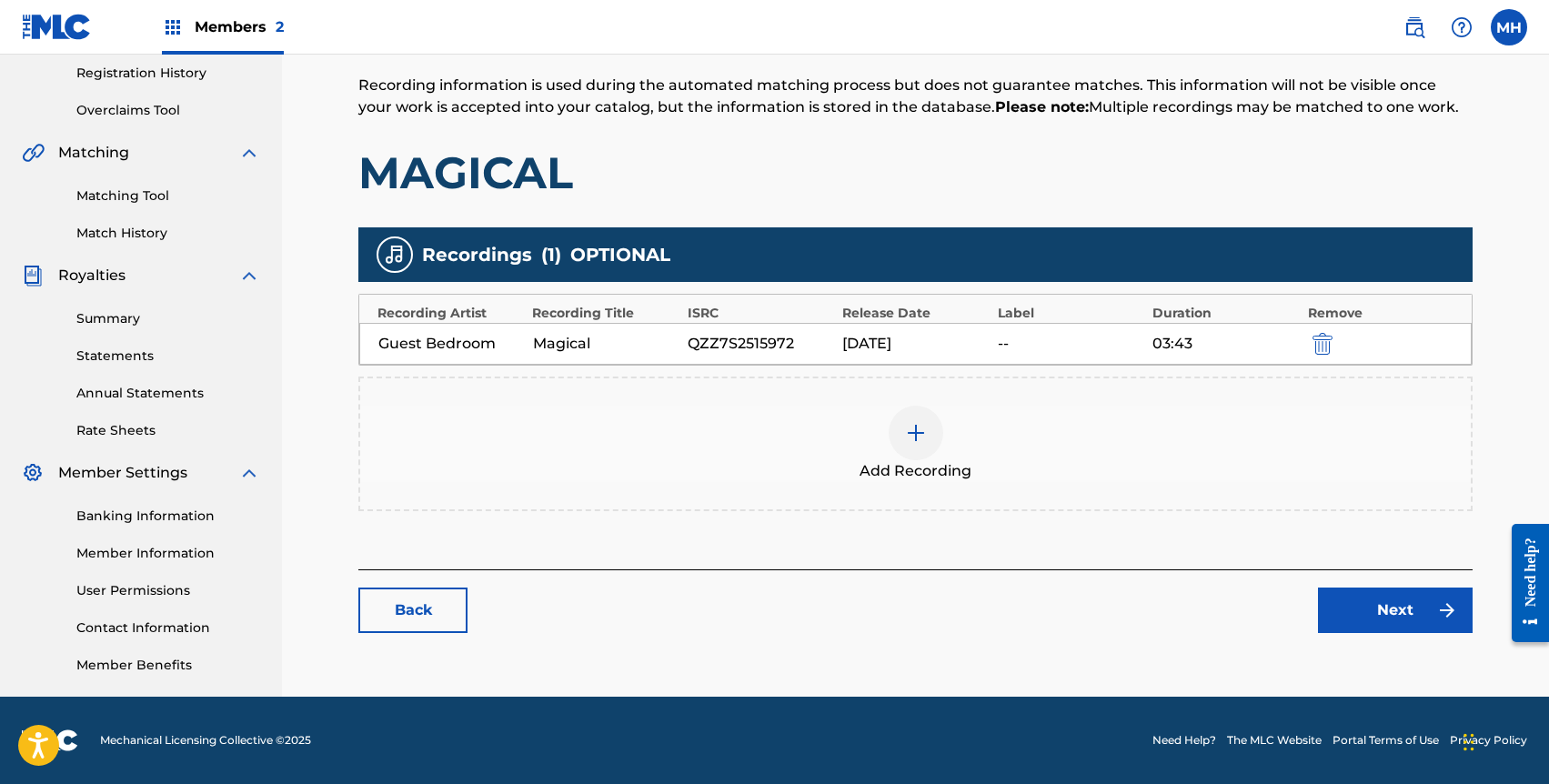
click at [1360, 609] on link "Next" at bounding box center [1396, 610] width 154 height 46
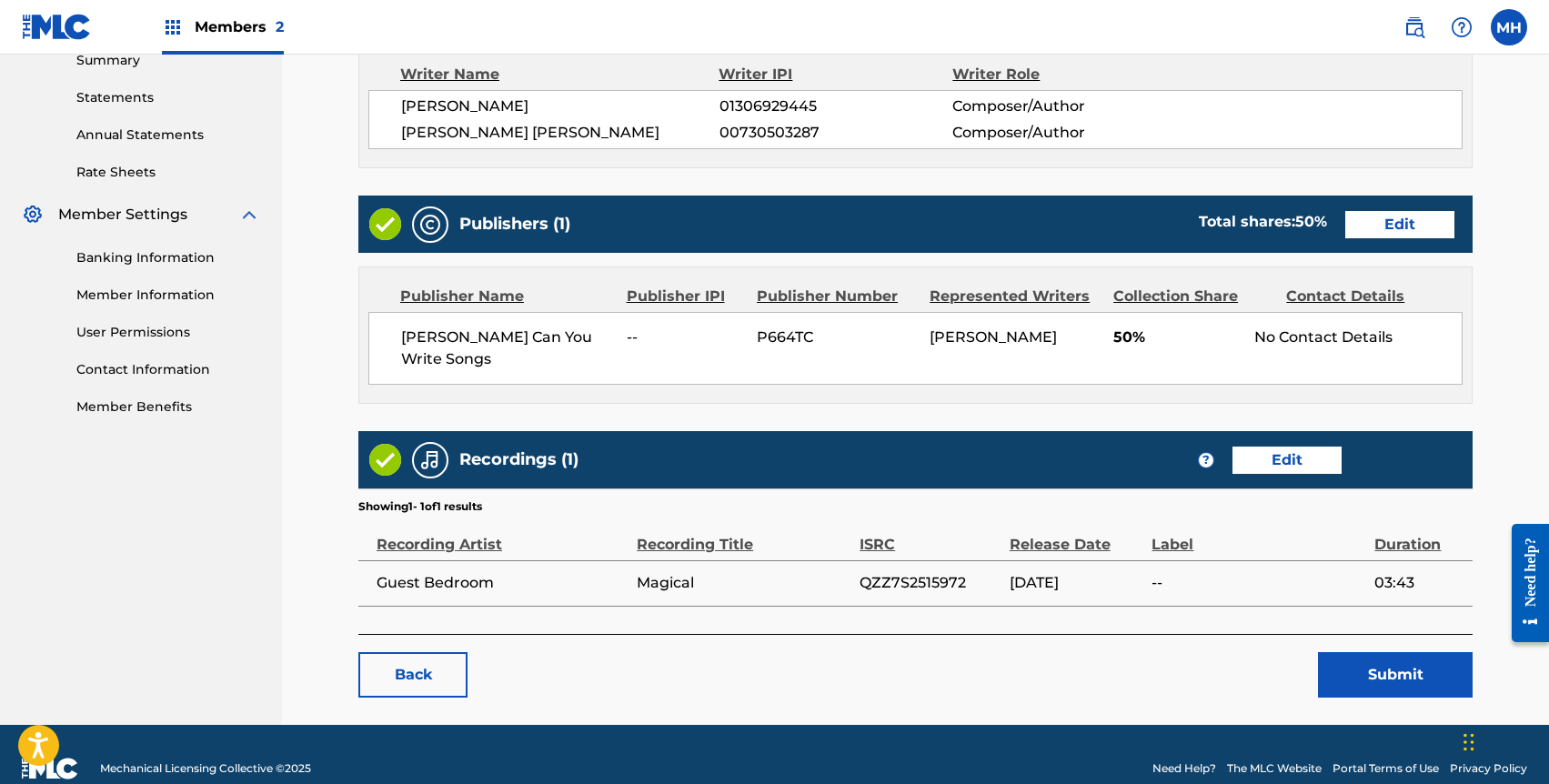
scroll to position [606, 0]
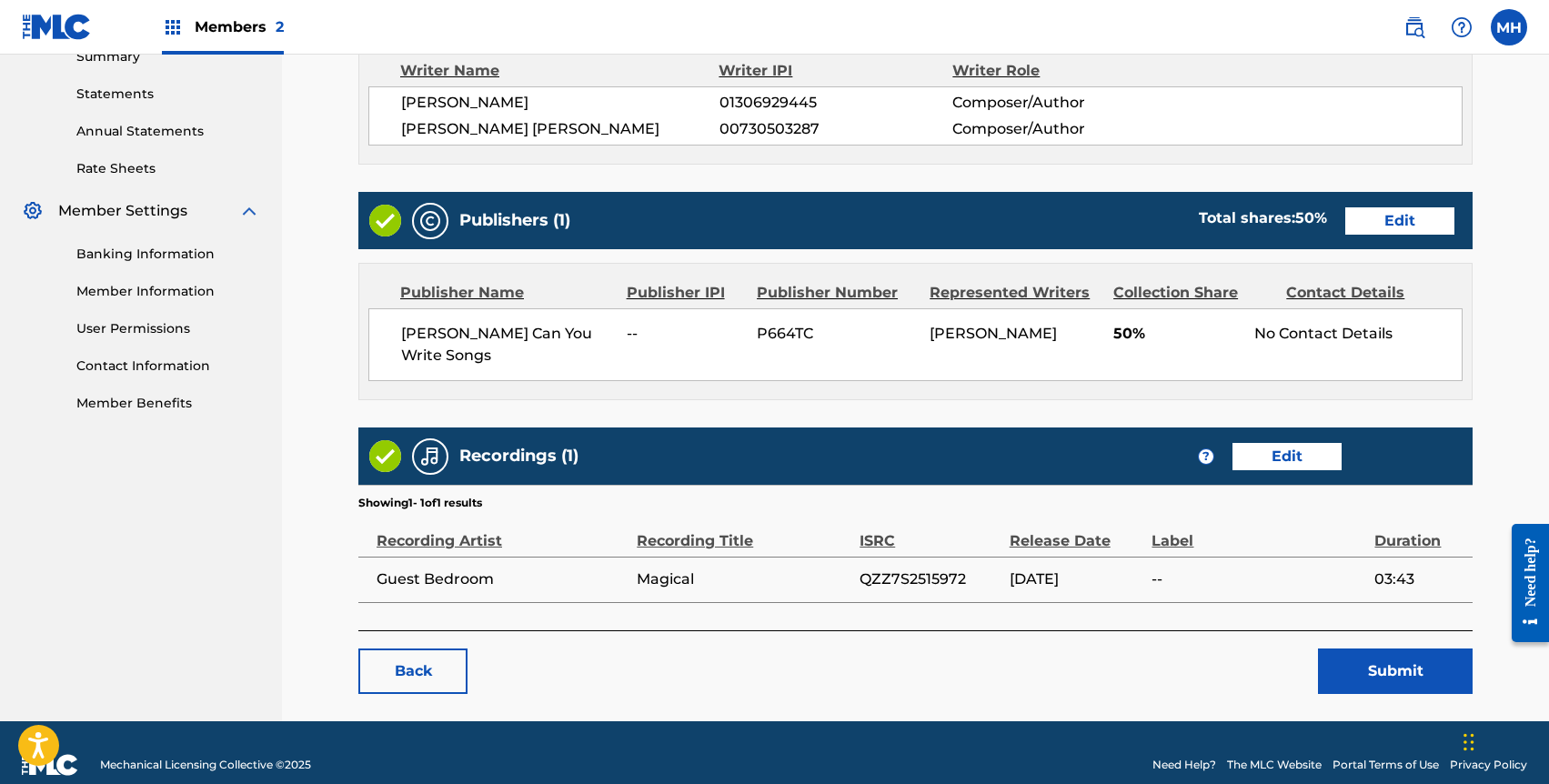
click at [1380, 654] on button "Submit" at bounding box center [1396, 671] width 154 height 46
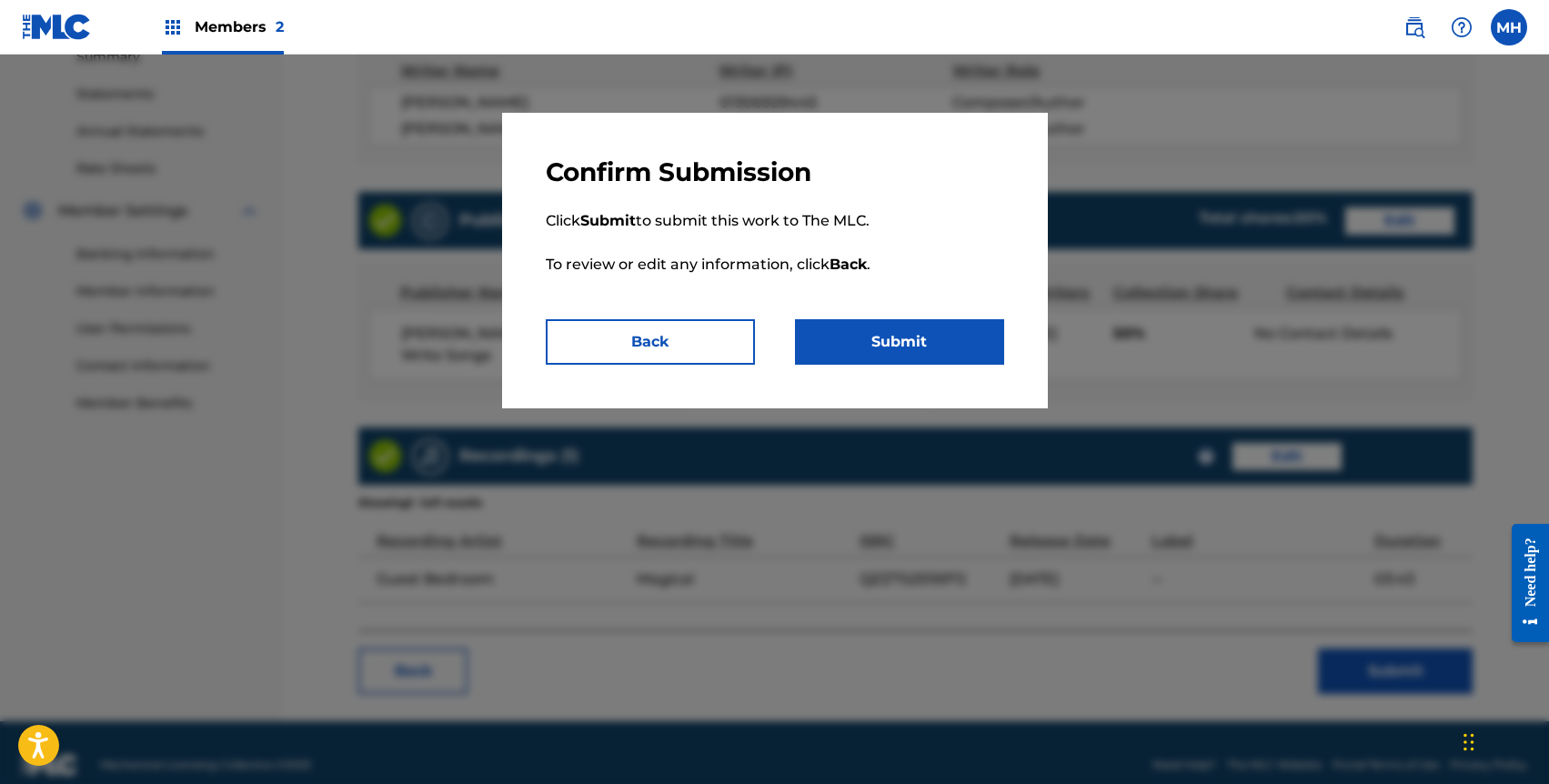
click at [892, 341] on button "Submit" at bounding box center [900, 342] width 209 height 46
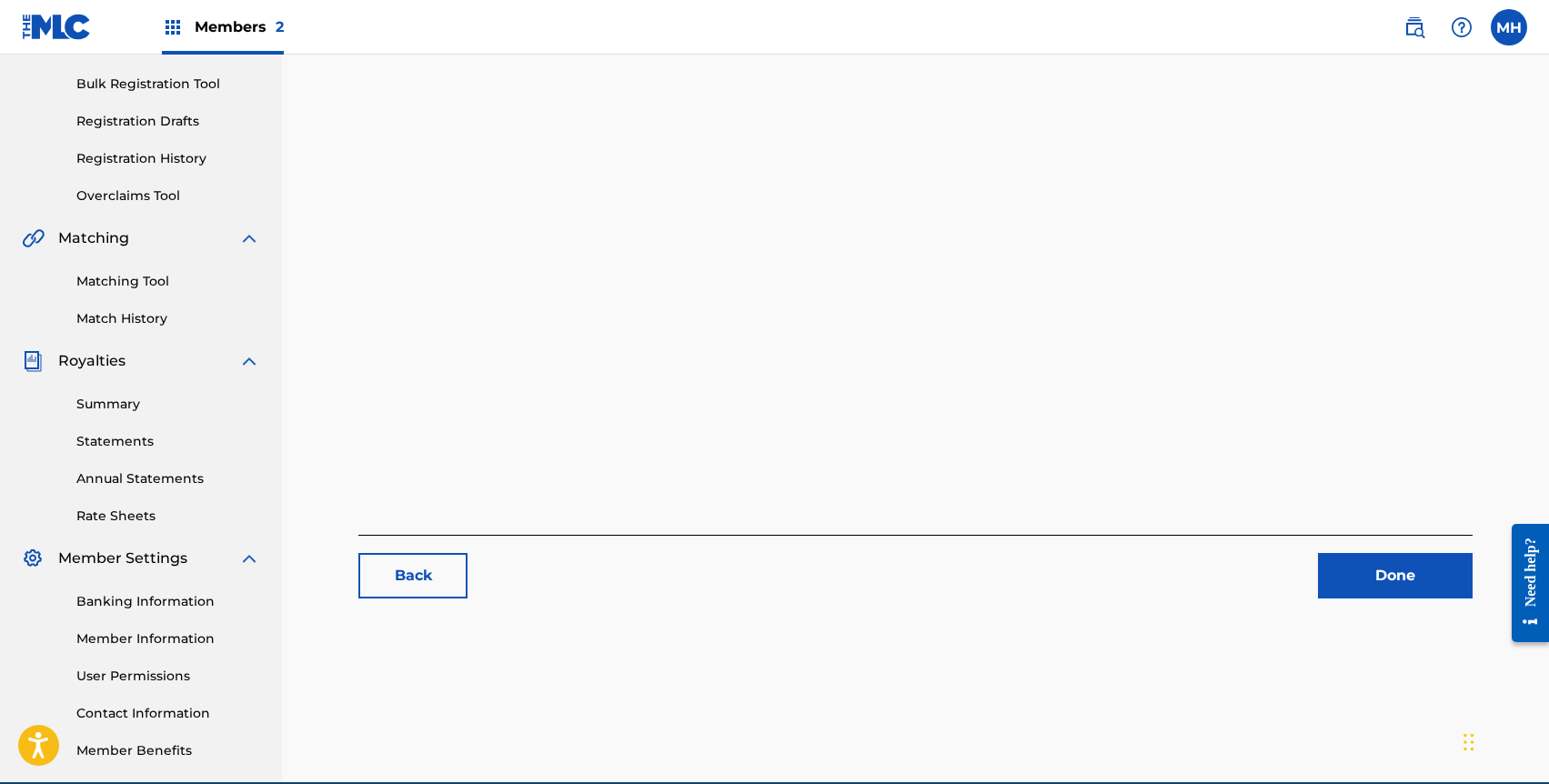
scroll to position [225, 0]
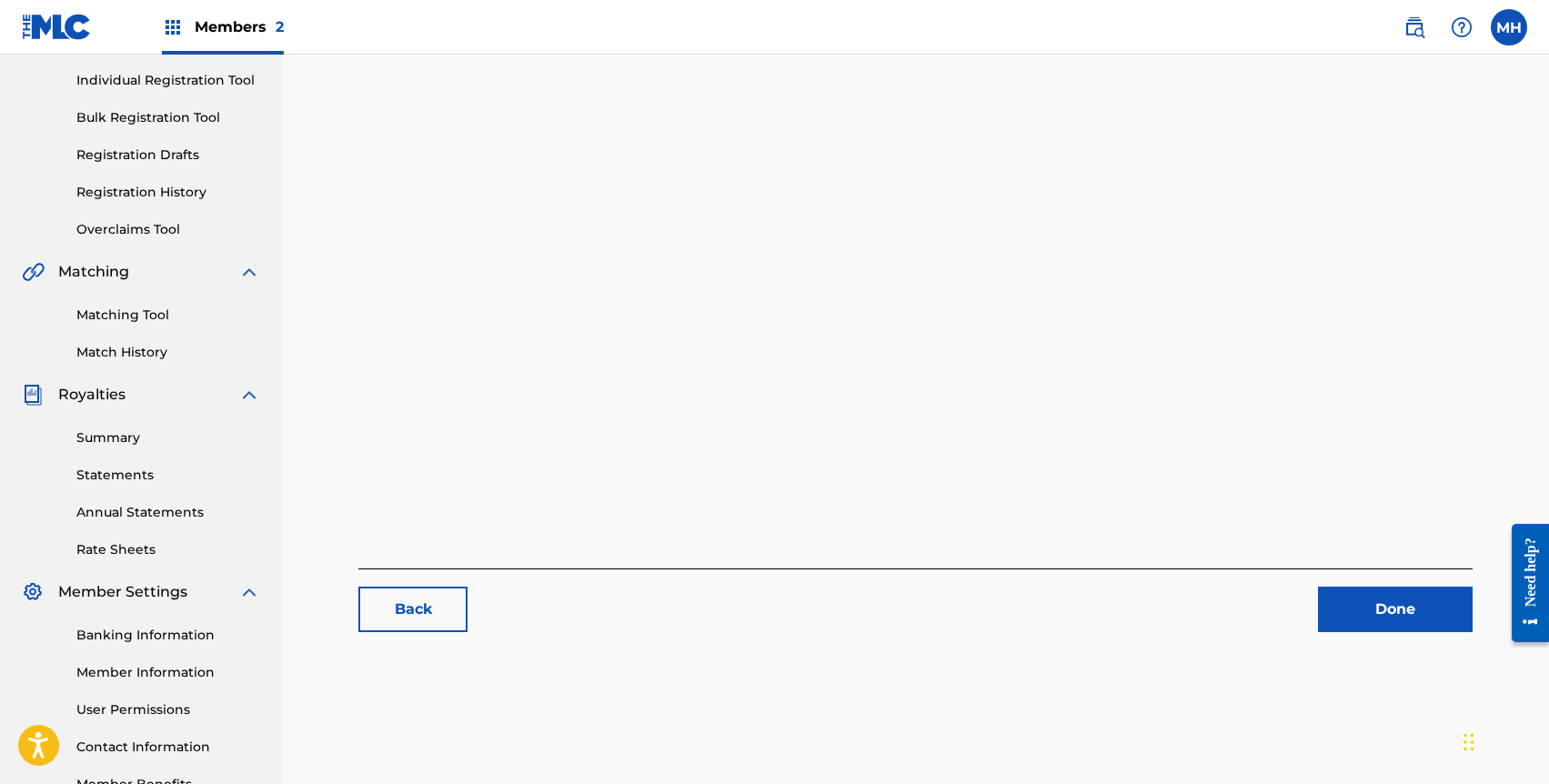
click at [1377, 624] on link "Done" at bounding box center [1396, 610] width 154 height 46
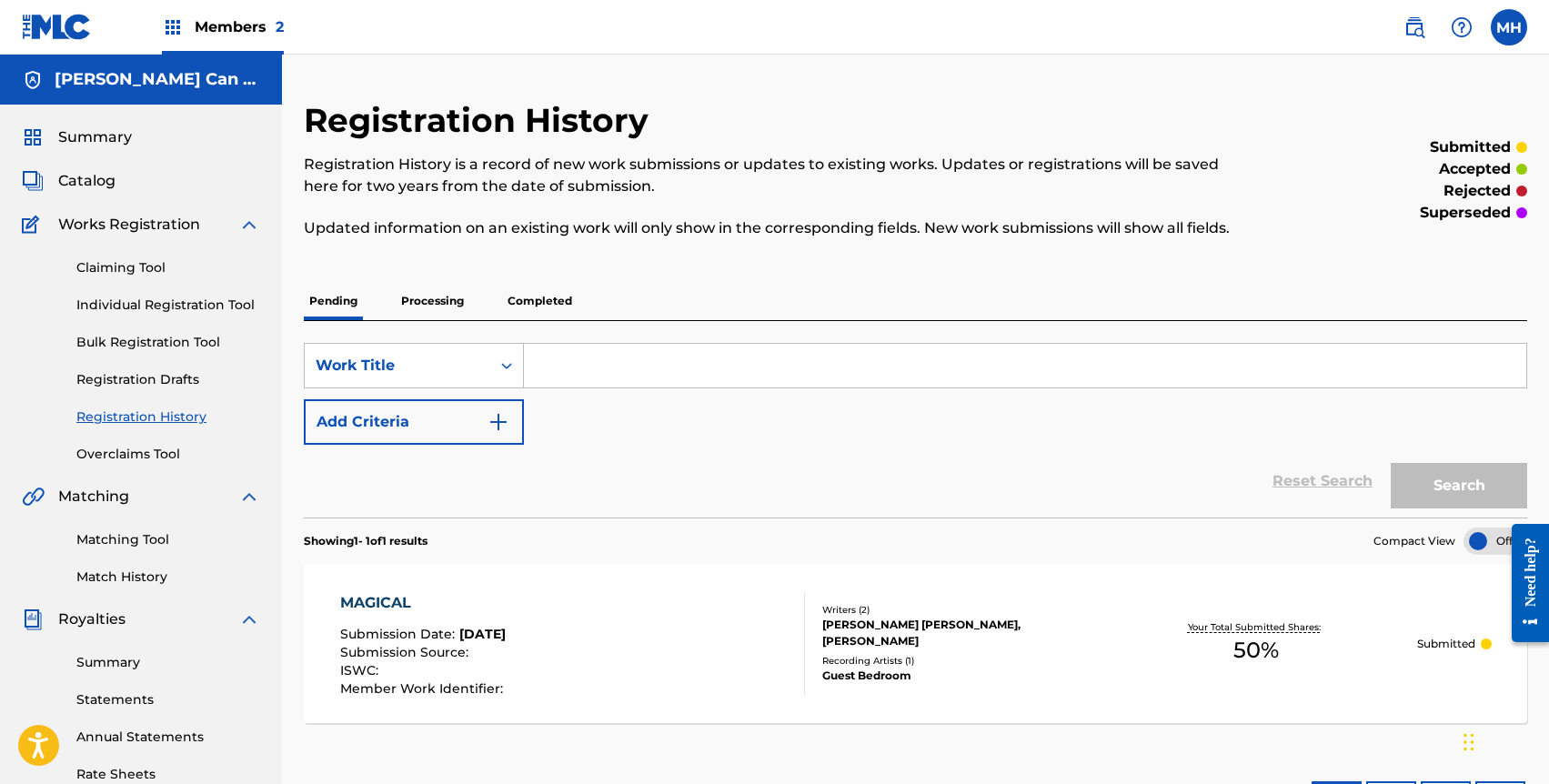
click at [123, 581] on link "Match History" at bounding box center [168, 577] width 184 height 19
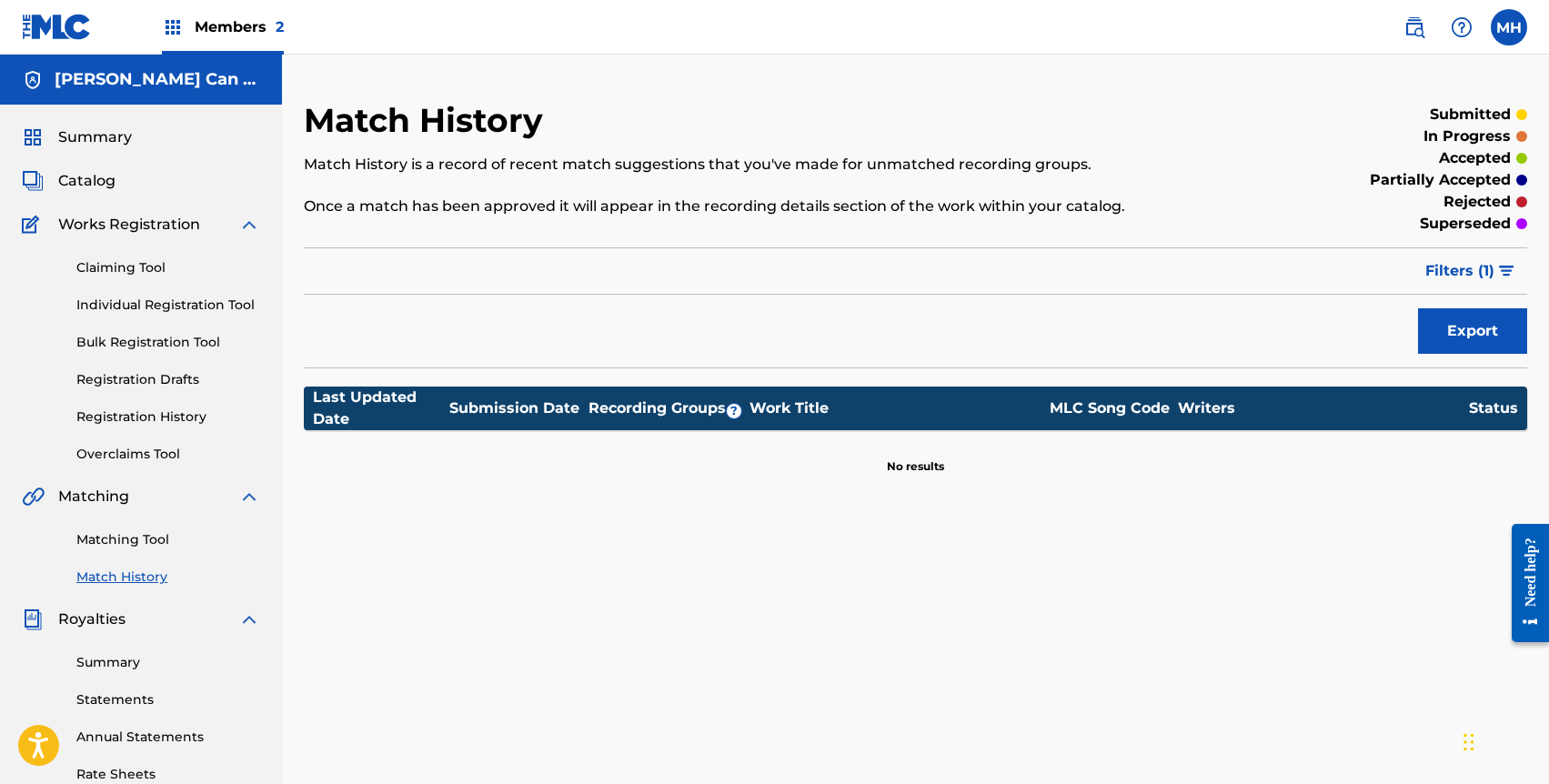
click at [120, 543] on link "Matching Tool" at bounding box center [168, 540] width 184 height 19
